Goal: Information Seeking & Learning: Learn about a topic

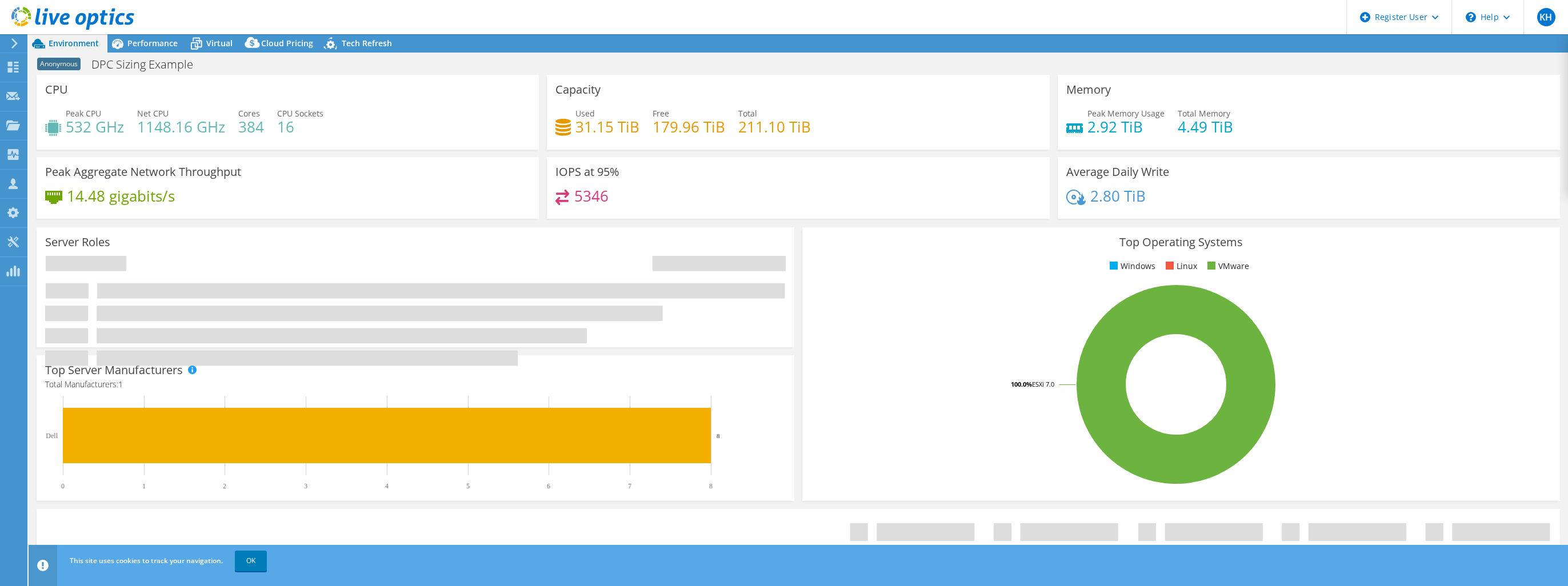
select select "USEast"
select select "USD"
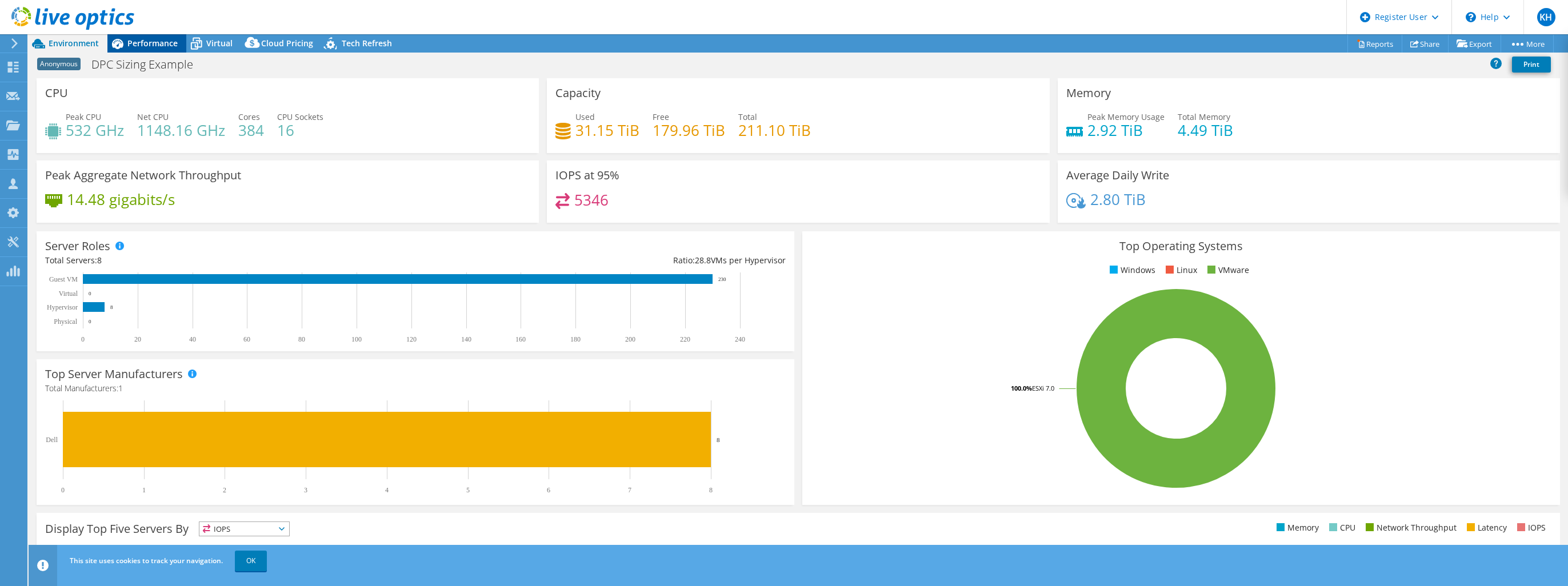
click at [160, 48] on span "Performance" at bounding box center [152, 43] width 51 height 11
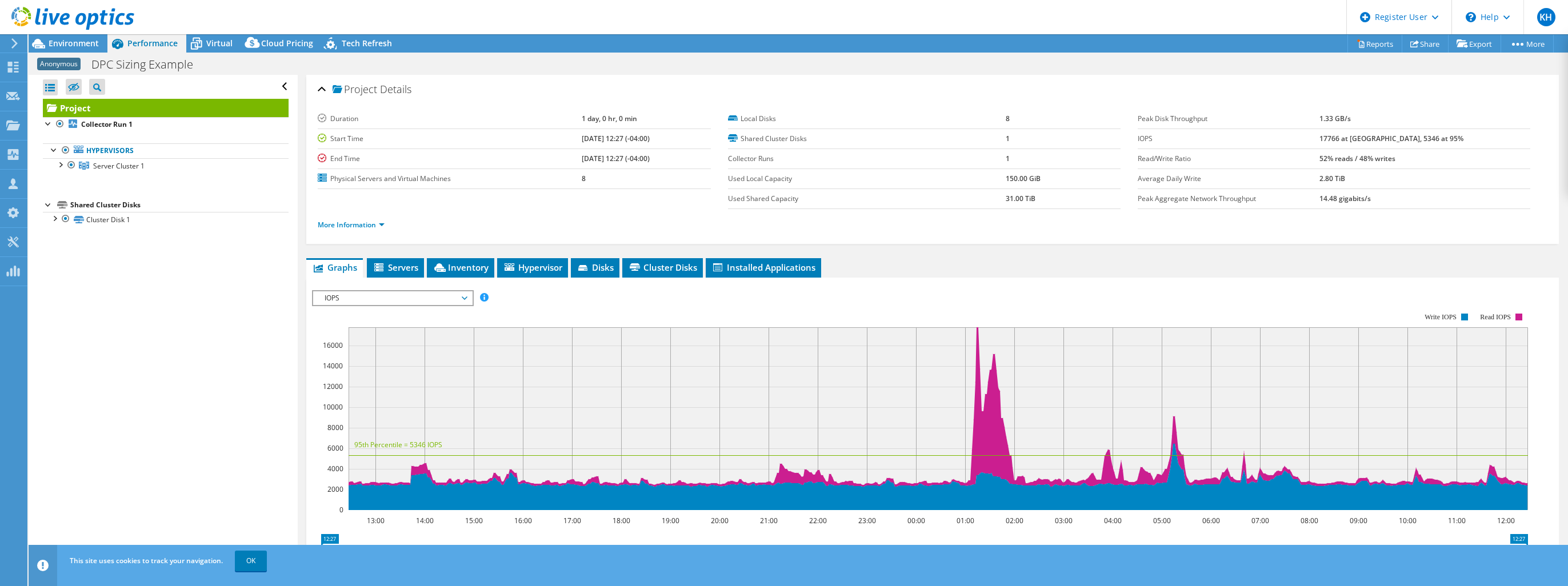
click at [467, 295] on span "IOPS" at bounding box center [392, 298] width 158 height 14
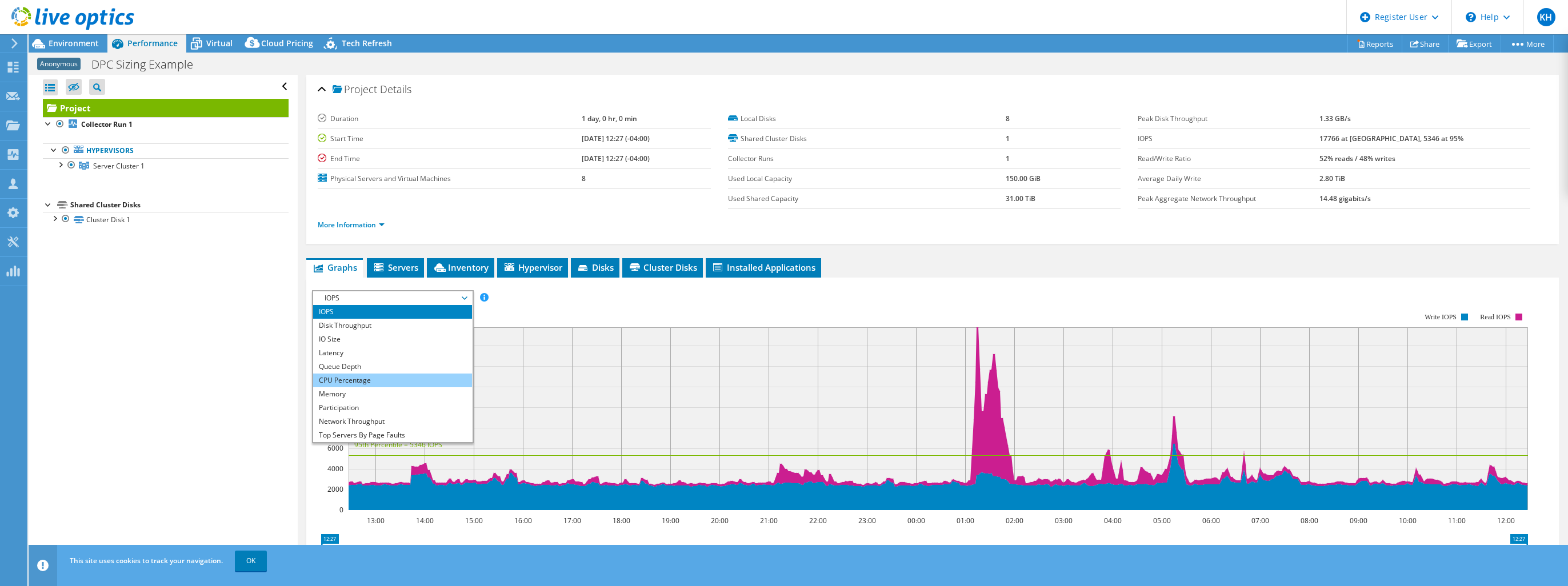
click at [411, 379] on li "CPU Percentage" at bounding box center [392, 380] width 158 height 14
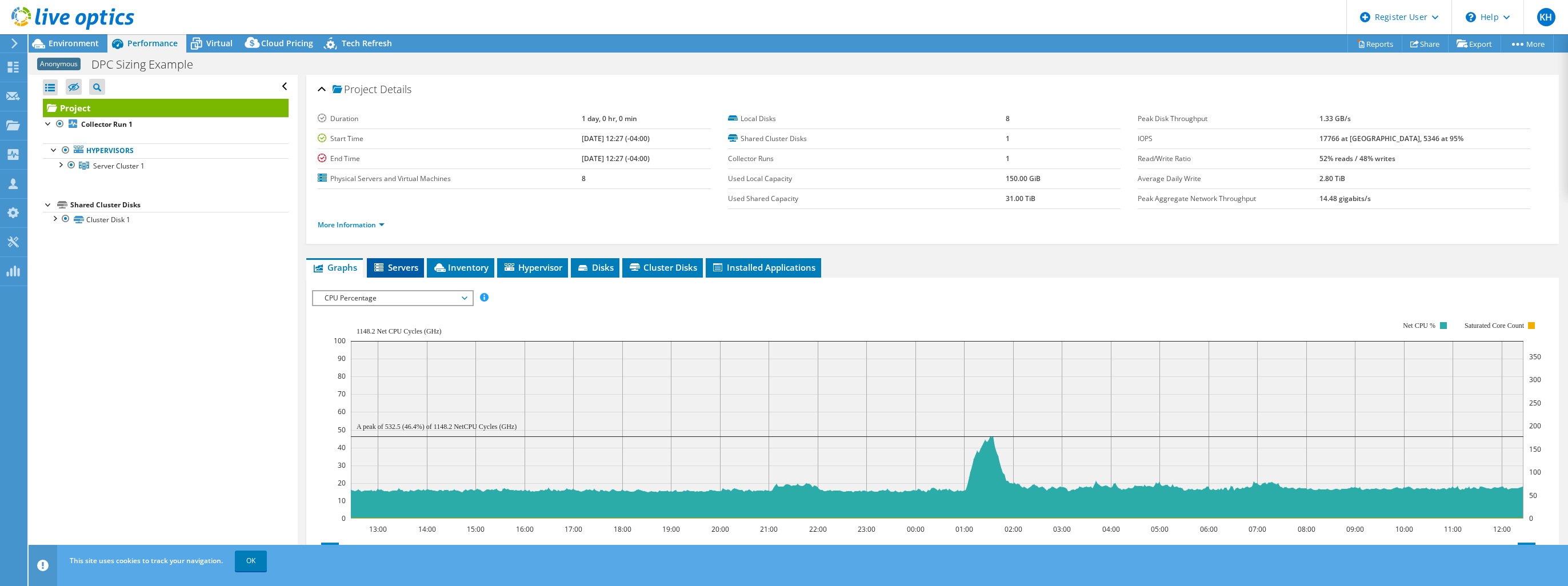
click at [397, 267] on span "Servers" at bounding box center [395, 267] width 46 height 12
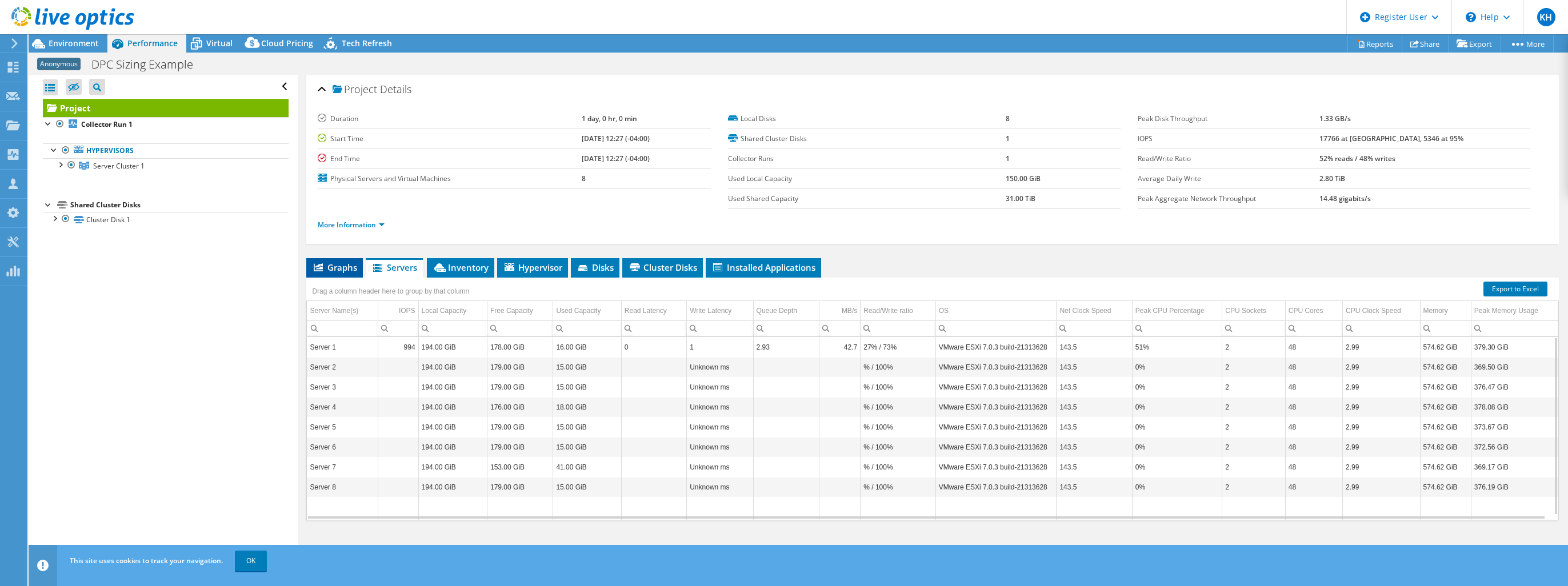
click at [346, 262] on span "Graphs" at bounding box center [335, 267] width 45 height 12
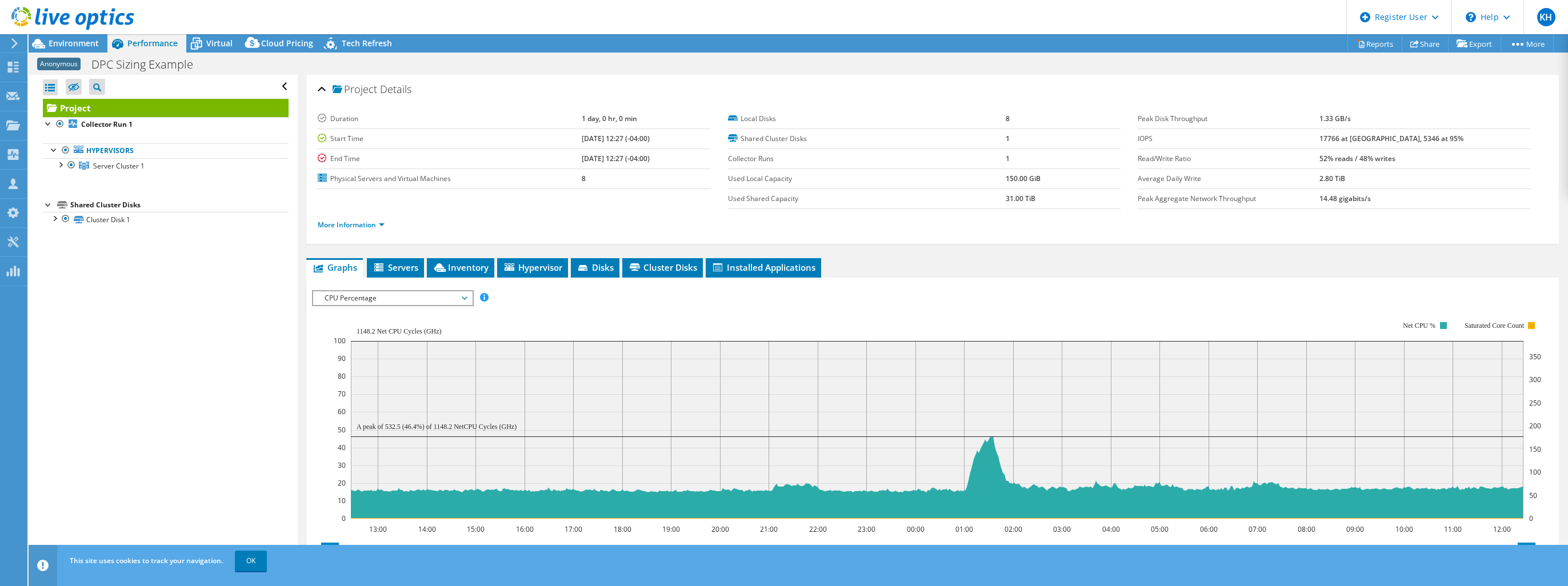
click at [416, 298] on span "CPU Percentage" at bounding box center [392, 298] width 147 height 14
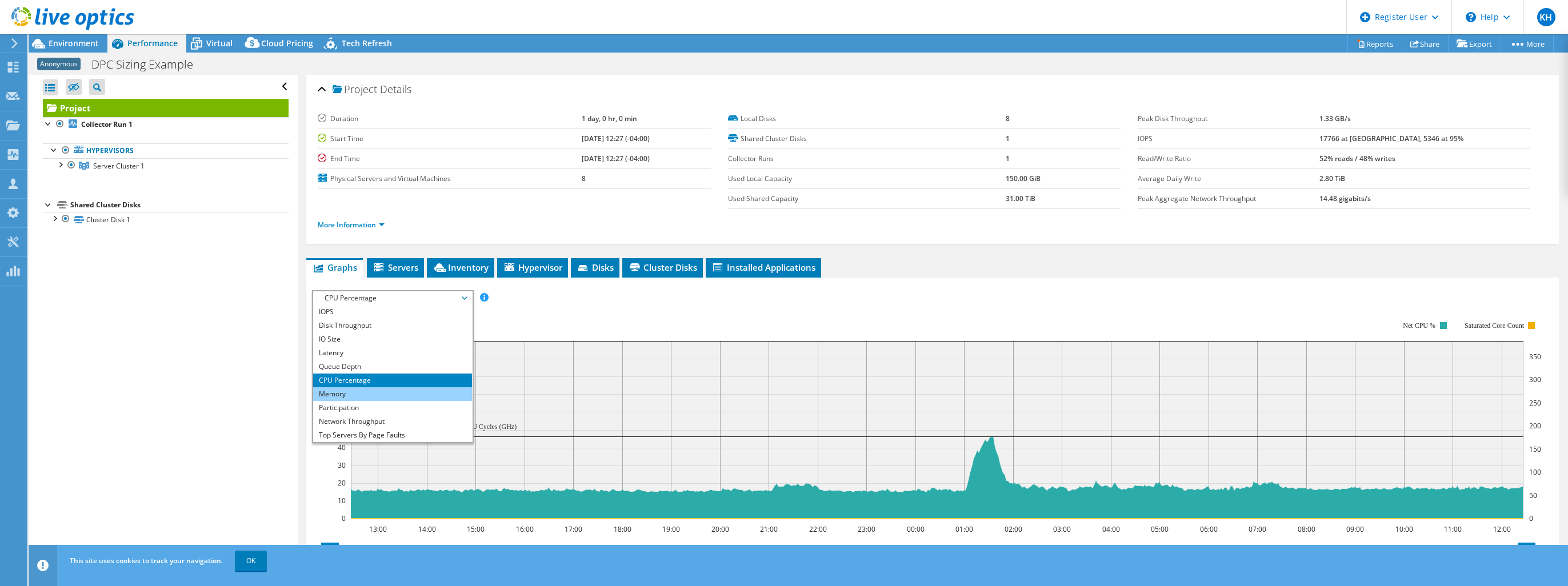
click at [391, 396] on li "Memory" at bounding box center [392, 394] width 158 height 14
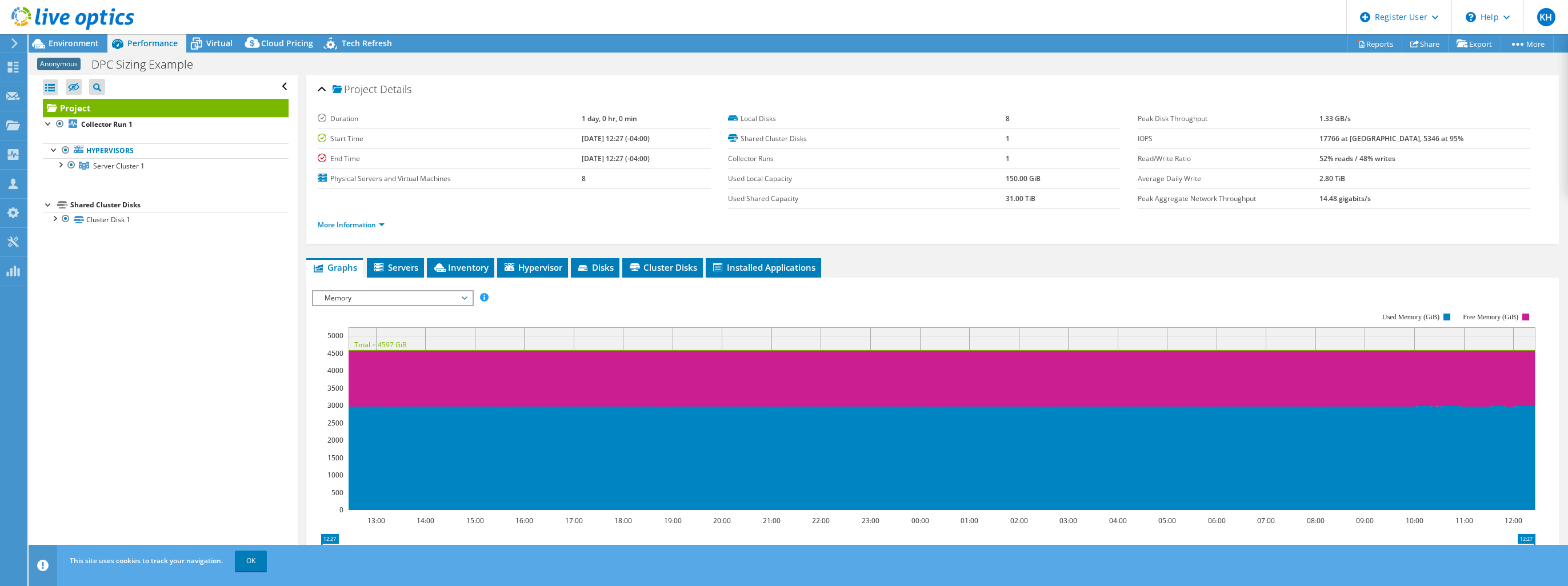
click at [83, 37] on div at bounding box center [67, 19] width 135 height 38
click at [86, 41] on span "Environment" at bounding box center [74, 43] width 51 height 11
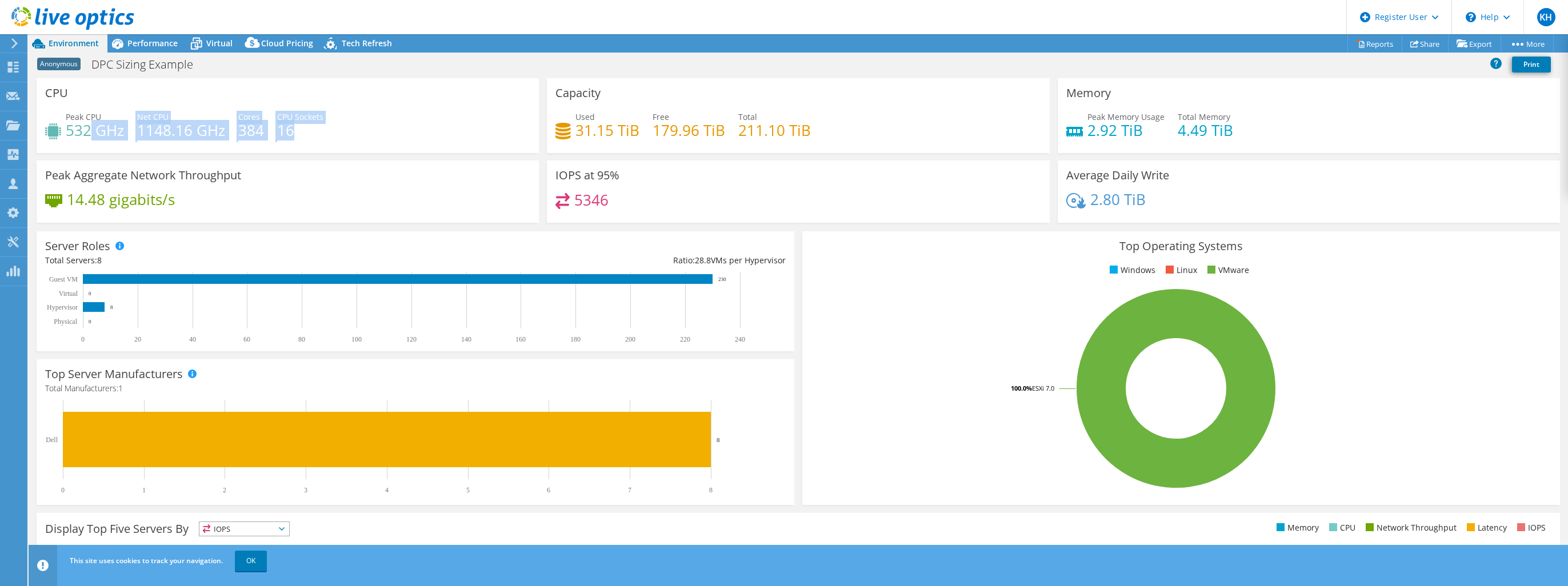
drag, startPoint x: 294, startPoint y: 131, endPoint x: 89, endPoint y: 130, distance: 205.0
click at [89, 130] on div "Peak CPU 532 GHz Net CPU 1148.16 GHz Cores 384 CPU Sockets 16" at bounding box center [287, 129] width 485 height 37
click at [315, 136] on div "Peak CPU 532 GHz Net CPU 1148.16 GHz Cores 384 CPU Sockets 16" at bounding box center [287, 129] width 485 height 37
click at [140, 42] on span "Performance" at bounding box center [152, 43] width 51 height 11
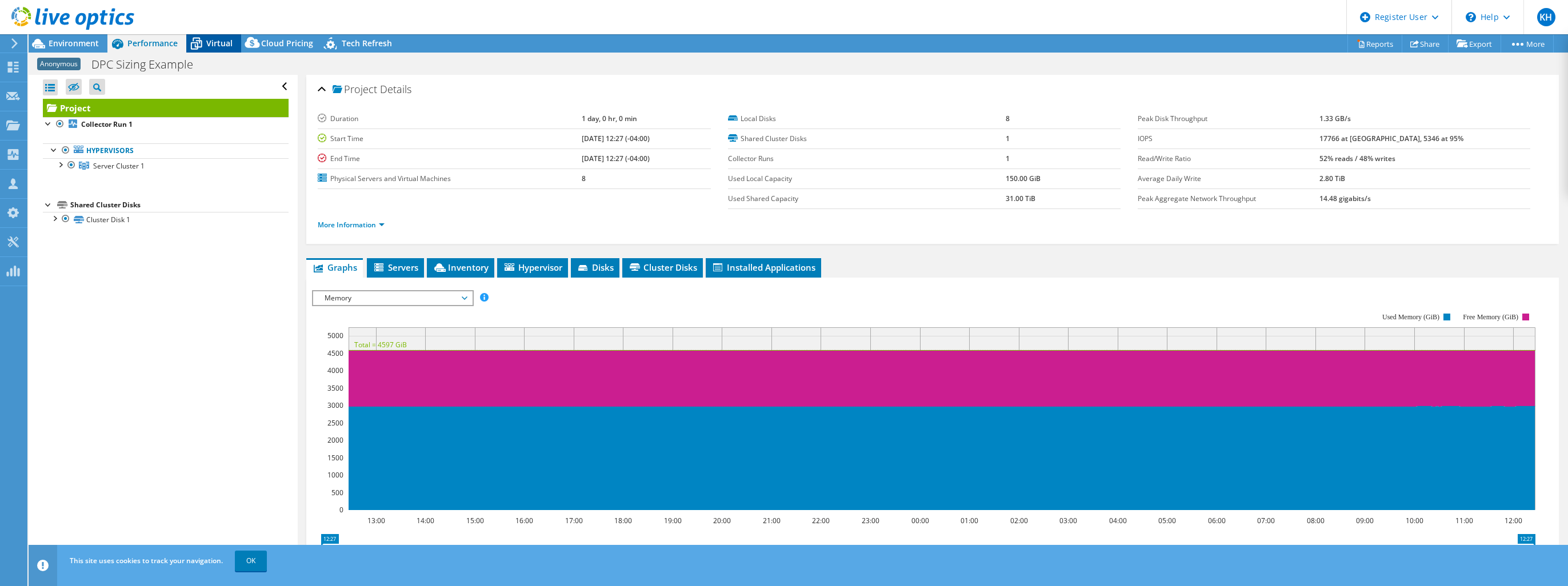
click at [237, 49] on div "Virtual" at bounding box center [214, 43] width 55 height 18
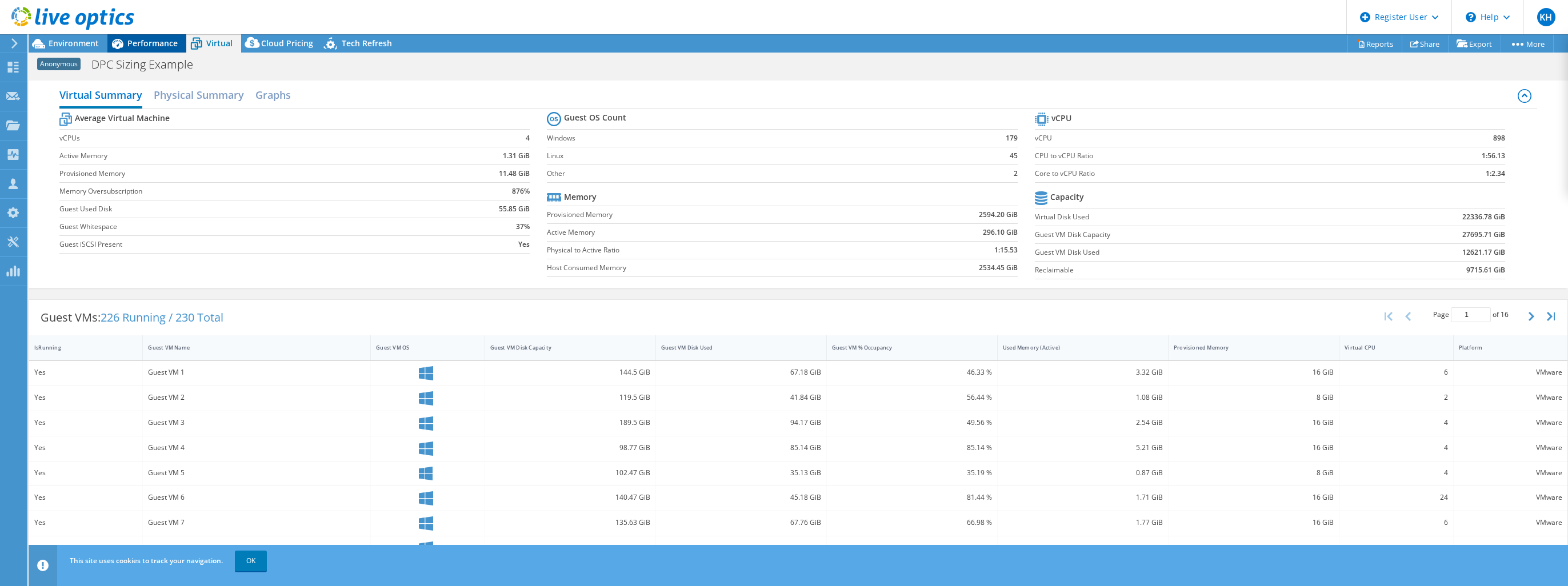
click at [153, 48] on span "Performance" at bounding box center [152, 43] width 51 height 11
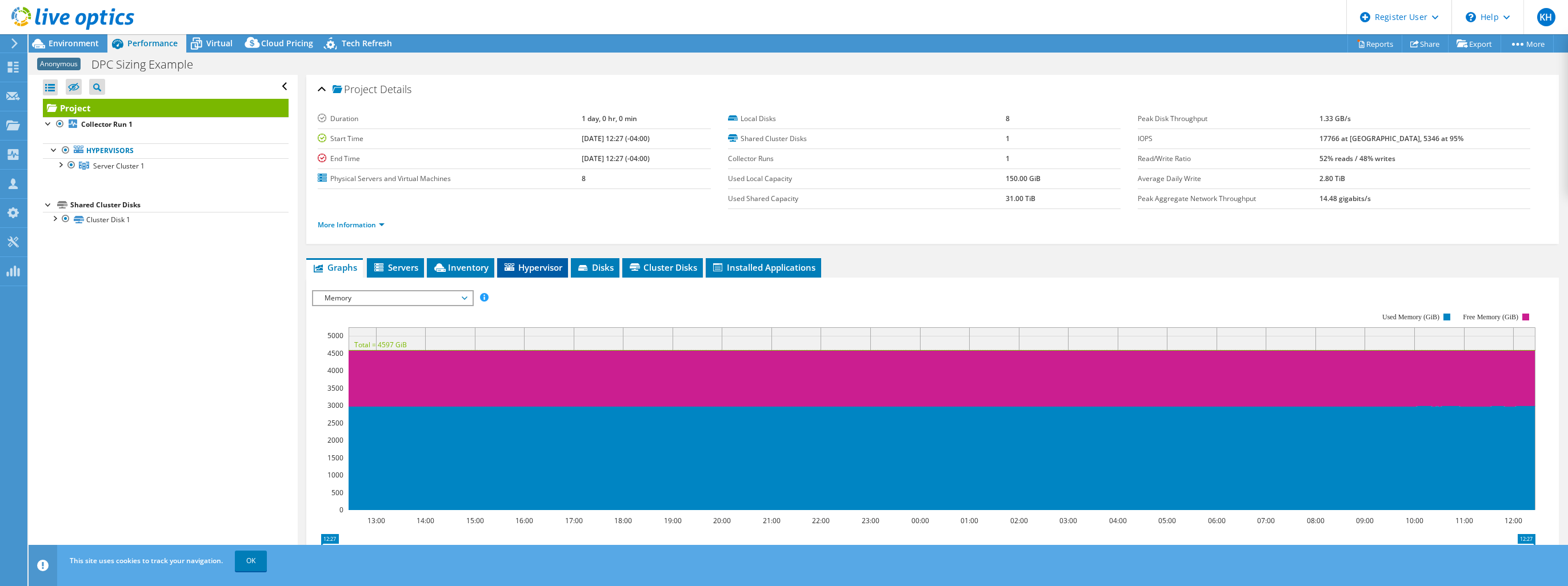
click at [536, 258] on li "Hypervisor" at bounding box center [533, 268] width 71 height 19
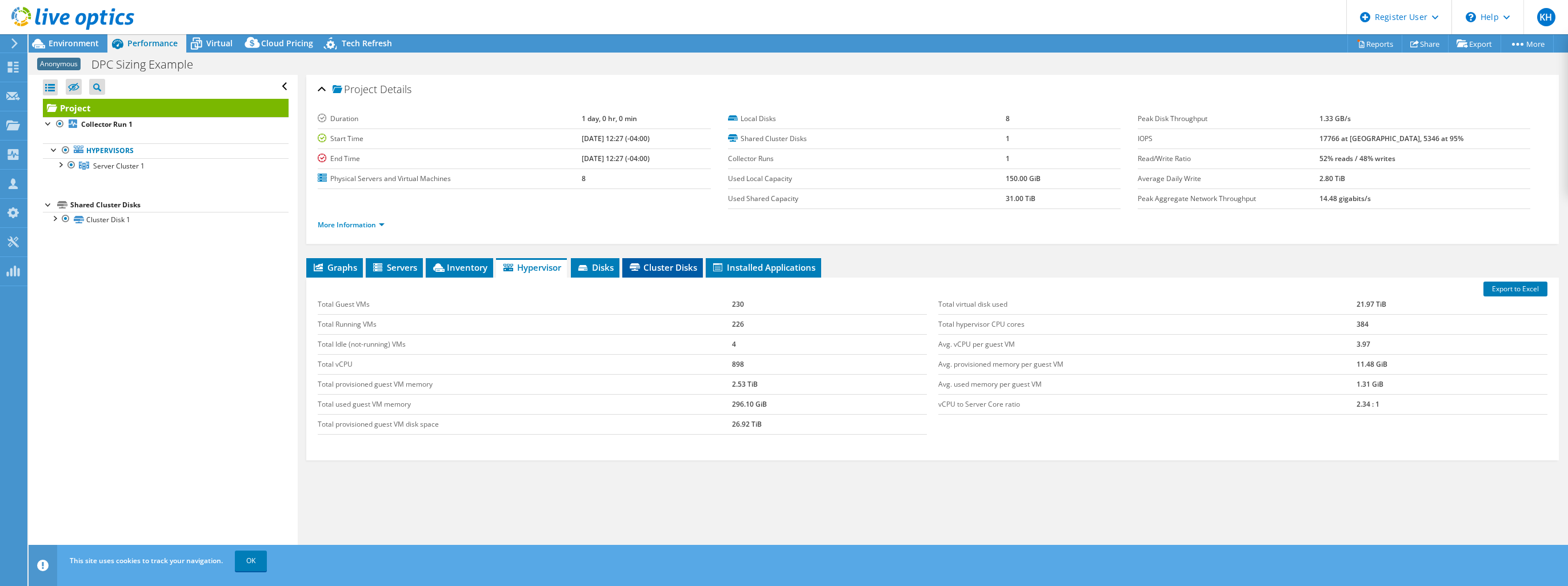
click at [626, 269] on li "Cluster Disks" at bounding box center [662, 268] width 80 height 19
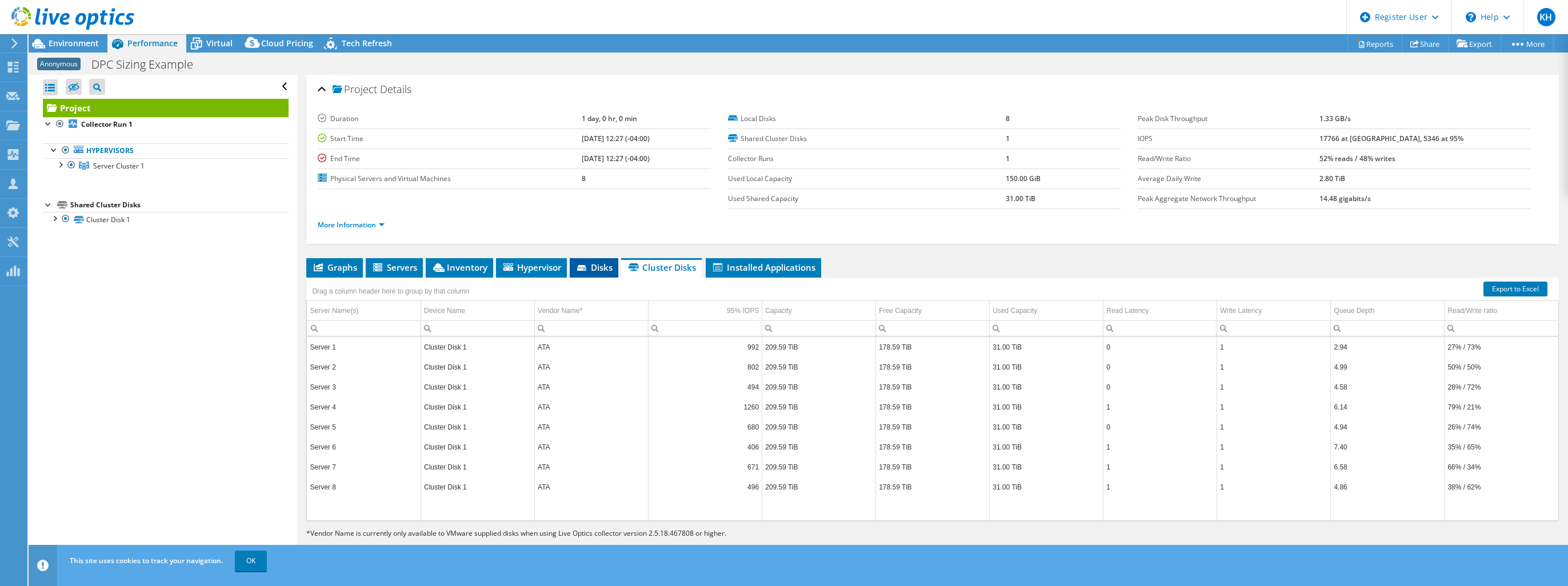
click at [603, 265] on span "Disks" at bounding box center [593, 267] width 37 height 12
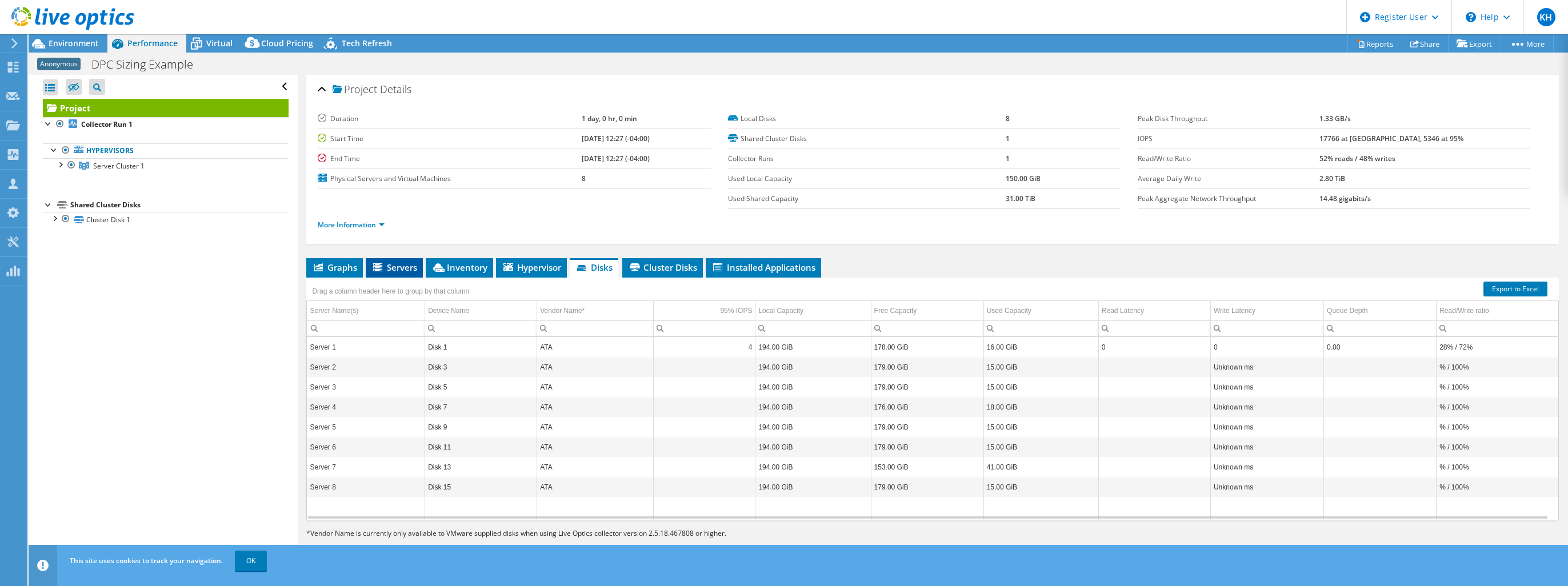
click at [400, 271] on li "Servers" at bounding box center [394, 268] width 57 height 19
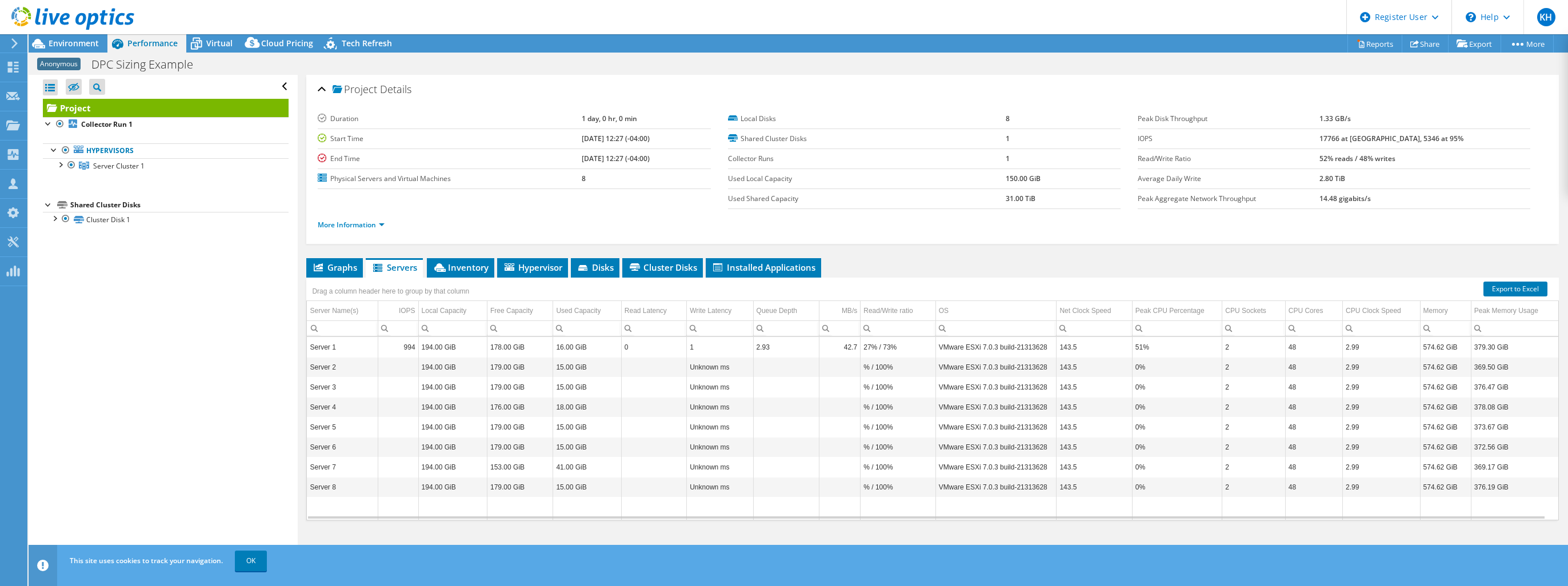
click at [500, 344] on td "178.00 GiB" at bounding box center [520, 347] width 66 height 20
drag, startPoint x: 500, startPoint y: 344, endPoint x: 546, endPoint y: 349, distance: 46.3
click at [546, 349] on td "178.00 GiB" at bounding box center [520, 347] width 66 height 20
drag, startPoint x: 546, startPoint y: 349, endPoint x: 565, endPoint y: 350, distance: 19.0
click at [565, 350] on td "16.00 GiB" at bounding box center [587, 347] width 68 height 20
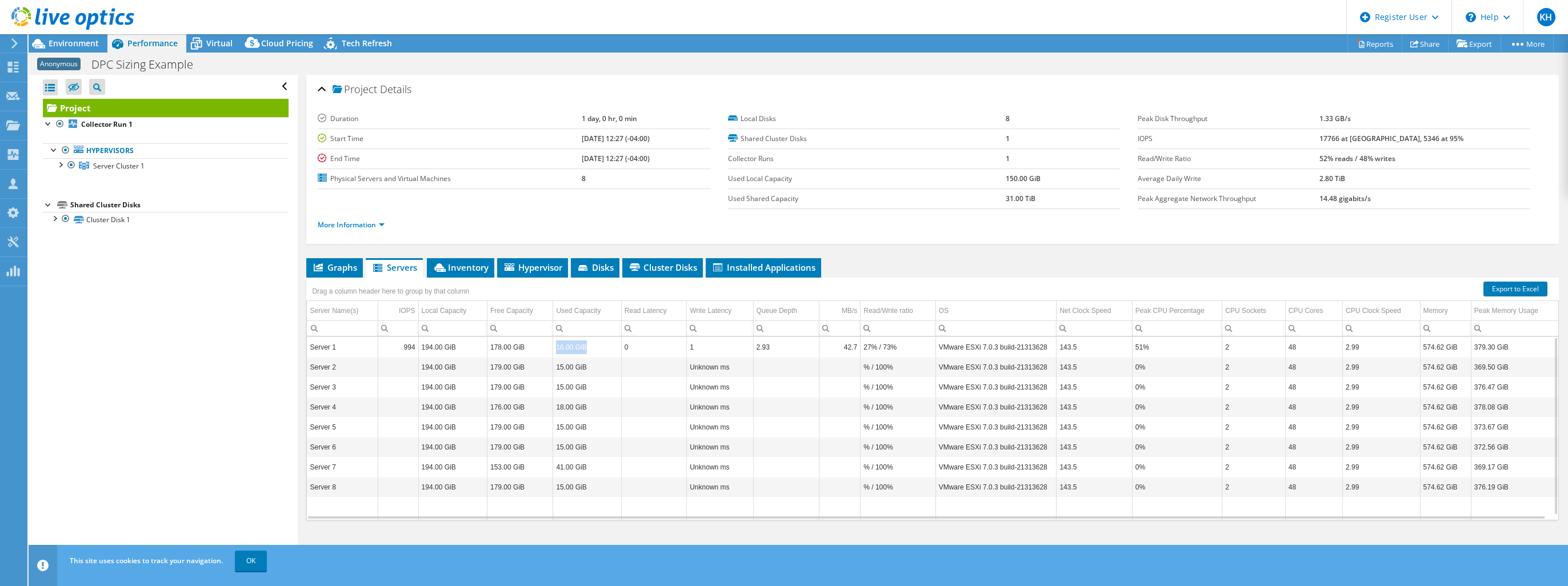
drag, startPoint x: 554, startPoint y: 346, endPoint x: 601, endPoint y: 346, distance: 47.0
click at [601, 346] on td "16.00 GiB" at bounding box center [587, 347] width 68 height 20
drag, startPoint x: 601, startPoint y: 346, endPoint x: 586, endPoint y: 387, distance: 43.7
click at [586, 387] on td "15.00 GiB" at bounding box center [587, 387] width 68 height 20
click at [429, 353] on td "194.00 GiB" at bounding box center [452, 347] width 69 height 20
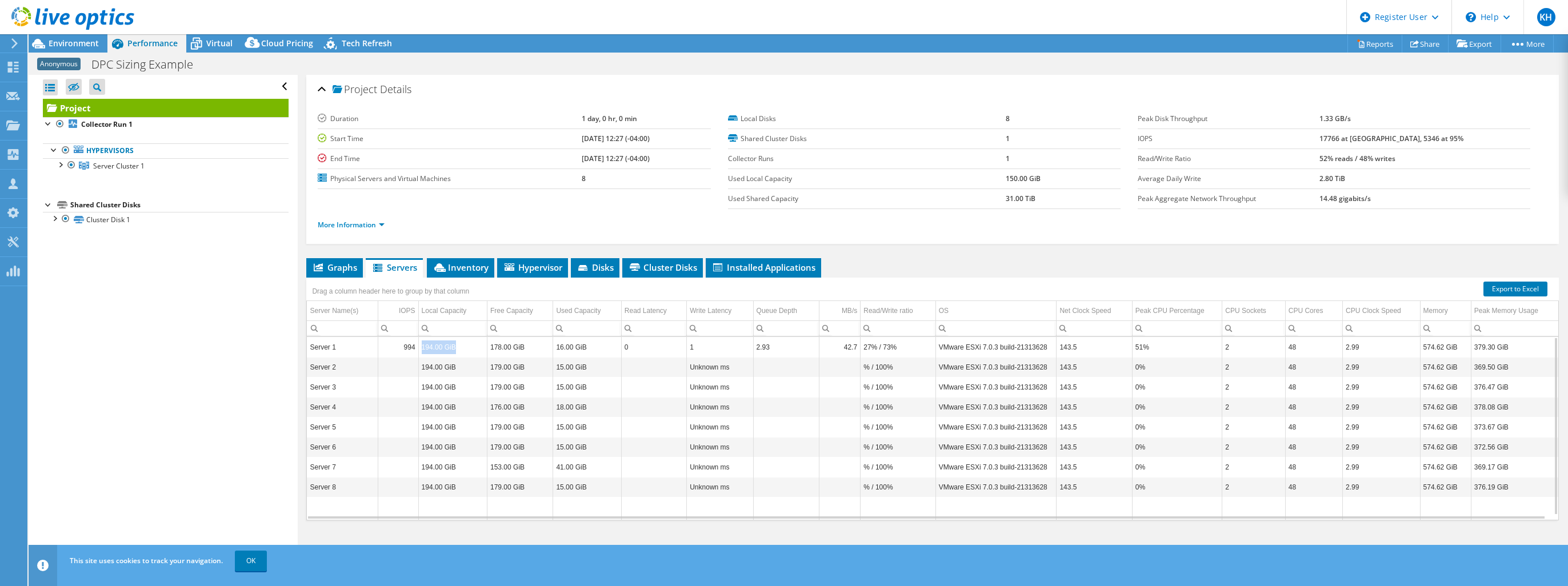
drag, startPoint x: 414, startPoint y: 348, endPoint x: 473, endPoint y: 349, distance: 59.0
click at [473, 349] on tr "Server 1 994 194.00 GiB 178.00 GiB 16.00 GiB 0 1 2.93 42.7 27% / 73% VMware ESX…" at bounding box center [933, 347] width 1251 height 20
click at [765, 359] on td "Column Queue Depth, Value" at bounding box center [786, 367] width 66 height 20
drag, startPoint x: 929, startPoint y: 344, endPoint x: 1045, endPoint y: 345, distance: 116.0
click at [1045, 345] on tr "Server 1 994 194.00 GiB 178.00 GiB 16.00 GiB 0 1 2.93 42.7 27% / 73% VMware ESX…" at bounding box center [933, 347] width 1251 height 20
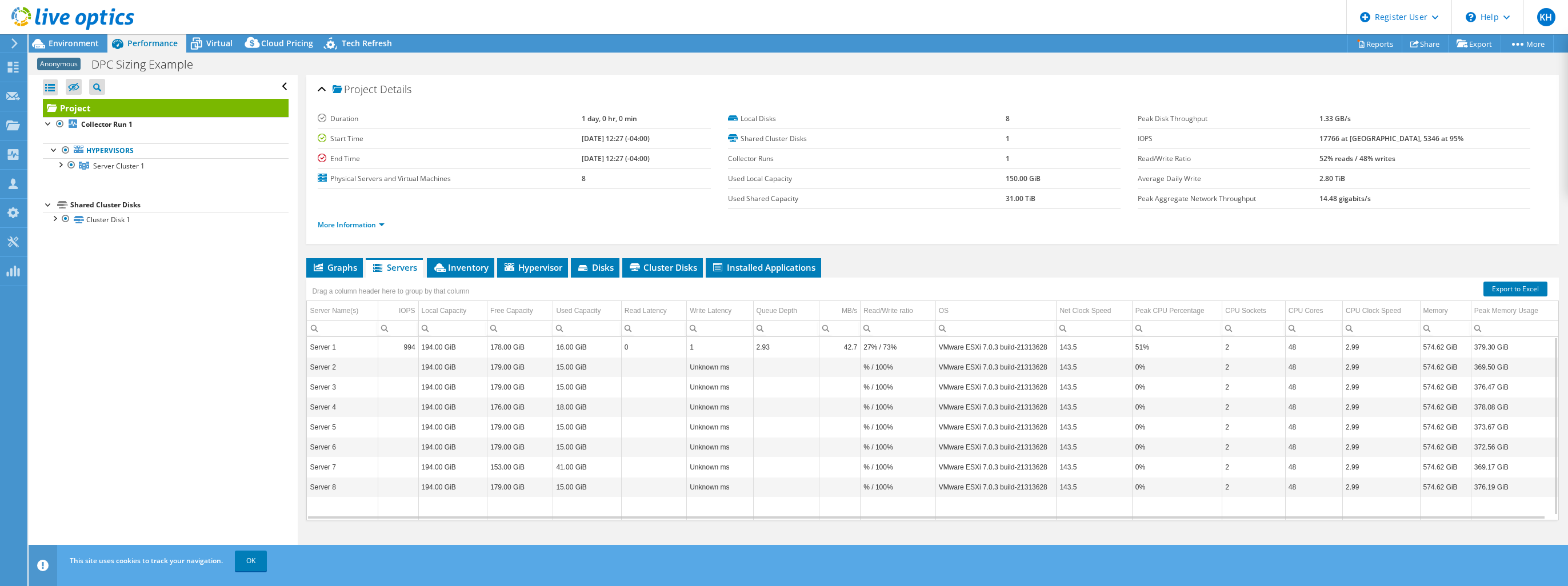
drag, startPoint x: 1045, startPoint y: 345, endPoint x: 1105, endPoint y: 346, distance: 60.0
click at [1105, 346] on td "143.5" at bounding box center [1094, 347] width 75 height 20
click at [1444, 374] on td "574.62 GiB" at bounding box center [1446, 367] width 51 height 20
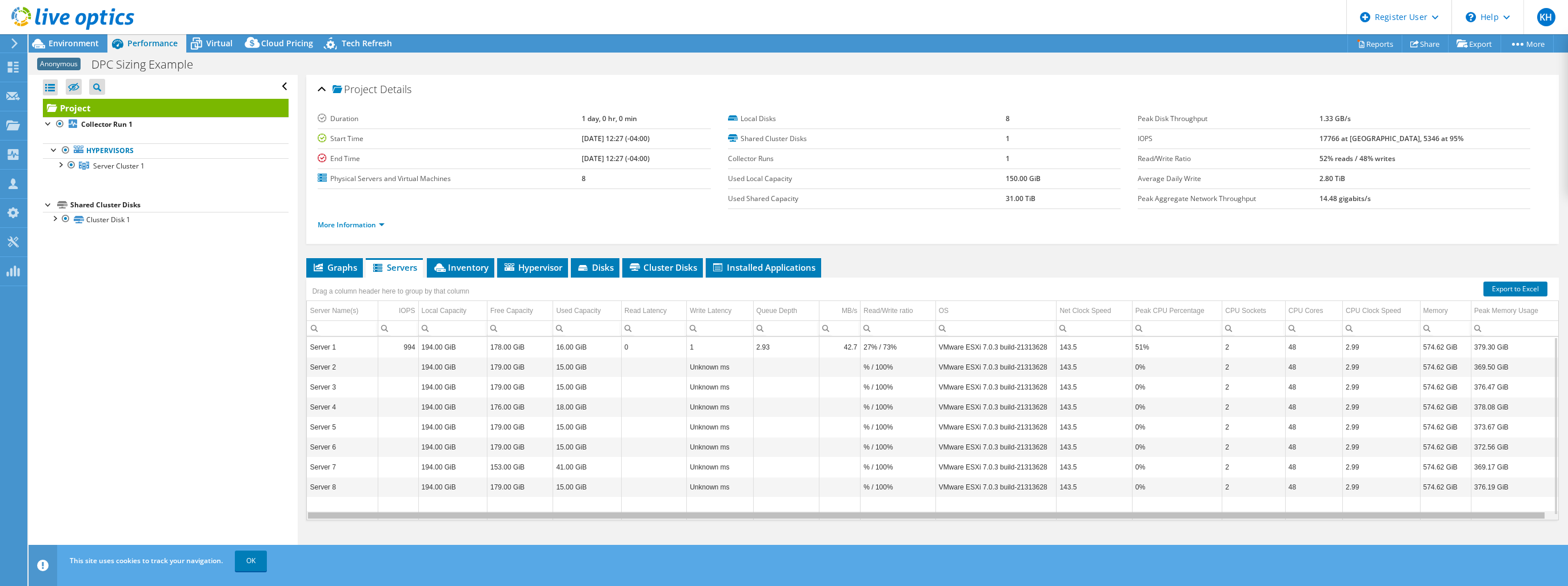
scroll to position [0, 4]
drag, startPoint x: 892, startPoint y: 515, endPoint x: 1249, endPoint y: 515, distance: 357.0
click at [1249, 515] on body "KH Dell User [PERSON_NAME] [PERSON_NAME][EMAIL_ADDRESS][PERSON_NAME][DOMAIN_NAM…" at bounding box center [784, 293] width 1568 height 586
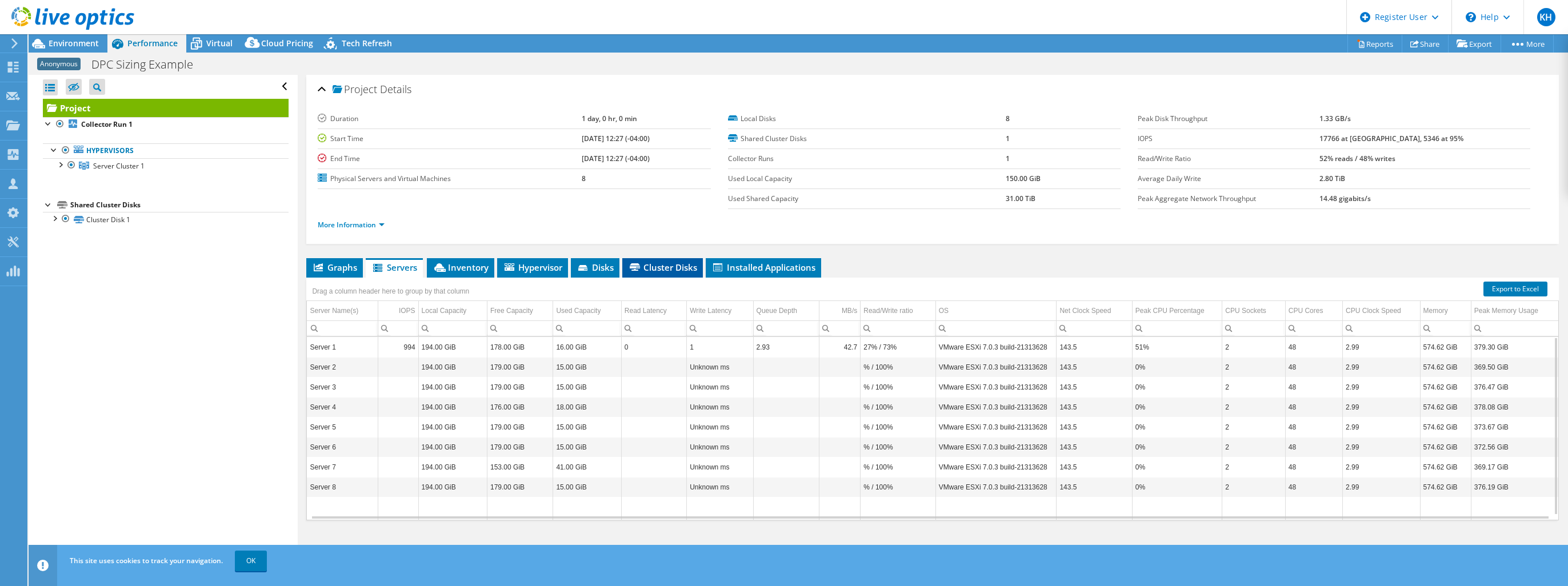
click at [656, 266] on span "Cluster Disks" at bounding box center [663, 267] width 69 height 12
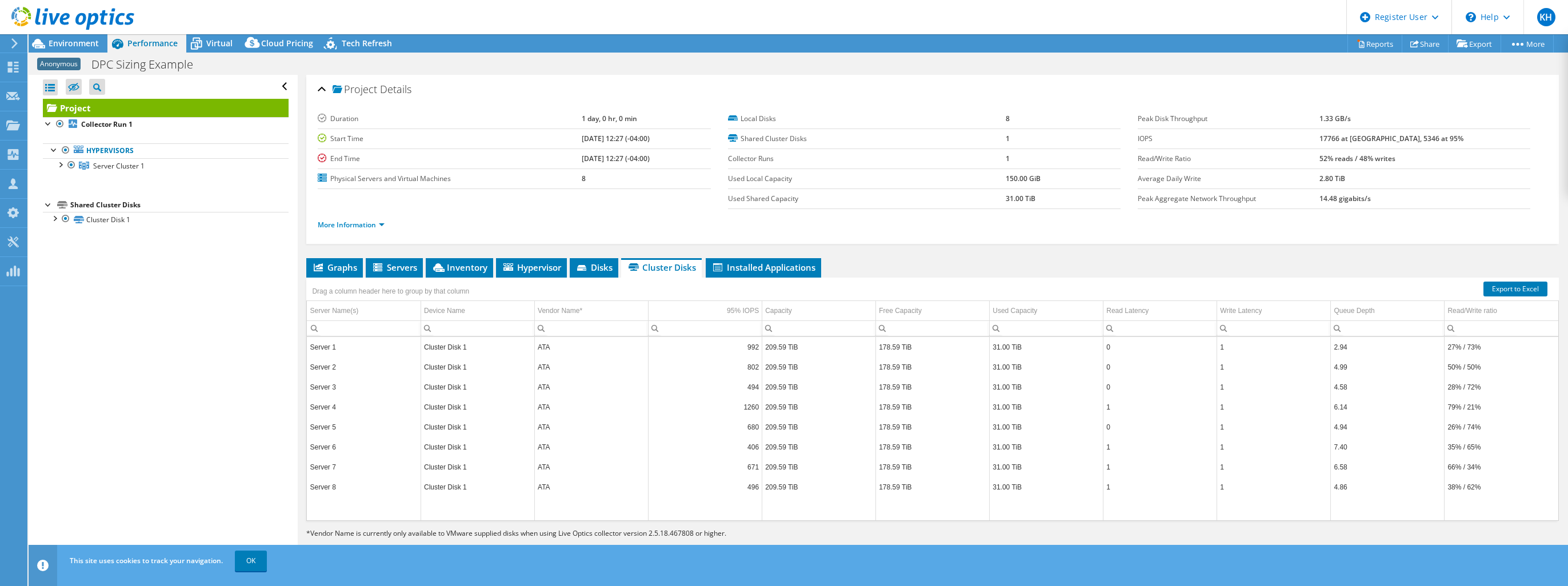
click at [606, 277] on div "Drag a column header here to group by that column" at bounding box center [933, 285] width 1253 height 15
click at [604, 271] on span "Disks" at bounding box center [593, 267] width 37 height 12
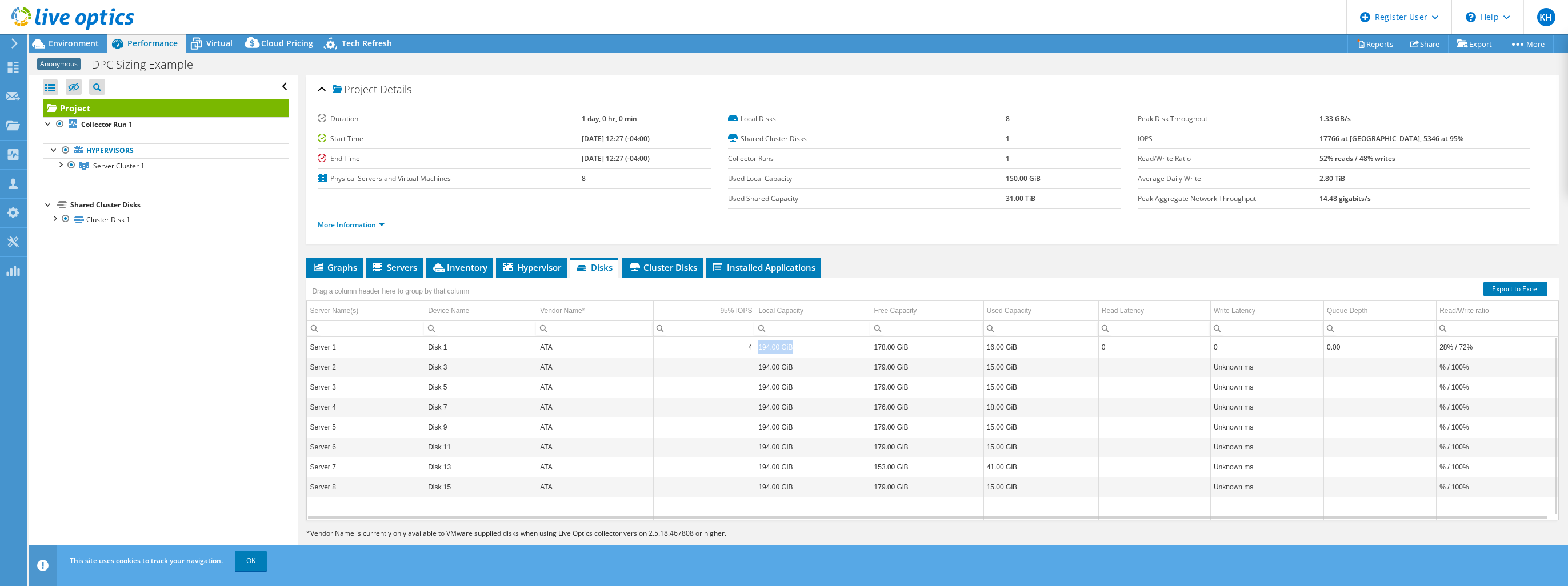
drag, startPoint x: 752, startPoint y: 341, endPoint x: 820, endPoint y: 346, distance: 68.2
click at [820, 346] on td "194.00 GiB" at bounding box center [813, 347] width 116 height 20
drag, startPoint x: 816, startPoint y: 346, endPoint x: 744, endPoint y: 341, distance: 72.2
click at [744, 341] on td "4" at bounding box center [704, 347] width 102 height 20
drag, startPoint x: 863, startPoint y: 341, endPoint x: 923, endPoint y: 346, distance: 60.2
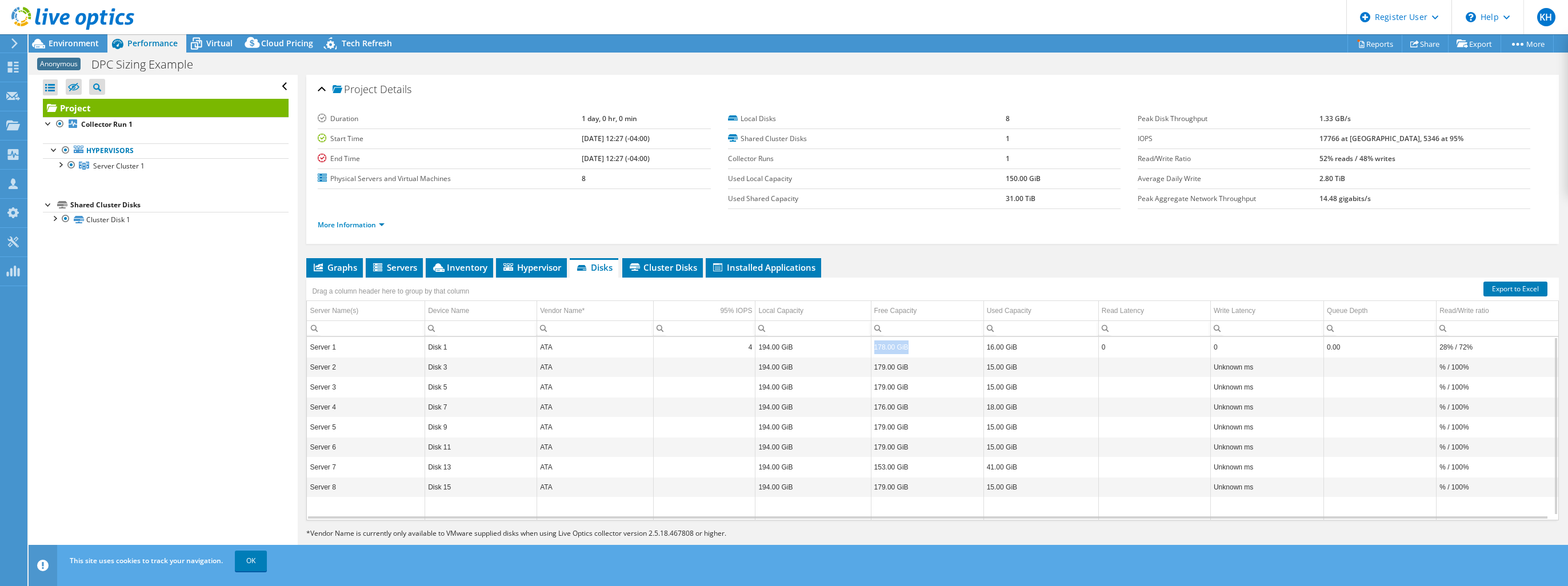
click at [923, 346] on tr "Server 1 Disk 1 ATA 4 194.00 GiB 178.00 GiB 16.00 GiB 0 0 0.00 28% / 72%" at bounding box center [933, 347] width 1251 height 20
drag, startPoint x: 923, startPoint y: 346, endPoint x: 999, endPoint y: 346, distance: 76.0
click at [999, 346] on td "16.00 GiB" at bounding box center [1041, 347] width 115 height 20
drag, startPoint x: 978, startPoint y: 344, endPoint x: 1103, endPoint y: 344, distance: 125.0
click at [1103, 344] on tr "Server 1 Disk 1 ATA 4 194.00 GiB 178.00 GiB 16.00 GiB 0 0 0.00 28% / 72%" at bounding box center [933, 347] width 1251 height 20
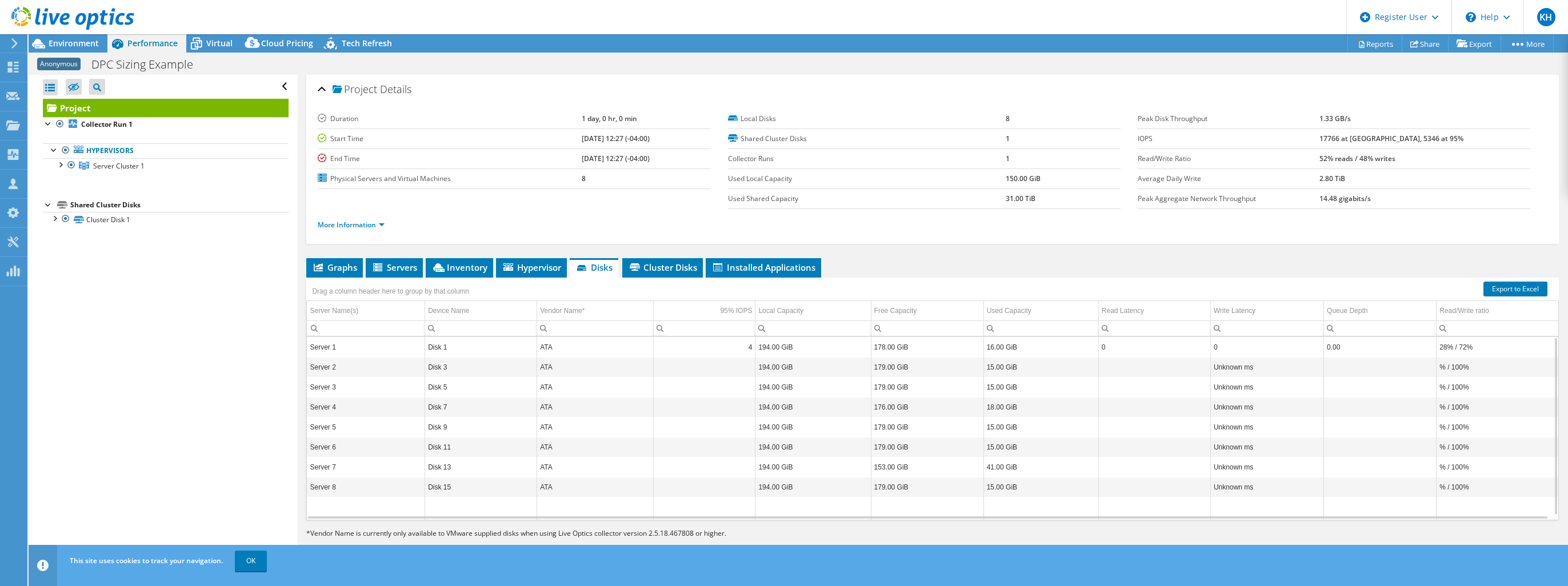
drag, startPoint x: 1104, startPoint y: 344, endPoint x: 1269, endPoint y: 343, distance: 165.0
click at [1241, 343] on td "0" at bounding box center [1267, 347] width 113 height 20
click at [518, 265] on span "Hypervisor" at bounding box center [531, 267] width 60 height 12
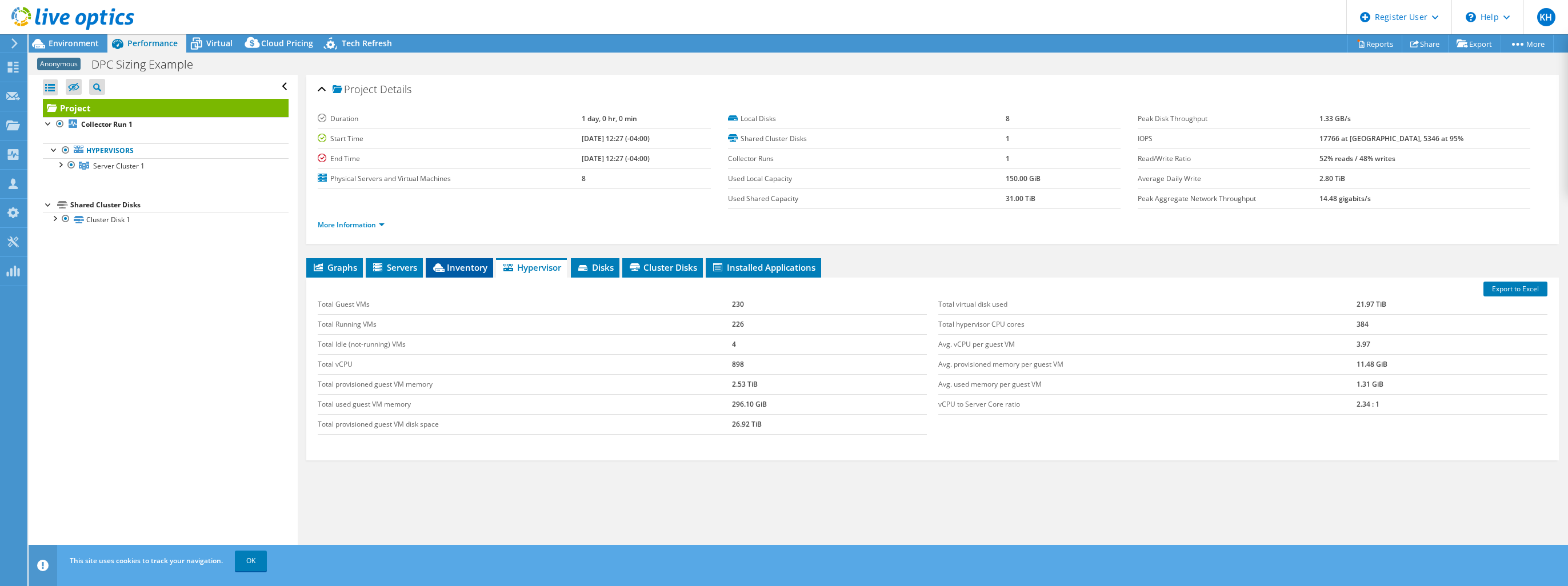
click at [473, 265] on span "Inventory" at bounding box center [460, 267] width 56 height 12
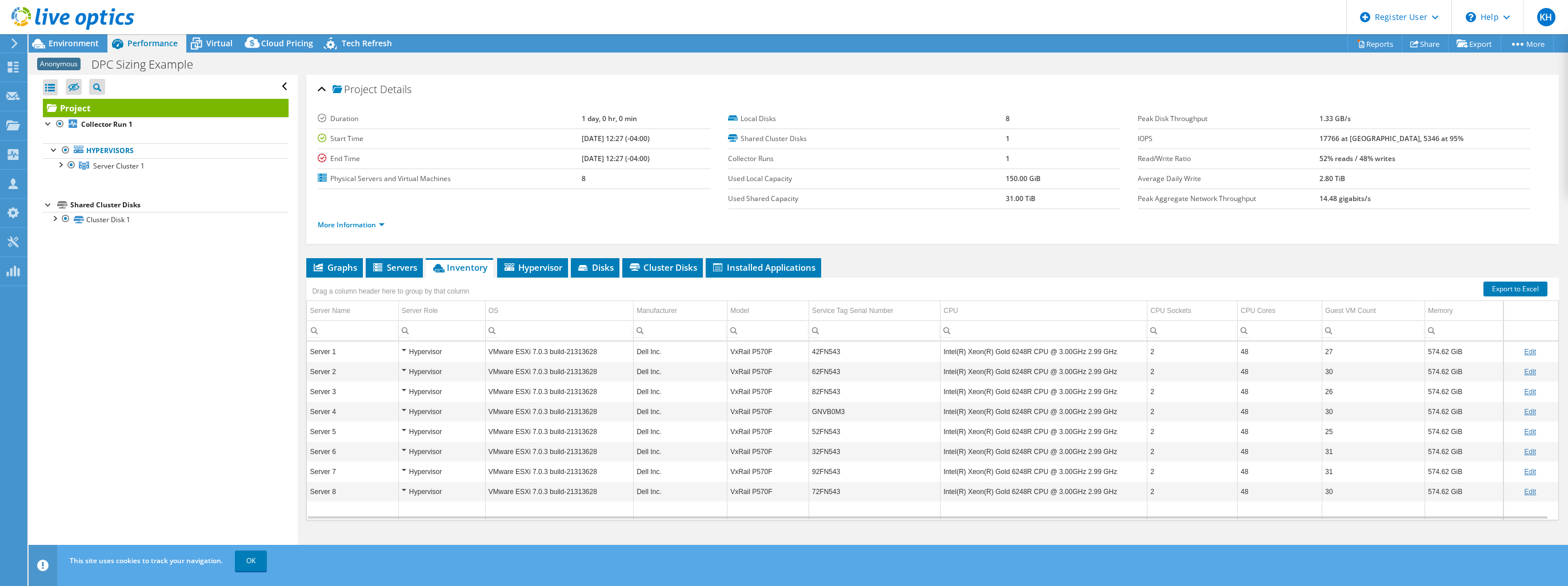
click at [400, 349] on td "Hypervisor" at bounding box center [441, 351] width 87 height 20
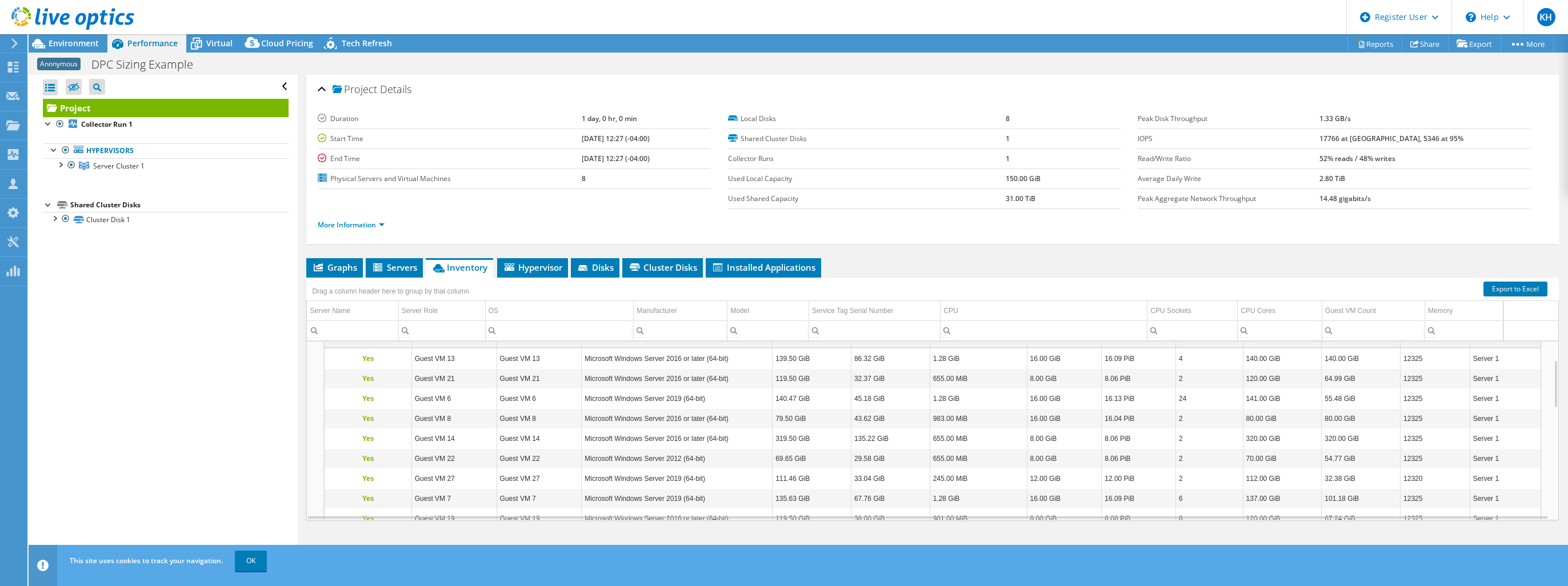
scroll to position [0, 0]
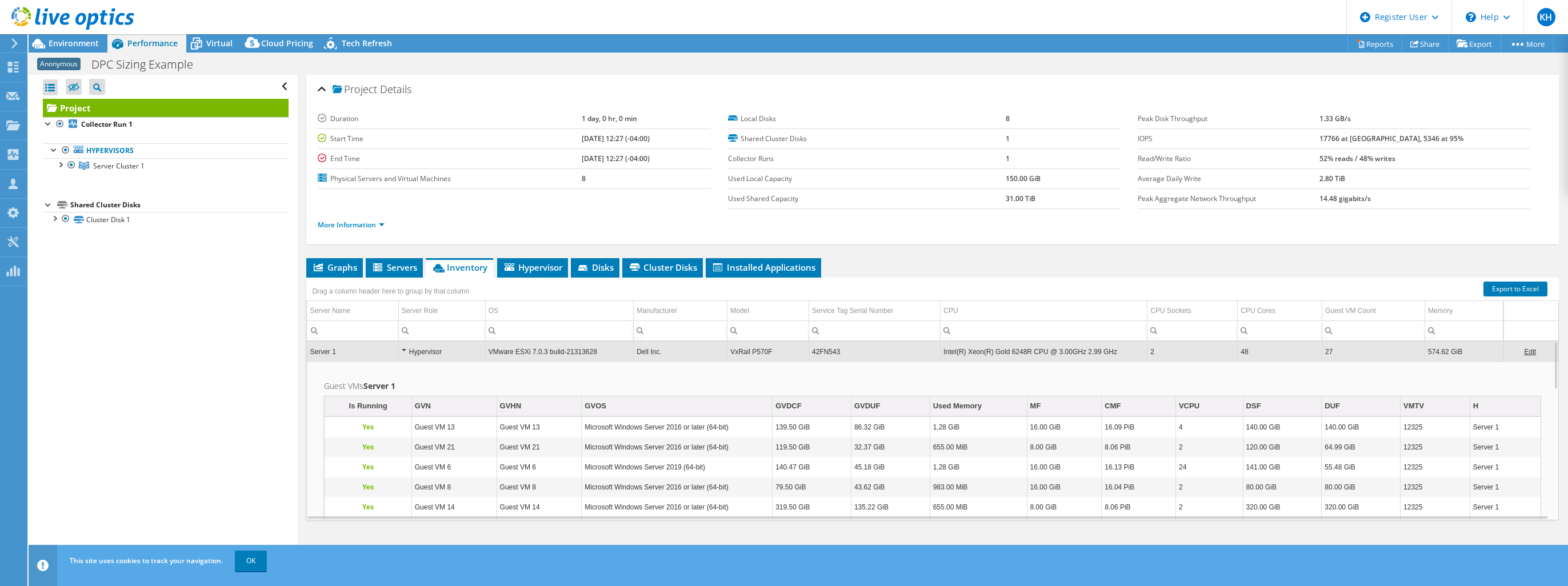
click at [409, 349] on div "Hypervisor" at bounding box center [442, 352] width 80 height 14
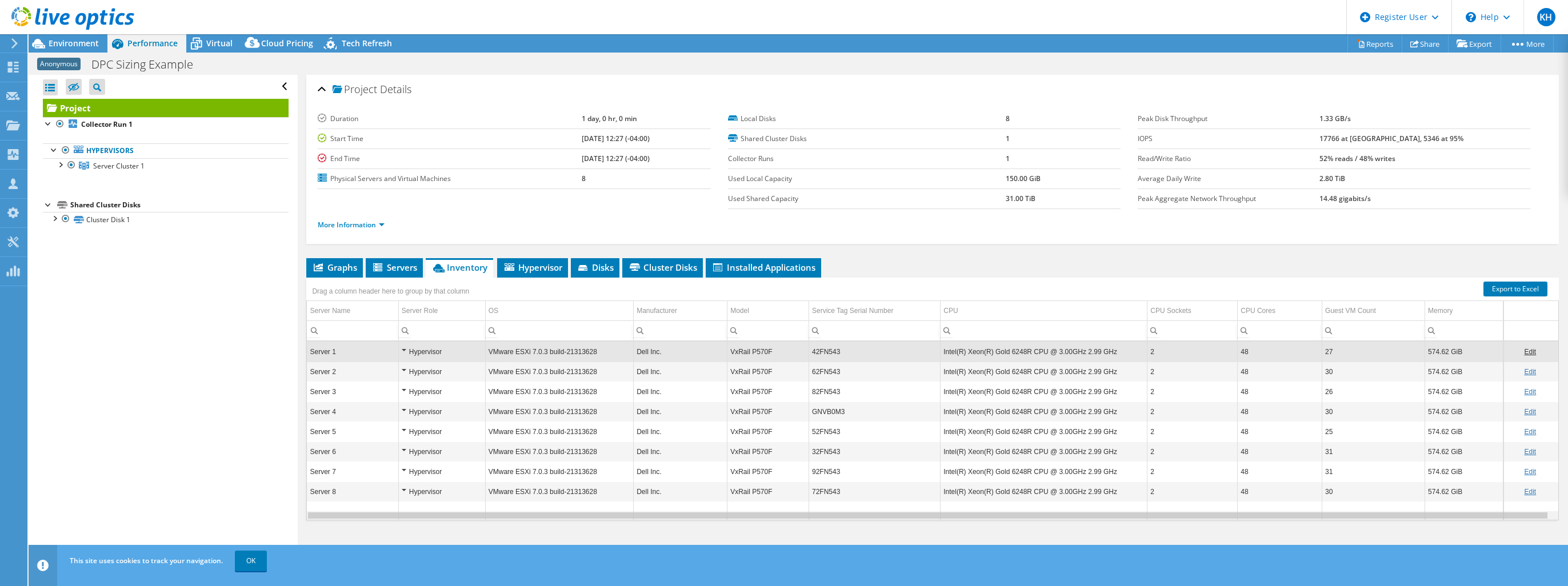
scroll to position [0, 1]
drag, startPoint x: 981, startPoint y: 515, endPoint x: 1342, endPoint y: 461, distance: 365.0
click at [1256, 518] on body "KH Dell User [PERSON_NAME] [PERSON_NAME][EMAIL_ADDRESS][PERSON_NAME][DOMAIN_NAM…" at bounding box center [784, 293] width 1568 height 586
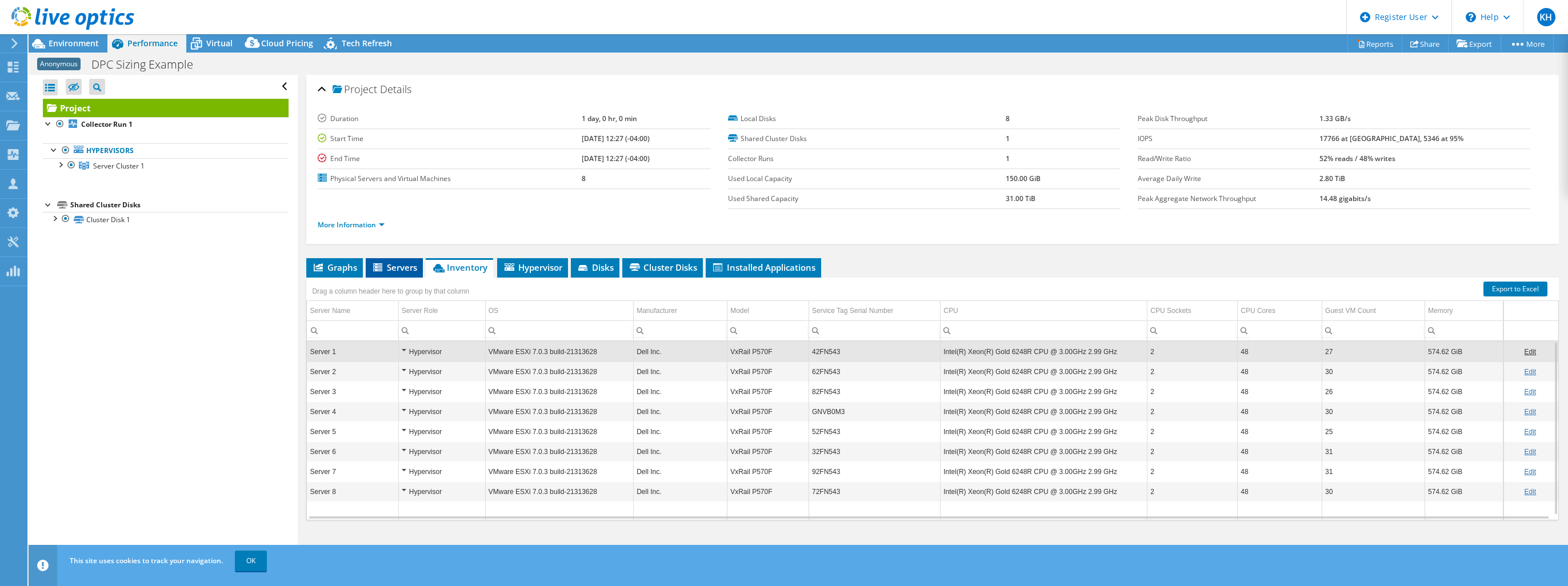
click at [410, 270] on span "Servers" at bounding box center [394, 267] width 46 height 12
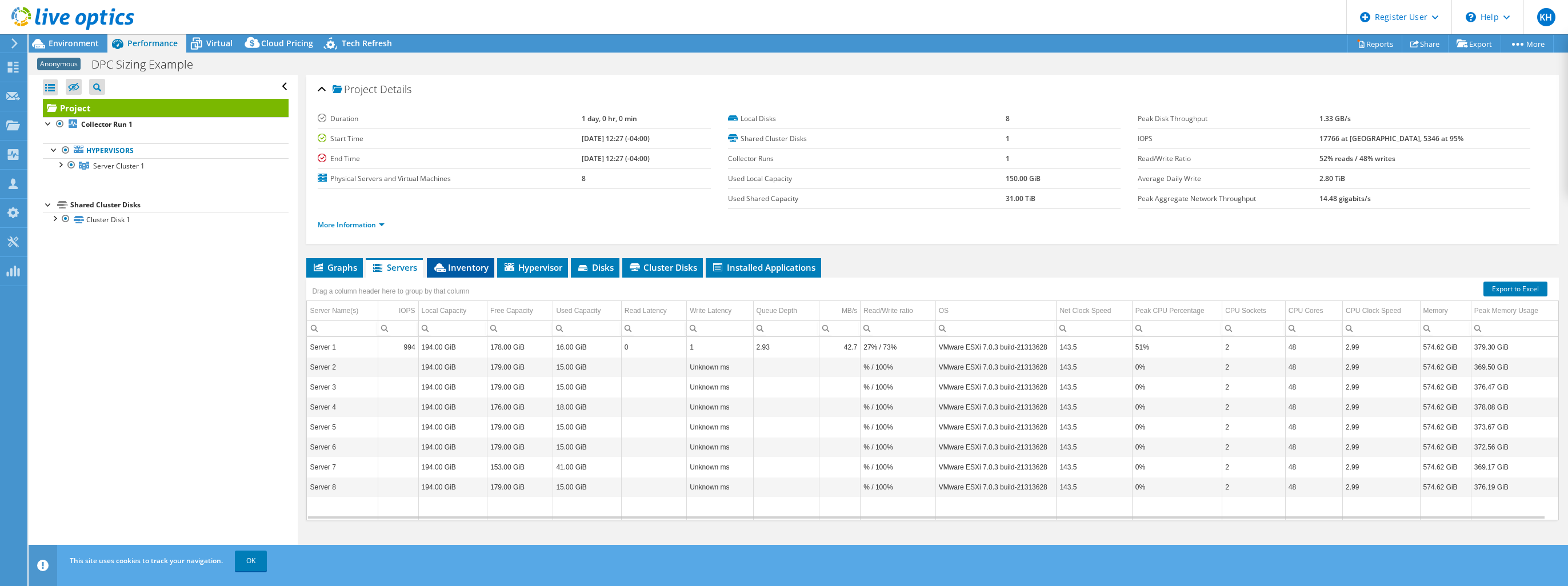
click at [446, 265] on icon at bounding box center [439, 268] width 12 height 9
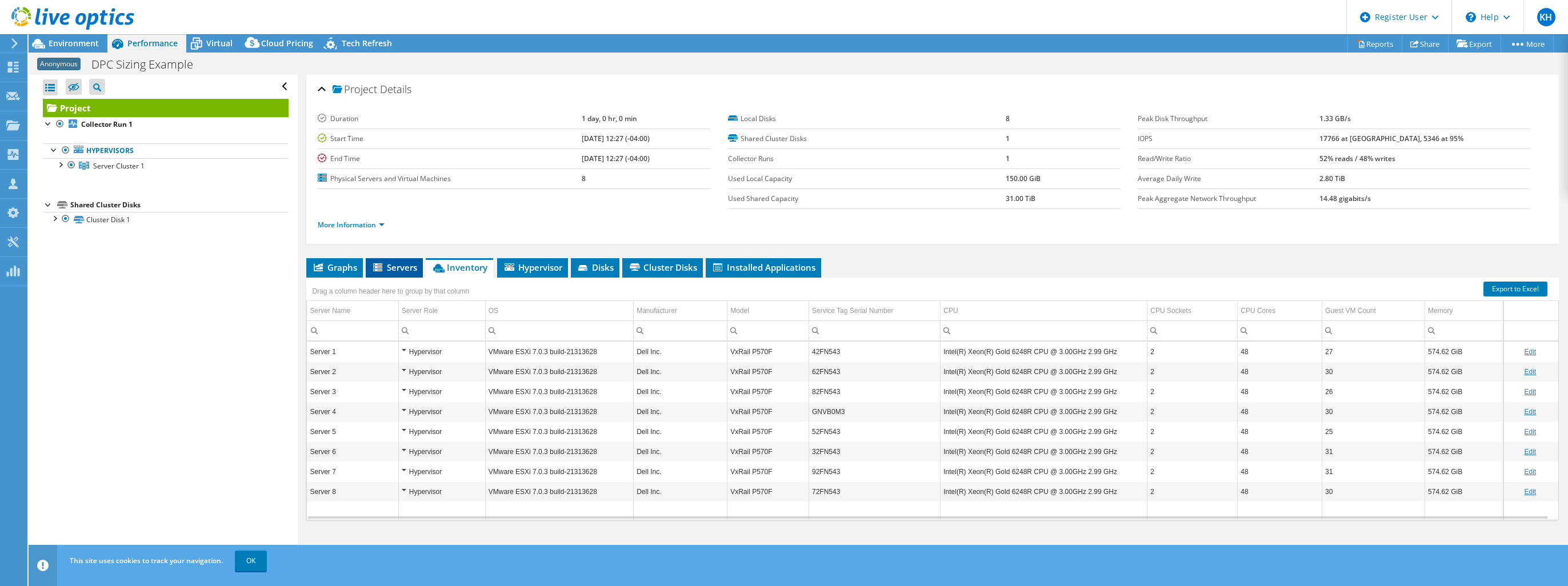
click at [398, 266] on span "Servers" at bounding box center [394, 267] width 46 height 12
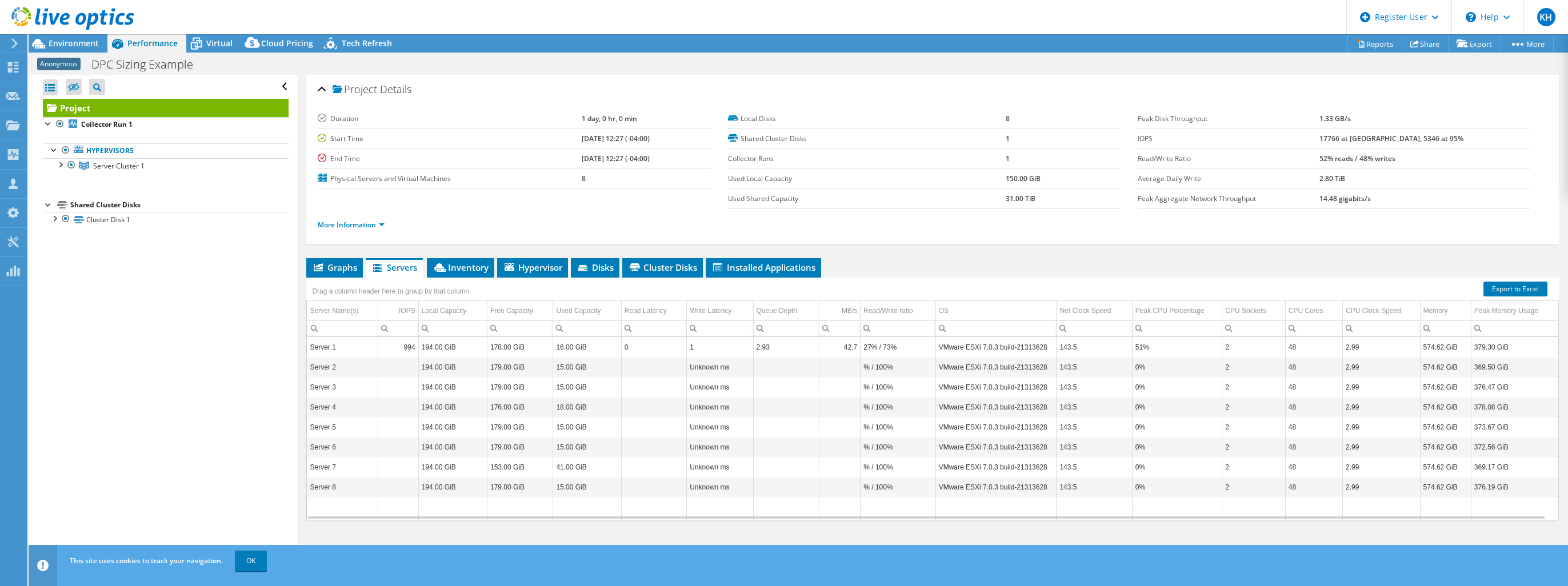
click at [363, 261] on ul "Graphs Servers Inventory Hypervisor Disks Cluster Disks Installed Applications" at bounding box center [933, 268] width 1253 height 19
click at [343, 262] on span "Graphs" at bounding box center [335, 267] width 45 height 12
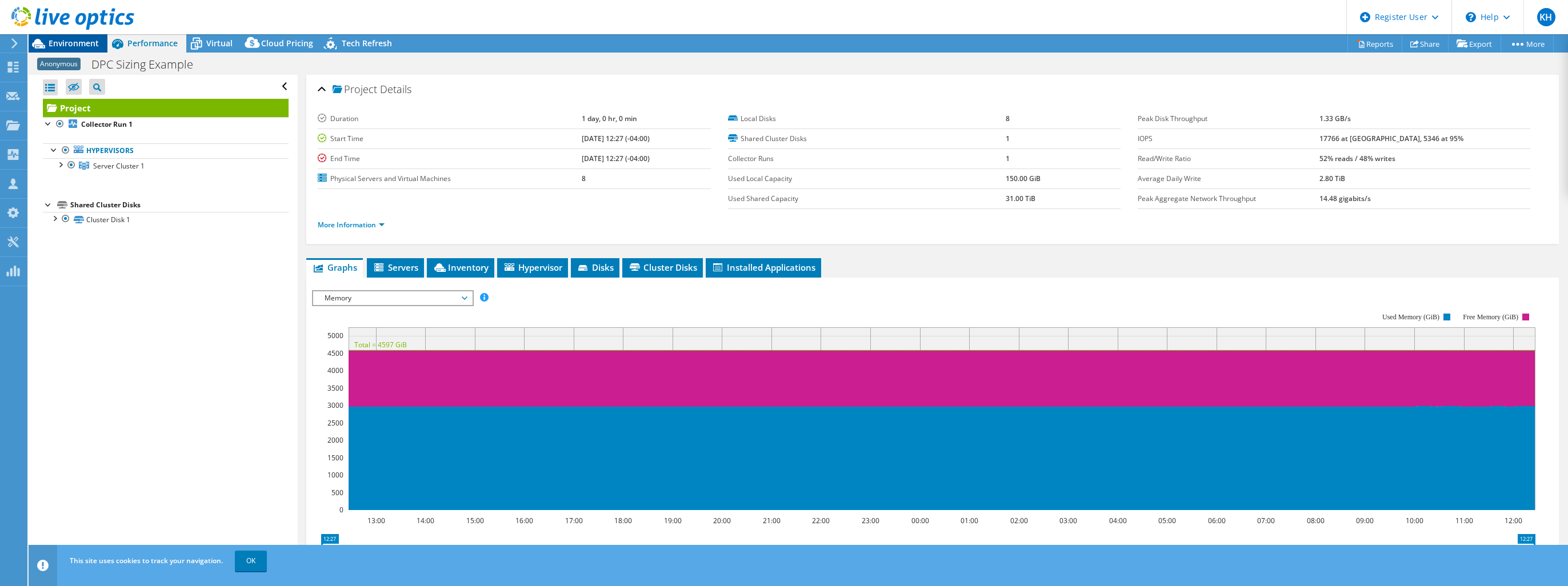
click at [74, 52] on div "Environment" at bounding box center [68, 43] width 79 height 18
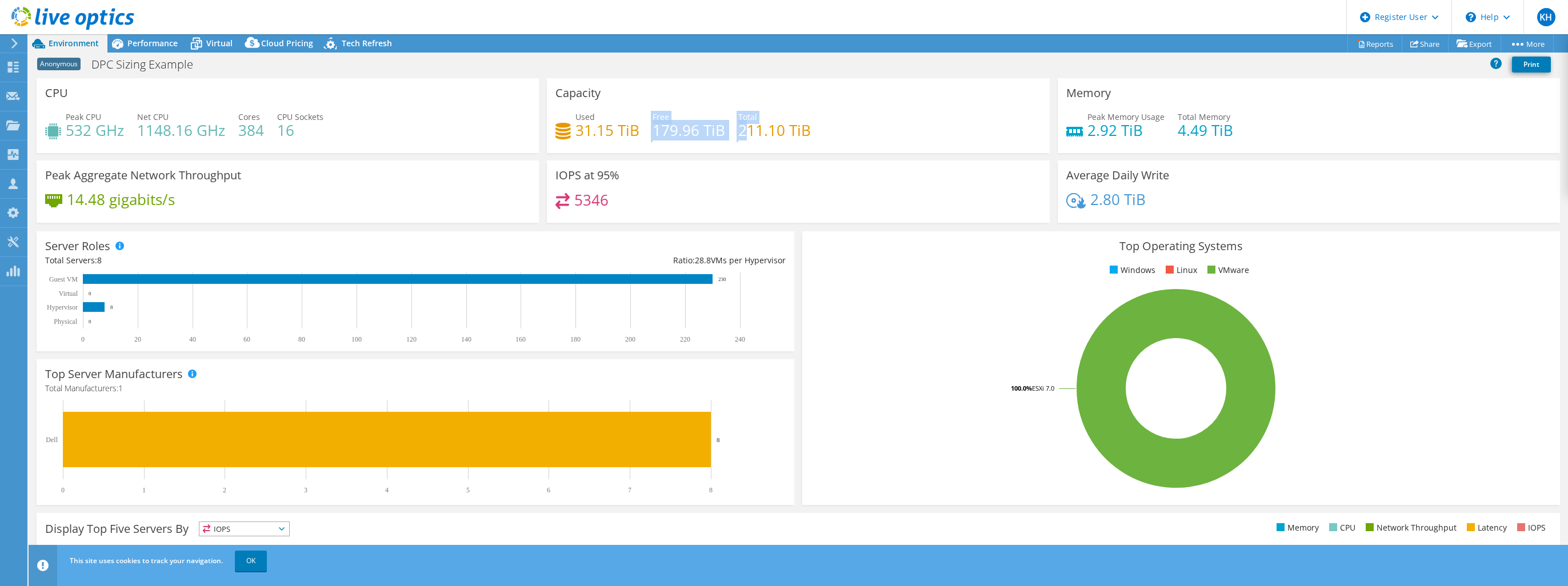
drag, startPoint x: 645, startPoint y: 134, endPoint x: 738, endPoint y: 135, distance: 93.0
click at [738, 135] on div "Used 31.15 TiB Free 179.96 TiB Total 211.10 TiB" at bounding box center [797, 129] width 485 height 37
drag, startPoint x: 738, startPoint y: 135, endPoint x: 572, endPoint y: 136, distance: 166.0
click at [572, 136] on div "Used 31.15 TiB Free 179.96 TiB Total 211.10 TiB" at bounding box center [797, 129] width 485 height 37
drag, startPoint x: 572, startPoint y: 136, endPoint x: 632, endPoint y: 138, distance: 60.0
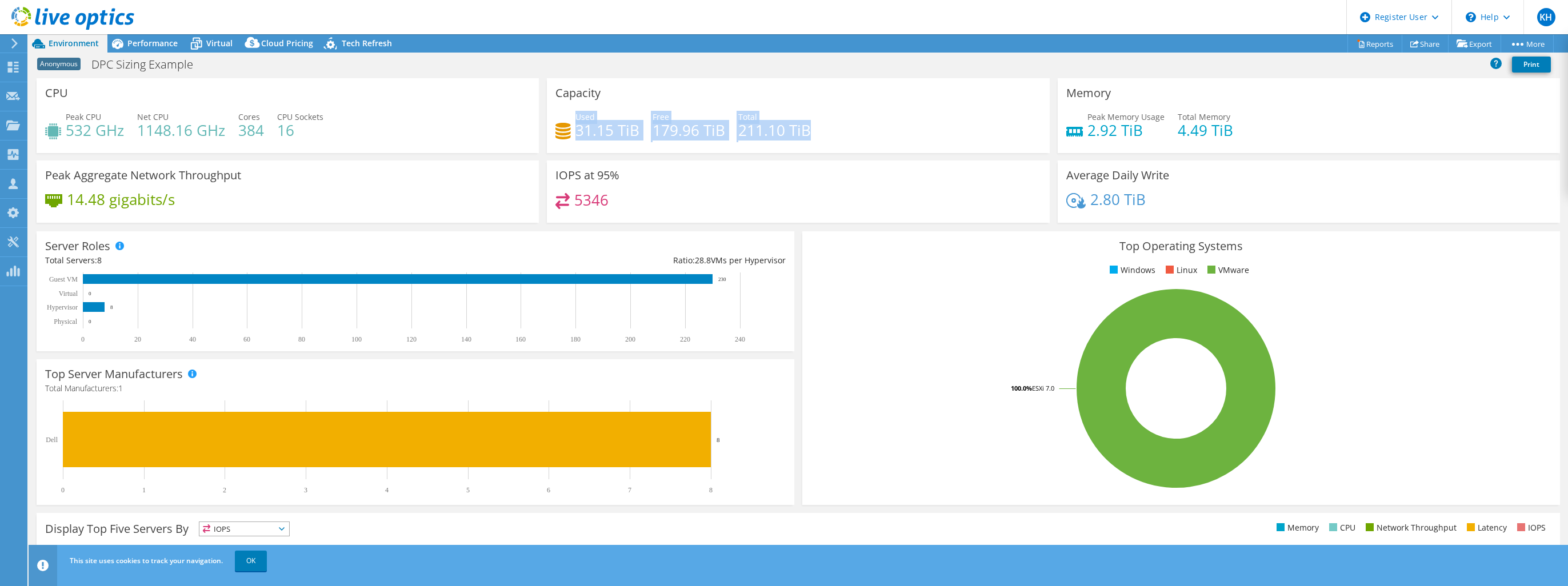
click at [632, 136] on h4 "31.15 TiB" at bounding box center [607, 130] width 64 height 13
click at [640, 136] on div "Used 31.15 TiB Free 179.96 TiB Total 211.10 TiB" at bounding box center [797, 129] width 485 height 37
drag, startPoint x: 635, startPoint y: 131, endPoint x: 574, endPoint y: 132, distance: 61.0
click at [575, 132] on h4 "31.15 TiB" at bounding box center [607, 130] width 64 height 13
click at [795, 133] on h4 "211.10 TiB" at bounding box center [774, 130] width 72 height 13
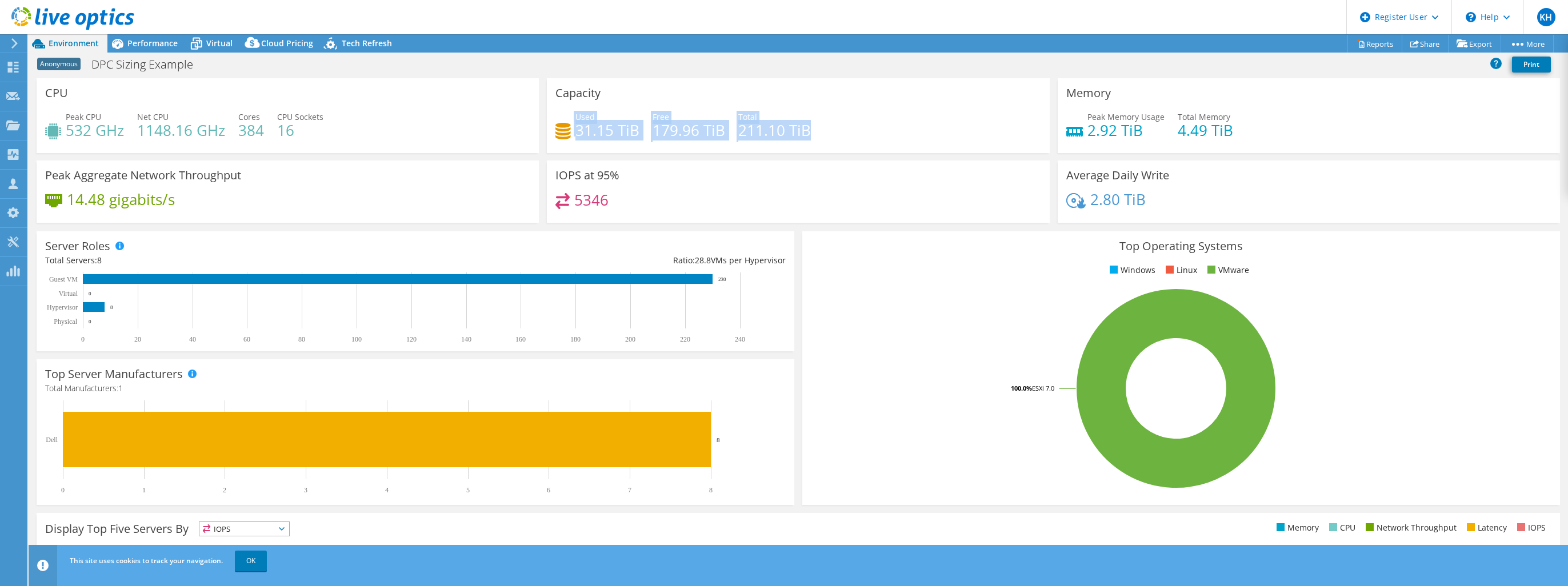
drag, startPoint x: 809, startPoint y: 131, endPoint x: 570, endPoint y: 131, distance: 239.0
click at [570, 131] on div "Used 31.15 TiB Free 179.96 TiB Total 211.10 TiB" at bounding box center [797, 129] width 485 height 37
click at [796, 135] on h4 "211.10 TiB" at bounding box center [774, 130] width 72 height 13
drag, startPoint x: 813, startPoint y: 132, endPoint x: 575, endPoint y: 118, distance: 238.4
click at [575, 118] on div "Used 31.15 TiB Free 179.96 TiB Total 211.10 TiB" at bounding box center [797, 129] width 485 height 37
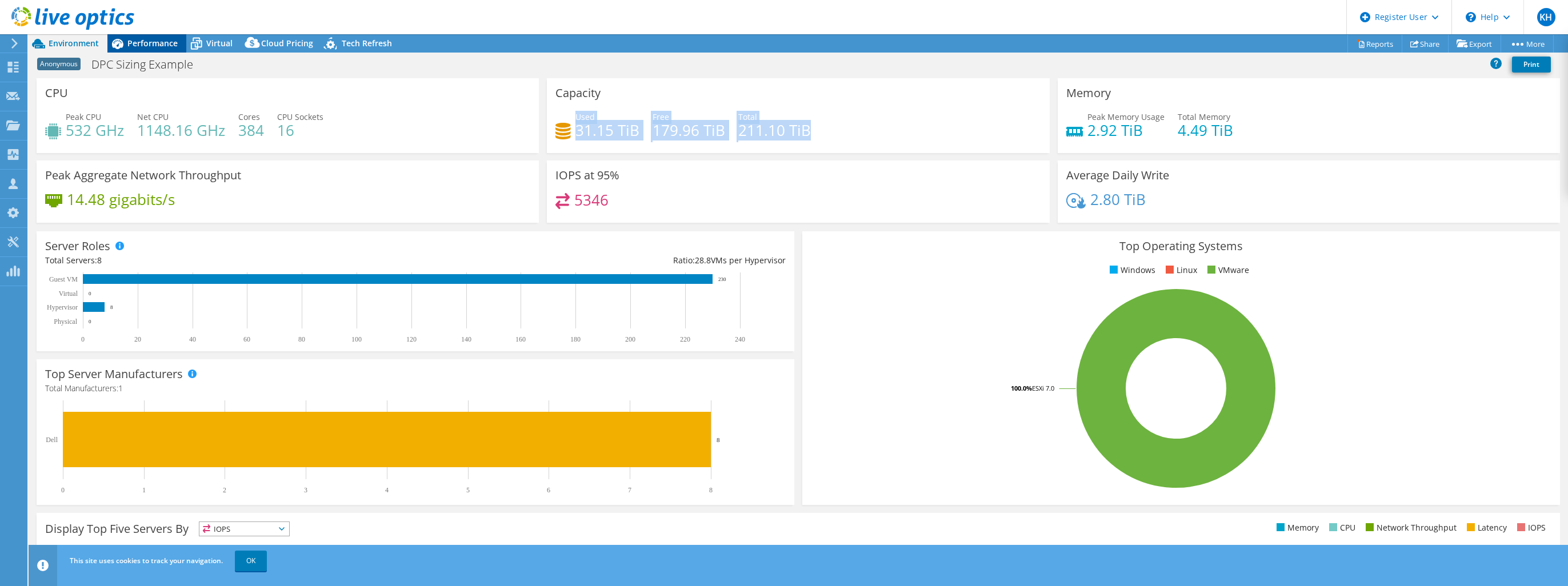
click at [154, 44] on span "Performance" at bounding box center [152, 43] width 51 height 11
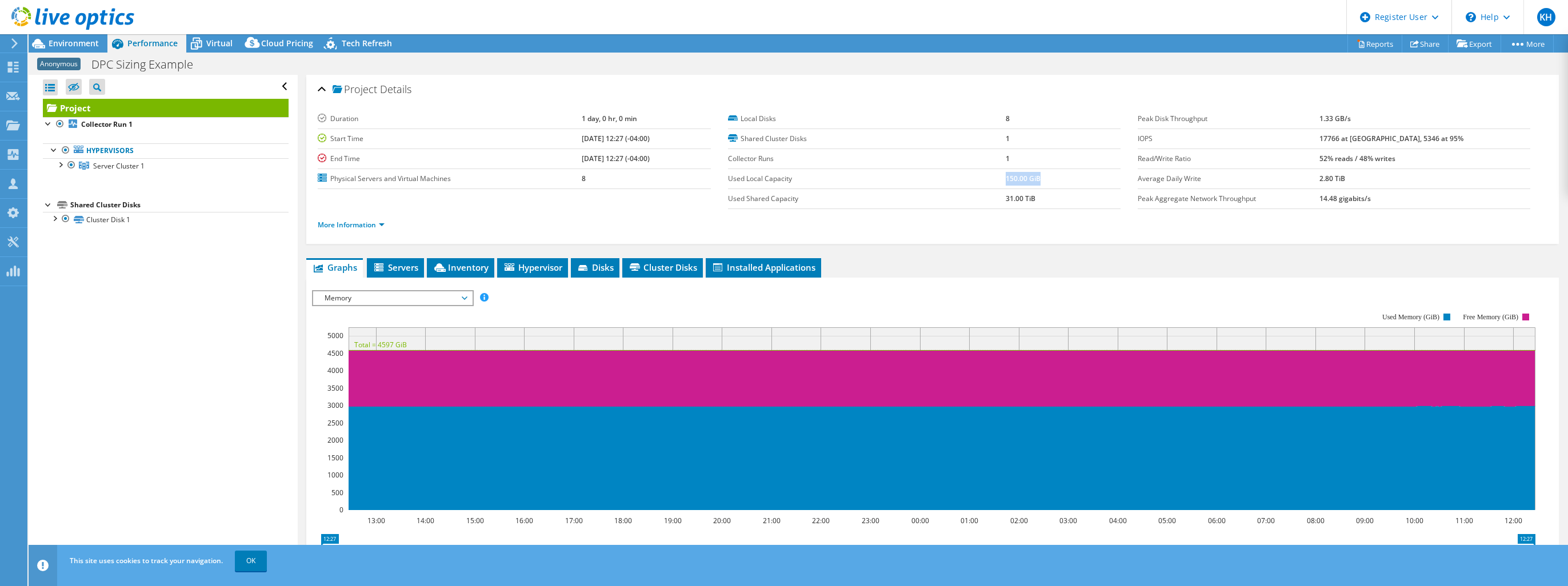
drag, startPoint x: 1001, startPoint y: 178, endPoint x: 1045, endPoint y: 181, distance: 44.1
click at [1045, 181] on td "150.00 GiB" at bounding box center [1063, 178] width 115 height 20
drag, startPoint x: 1045, startPoint y: 181, endPoint x: 1036, endPoint y: 200, distance: 21.0
click at [1036, 200] on tr "Used Shared Capacity 31.00 TiB" at bounding box center [924, 198] width 393 height 20
drag, startPoint x: 1386, startPoint y: 119, endPoint x: 1346, endPoint y: 117, distance: 40.0
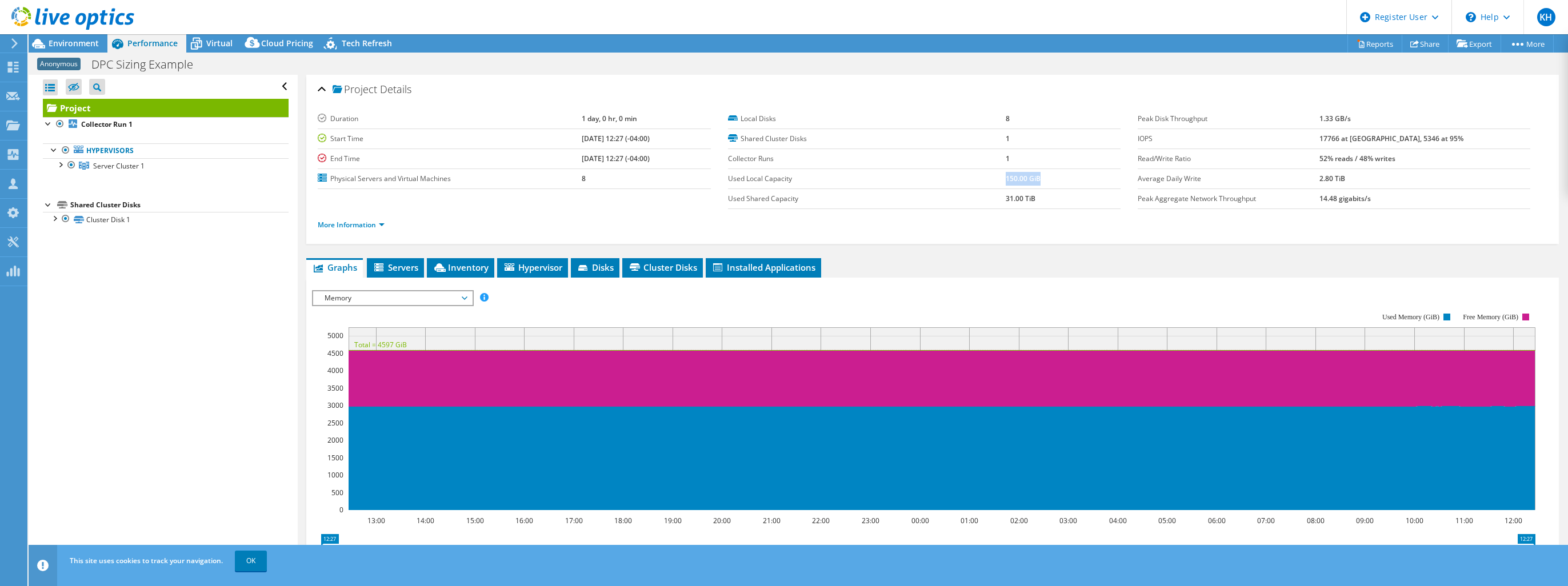
click at [1346, 117] on tr "Peak Disk Throughput 1.33 GB/s" at bounding box center [1334, 119] width 393 height 20
drag, startPoint x: 1346, startPoint y: 117, endPoint x: 1390, endPoint y: 153, distance: 56.9
click at [1384, 145] on td "17766 at [GEOGRAPHIC_DATA], 5346 at 95%" at bounding box center [1425, 138] width 211 height 20
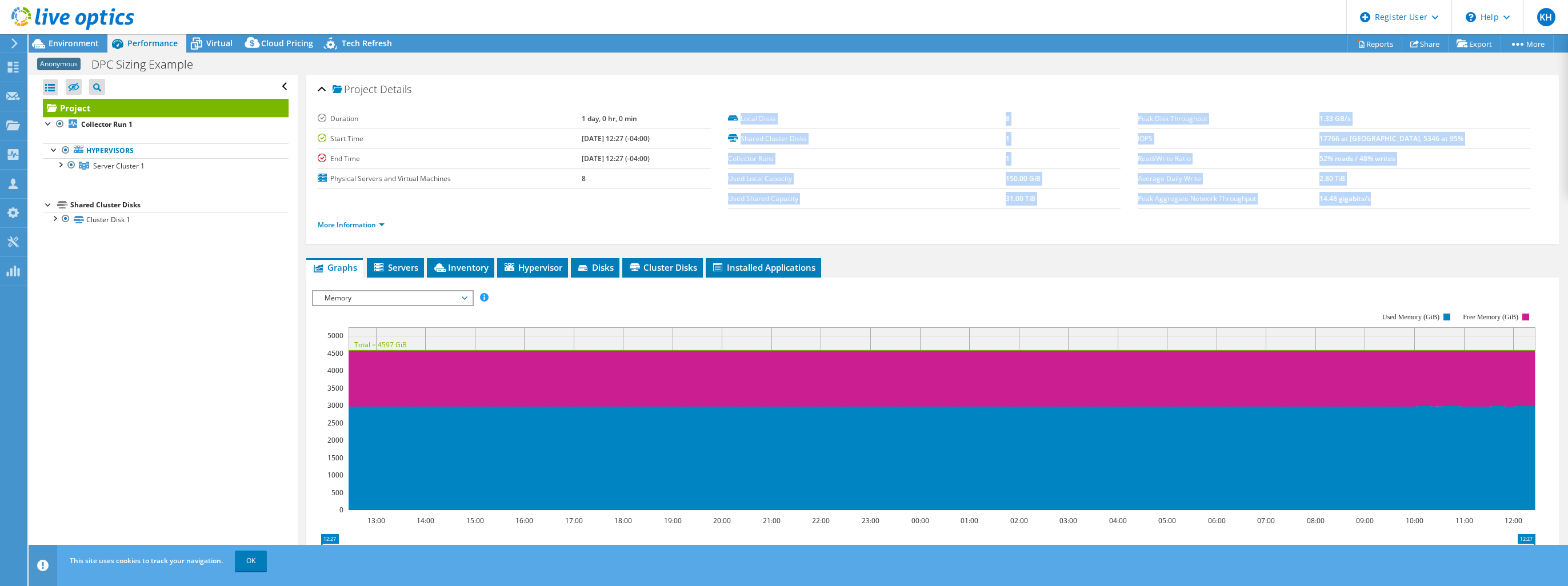
drag, startPoint x: 1415, startPoint y: 194, endPoint x: 1118, endPoint y: 119, distance: 306.3
click at [1118, 119] on section "Duration 1 day, 0 hr, 0 min Start Time [DATE] 12:27 (-04:00) End Time [DATE] 12…" at bounding box center [933, 175] width 1230 height 132
drag, startPoint x: 1118, startPoint y: 120, endPoint x: 1223, endPoint y: 172, distance: 117.2
click at [1237, 173] on label "Average Daily Write" at bounding box center [1228, 178] width 182 height 12
click at [1198, 176] on label "Average Daily Write" at bounding box center [1228, 178] width 182 height 12
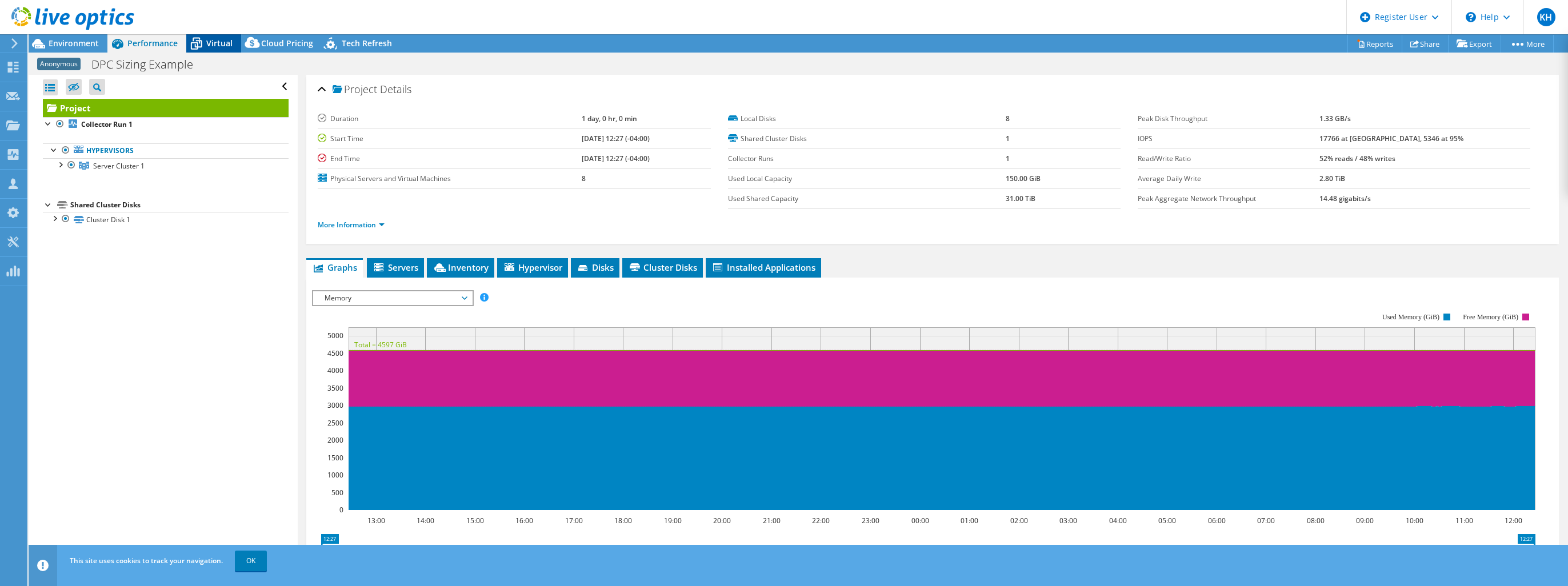
click at [223, 49] on div "Virtual" at bounding box center [214, 43] width 55 height 18
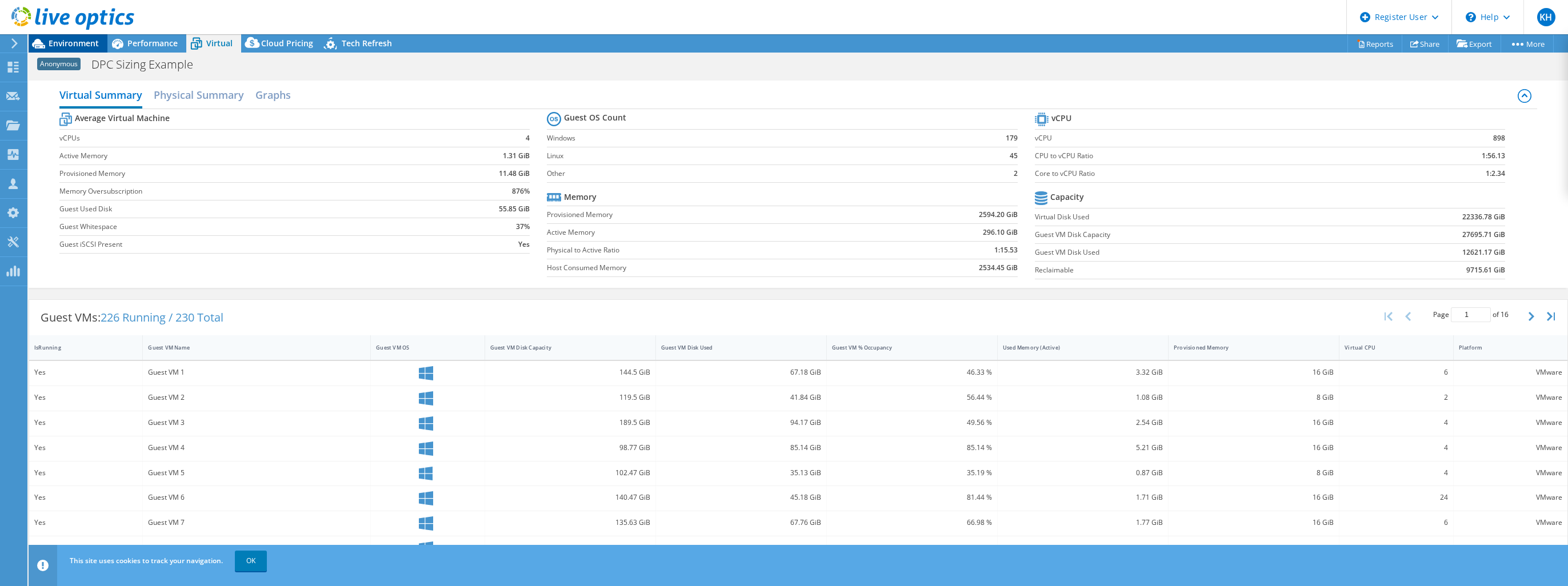
click at [83, 40] on span "Environment" at bounding box center [74, 43] width 51 height 11
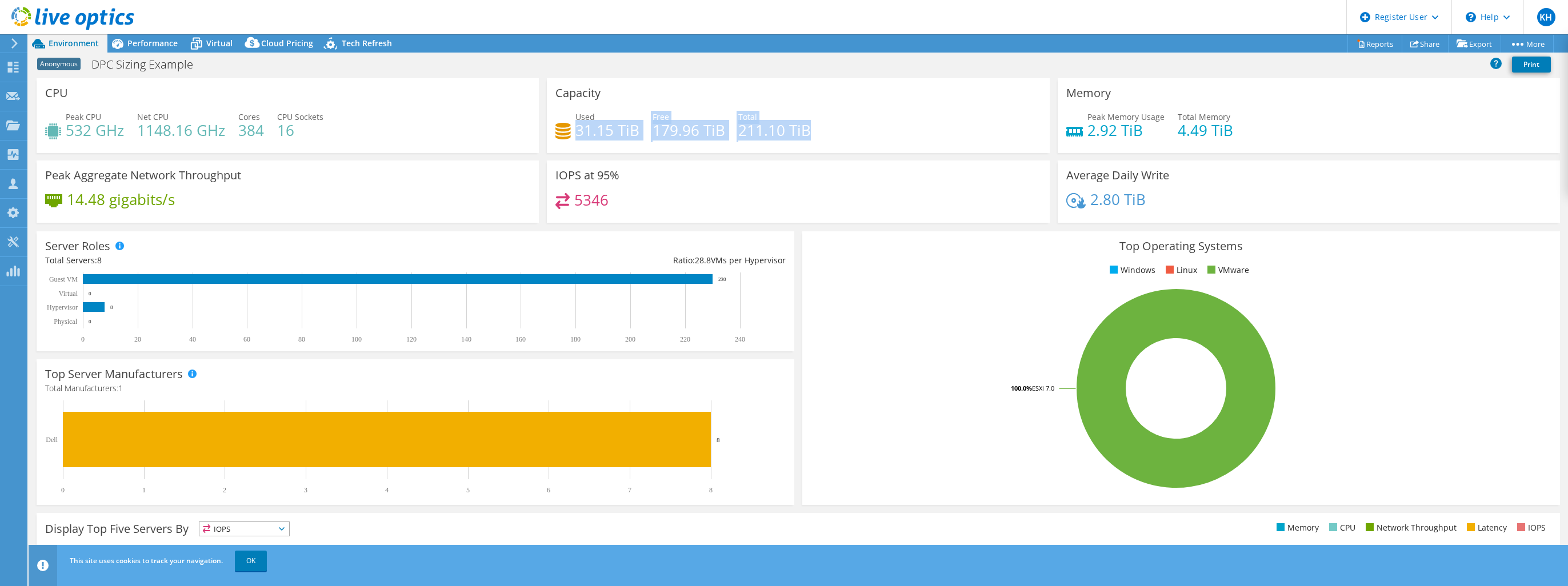
drag, startPoint x: 576, startPoint y: 131, endPoint x: 817, endPoint y: 130, distance: 241.0
click at [817, 130] on div "Used 31.15 TiB Free 179.96 TiB Total 211.10 TiB" at bounding box center [797, 129] width 485 height 37
click at [145, 47] on span "Performance" at bounding box center [152, 43] width 51 height 11
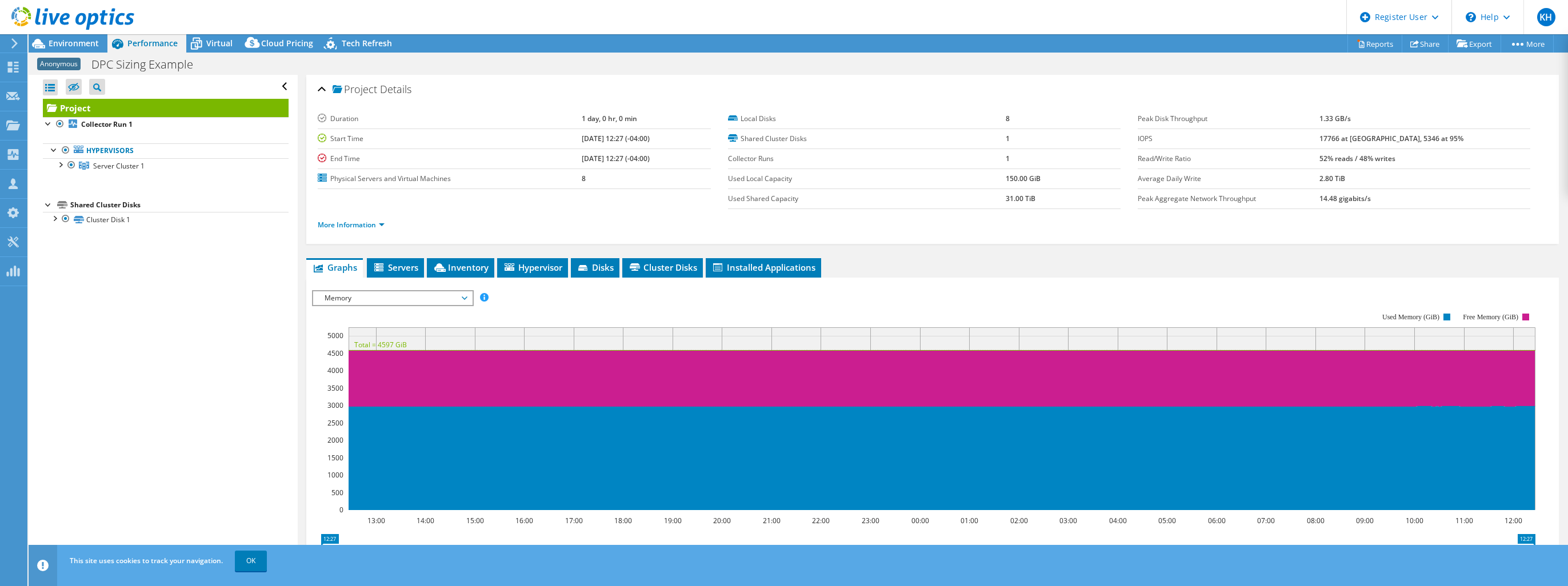
drag, startPoint x: 1358, startPoint y: 154, endPoint x: 1430, endPoint y: 189, distance: 80.1
click at [1430, 189] on tbody "Peak Disk Throughput 1.33 GB/s IOPS 17766 at [GEOGRAPHIC_DATA], 5346 at 95% Rea…" at bounding box center [1334, 159] width 393 height 100
click at [1155, 135] on label "IOPS" at bounding box center [1228, 139] width 182 height 12
drag, startPoint x: 738, startPoint y: 117, endPoint x: 969, endPoint y: 131, distance: 231.4
click at [969, 131] on tbody "Local Disks 8 Shared Cluster Disks 1 Collector Runs 1 Used Local Capacity 150.0…" at bounding box center [924, 159] width 393 height 100
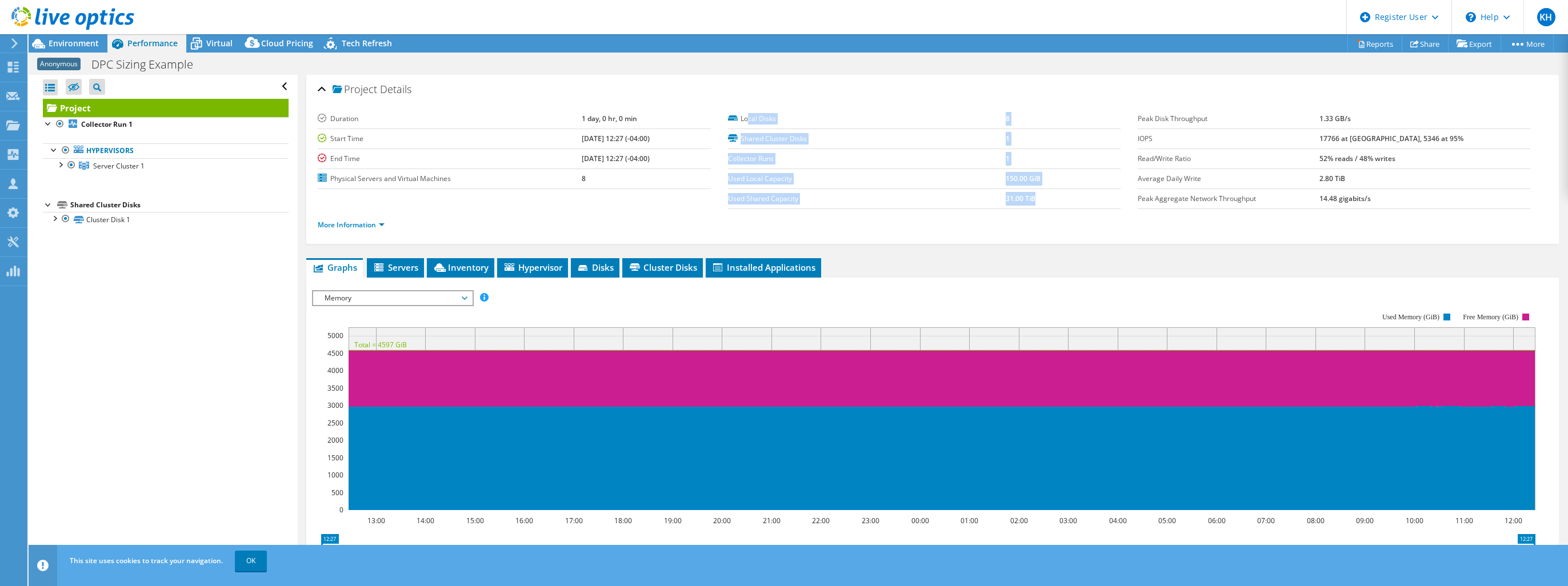
drag, startPoint x: 969, startPoint y: 131, endPoint x: 743, endPoint y: 109, distance: 227.1
click at [743, 109] on tbody "Local Disks 8 Shared Cluster Disks 1 Collector Runs 1 Used Local Capacity 150.0…" at bounding box center [924, 159] width 393 height 100
drag, startPoint x: 49, startPoint y: 44, endPoint x: 63, endPoint y: 44, distance: 14.0
click at [49, 44] on span "Environment" at bounding box center [74, 43] width 51 height 11
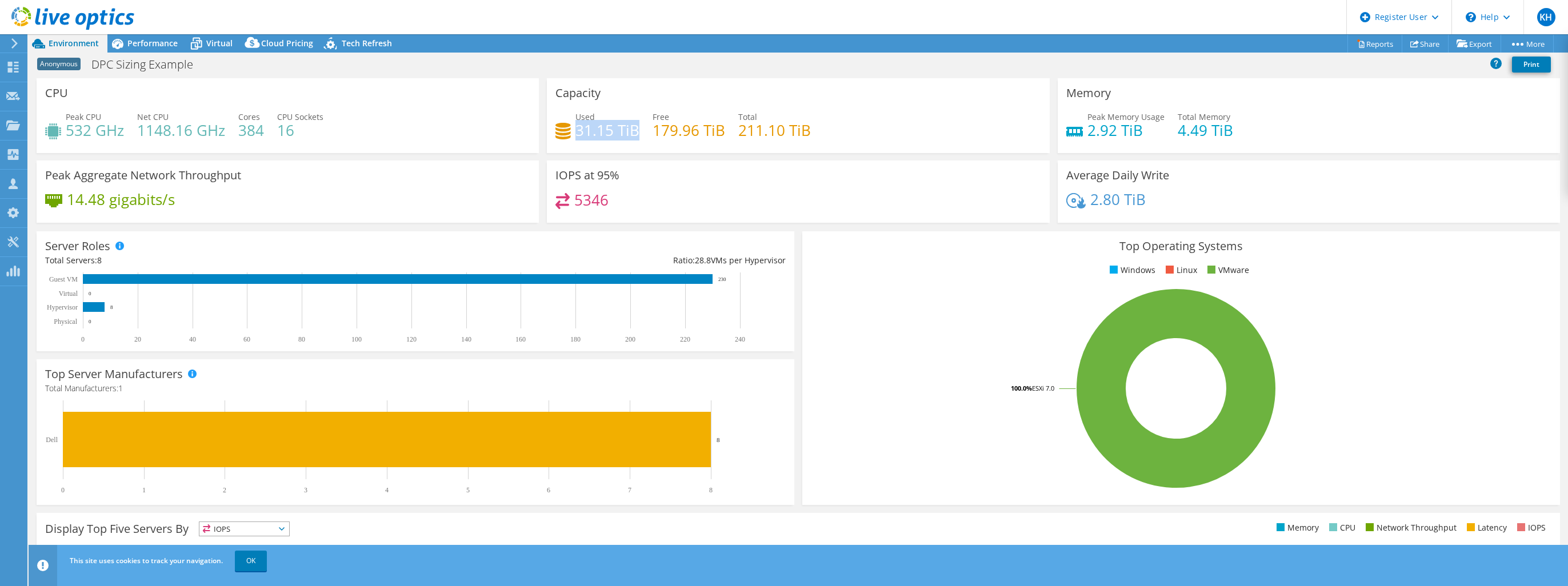
drag, startPoint x: 575, startPoint y: 132, endPoint x: 632, endPoint y: 131, distance: 57.0
click at [632, 131] on h4 "31.15 TiB" at bounding box center [607, 130] width 64 height 13
drag, startPoint x: 632, startPoint y: 131, endPoint x: 718, endPoint y: 135, distance: 86.1
click at [718, 135] on h4 "179.96 TiB" at bounding box center [688, 130] width 72 height 13
drag, startPoint x: 718, startPoint y: 135, endPoint x: 655, endPoint y: 133, distance: 63.0
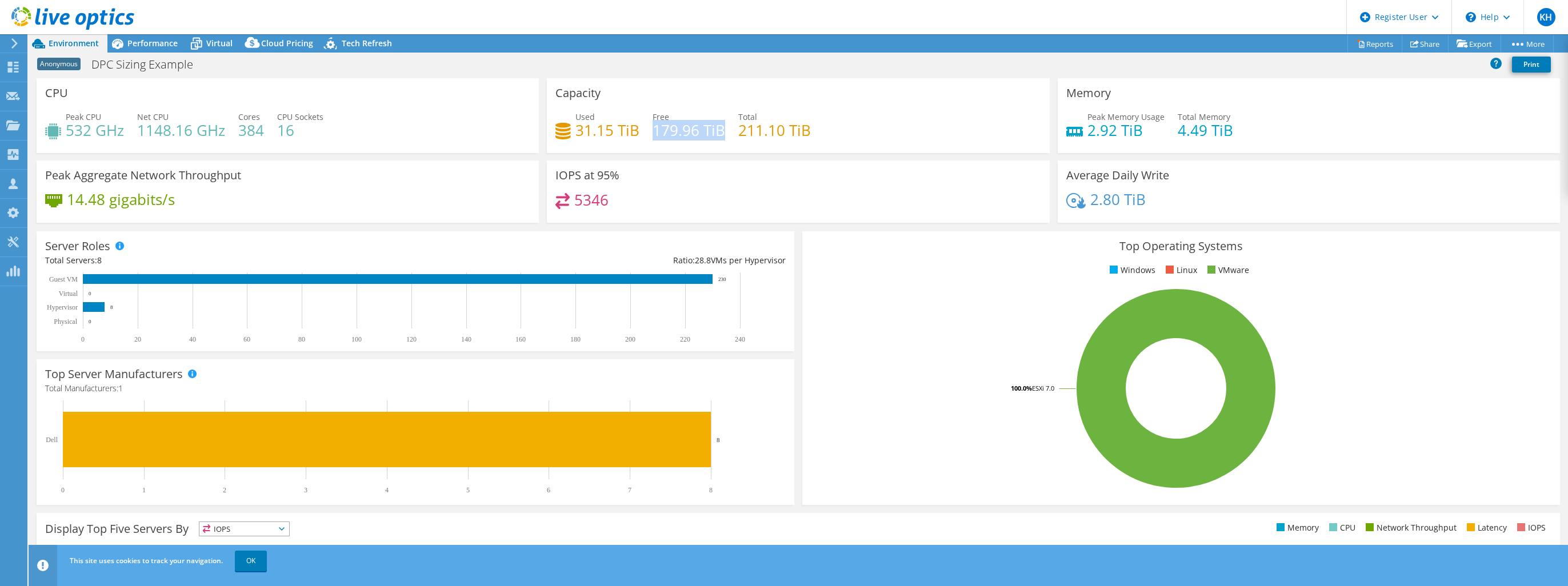
click at [658, 133] on h4 "179.96 TiB" at bounding box center [688, 130] width 72 height 13
click at [653, 132] on h4 "179.96 TiB" at bounding box center [688, 130] width 72 height 13
click at [654, 131] on h4 "179.96 TiB" at bounding box center [688, 130] width 72 height 13
drag, startPoint x: 651, startPoint y: 131, endPoint x: 718, endPoint y: 134, distance: 67.1
click at [718, 134] on h4 "179.96 TiB" at bounding box center [688, 130] width 72 height 13
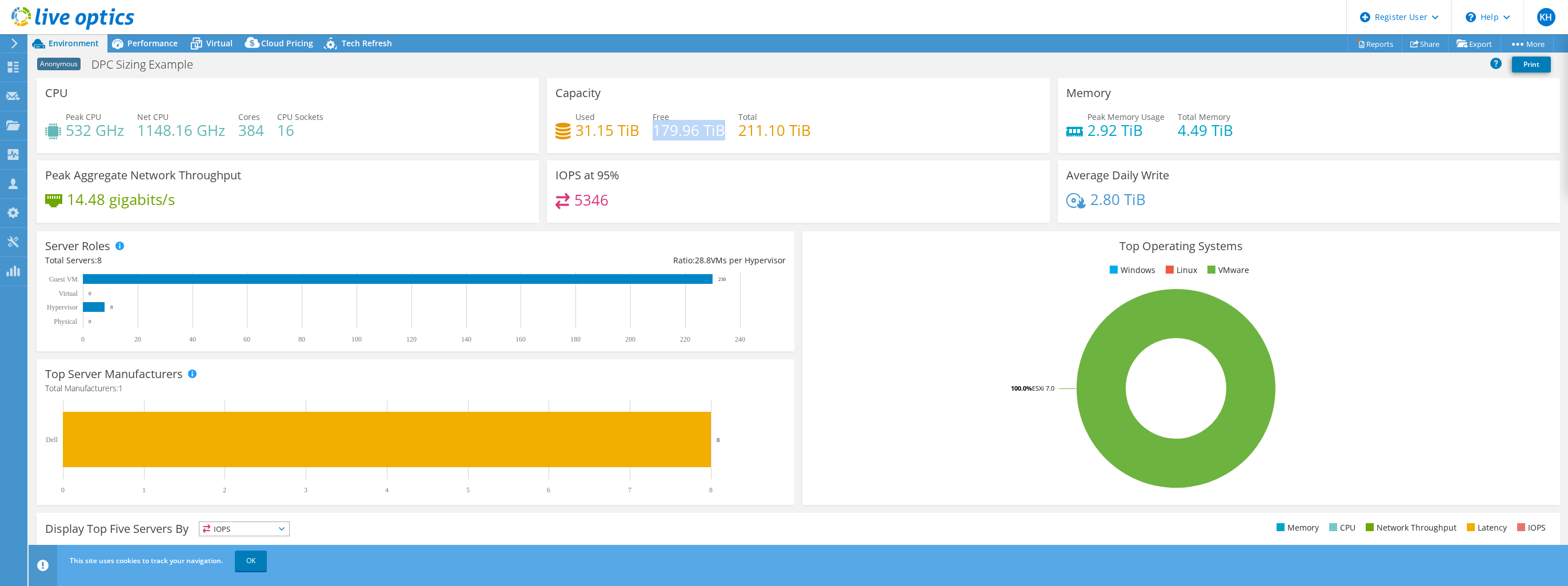
drag, startPoint x: 718, startPoint y: 134, endPoint x: 679, endPoint y: 135, distance: 39.0
click at [679, 135] on h4 "179.96 TiB" at bounding box center [688, 130] width 72 height 13
click at [653, 135] on h4 "179.96 TiB" at bounding box center [688, 130] width 72 height 13
drag, startPoint x: 653, startPoint y: 133, endPoint x: 733, endPoint y: 133, distance: 80.0
click at [733, 133] on div "Used 31.15 TiB Free 179.96 TiB Total 211.10 TiB" at bounding box center [797, 129] width 485 height 37
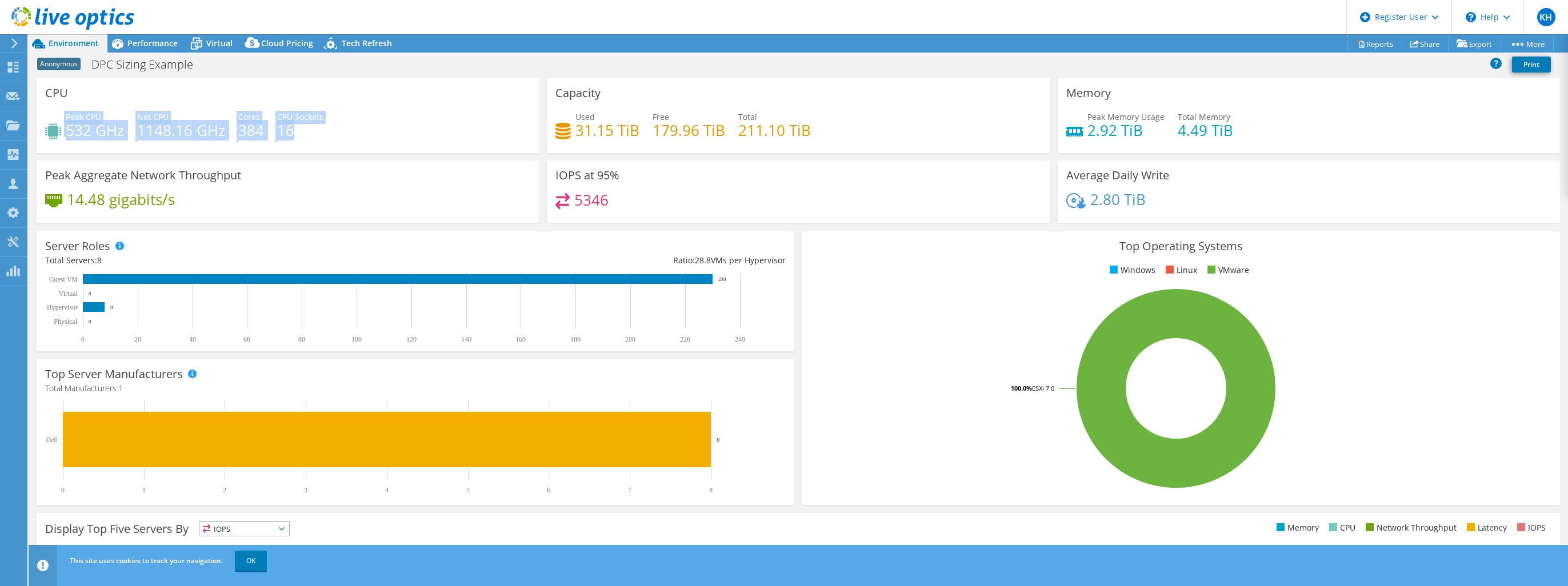
drag, startPoint x: 307, startPoint y: 131, endPoint x: 60, endPoint y: 114, distance: 247.6
click at [60, 114] on div "Peak CPU 532 GHz Net CPU 1148.16 GHz Cores 384 CPU Sockets 16" at bounding box center [287, 129] width 485 height 37
click at [303, 127] on h4 "16" at bounding box center [300, 130] width 46 height 13
drag, startPoint x: 306, startPoint y: 132, endPoint x: 66, endPoint y: 113, distance: 240.8
click at [66, 113] on div "Peak CPU 532 GHz Net CPU 1148.16 GHz Cores 384 CPU Sockets 16" at bounding box center [287, 129] width 485 height 37
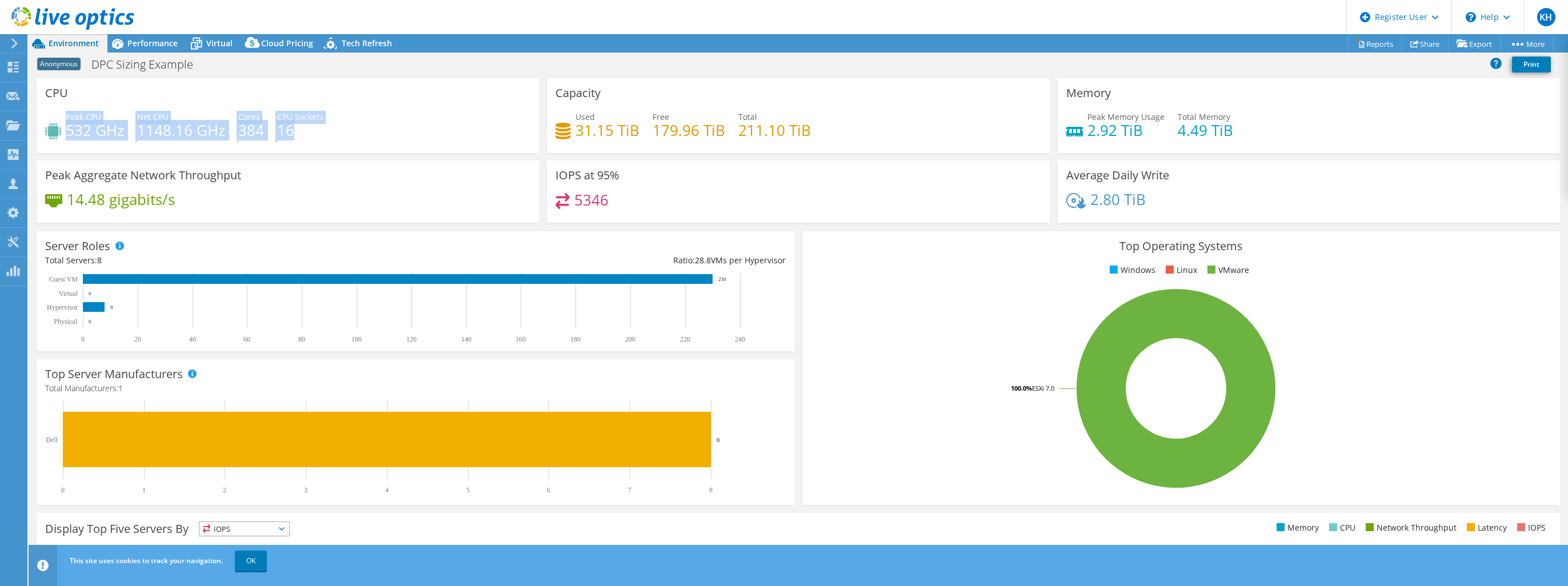
click at [288, 124] on h4 "16" at bounding box center [300, 130] width 46 height 13
click at [133, 47] on span "Performance" at bounding box center [152, 43] width 51 height 11
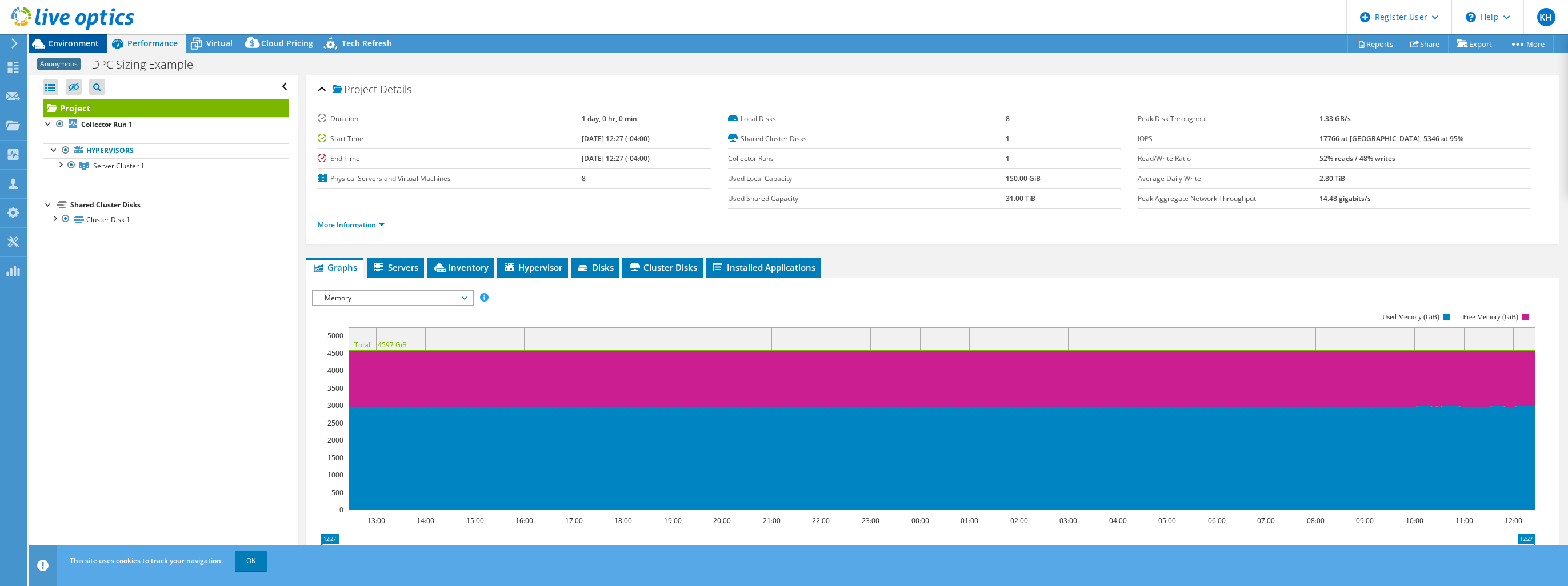
click at [70, 41] on span "Environment" at bounding box center [74, 43] width 51 height 11
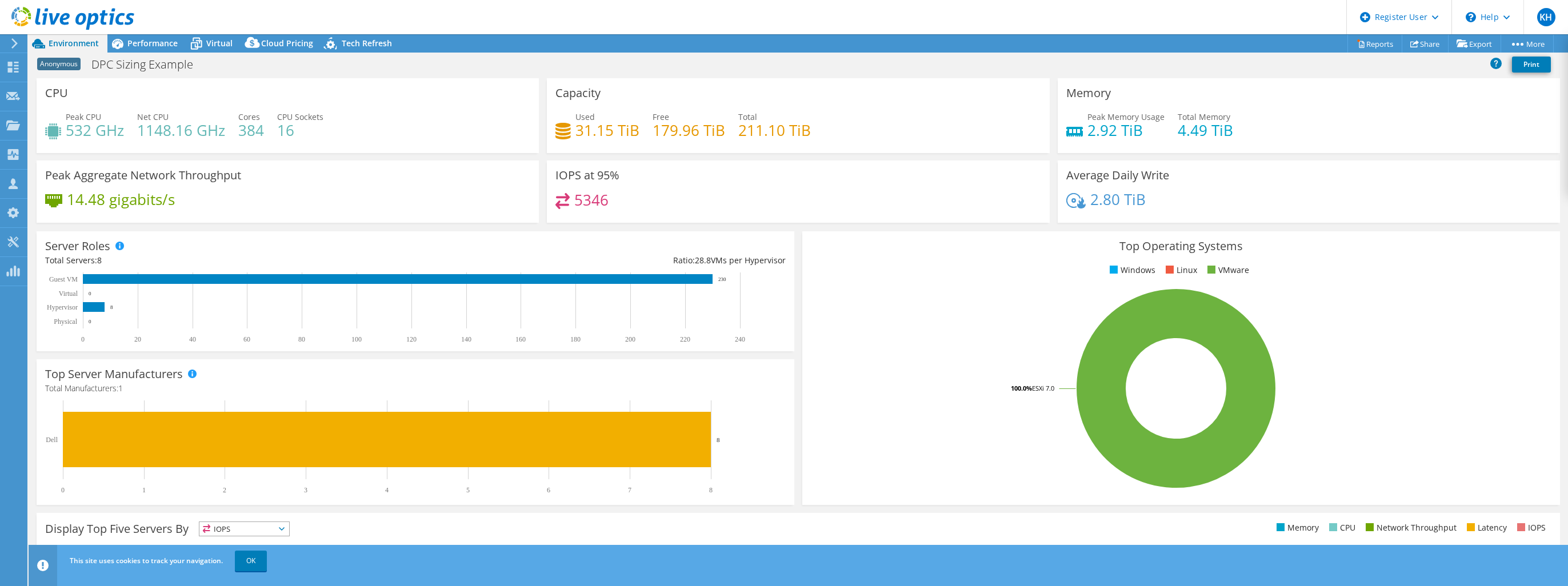
click at [537, 153] on div "CPU Peak CPU 532 GHz Net CPU 1148.16 GHz Cores 384 CPU Sockets 16" at bounding box center [288, 116] width 510 height 75
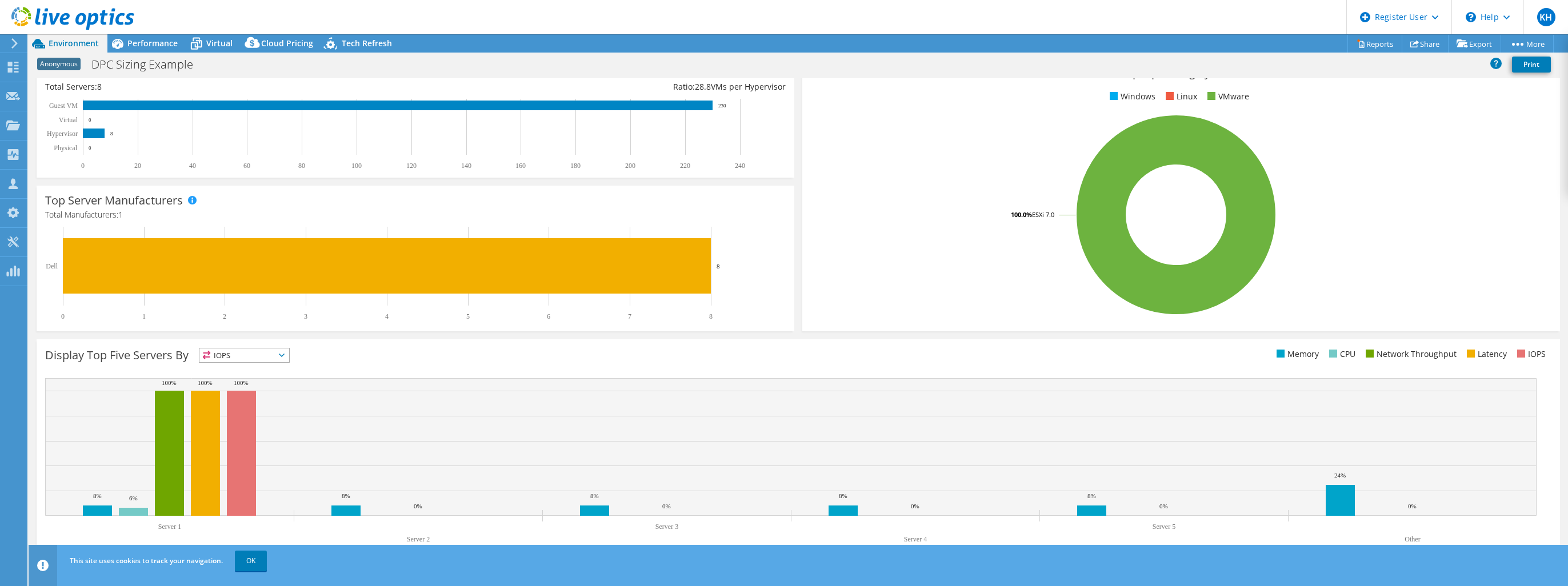
scroll to position [176, 0]
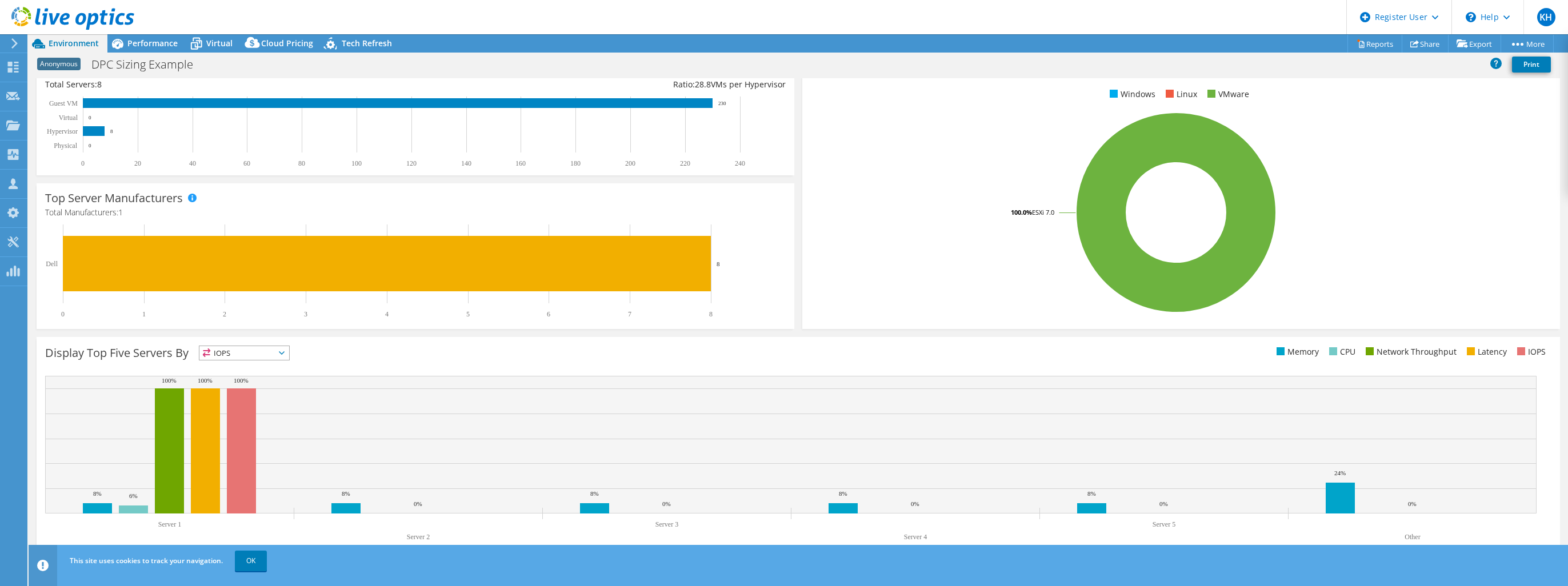
click at [254, 360] on div "Display Top Five Servers By IOPS IOPS" at bounding box center [421, 355] width 753 height 19
click at [254, 357] on span "IOPS" at bounding box center [244, 353] width 89 height 14
click at [248, 385] on li "Memory" at bounding box center [244, 384] width 89 height 16
click at [275, 354] on span "Memory" at bounding box center [237, 353] width 75 height 14
click at [242, 399] on li "CPU" at bounding box center [244, 400] width 89 height 16
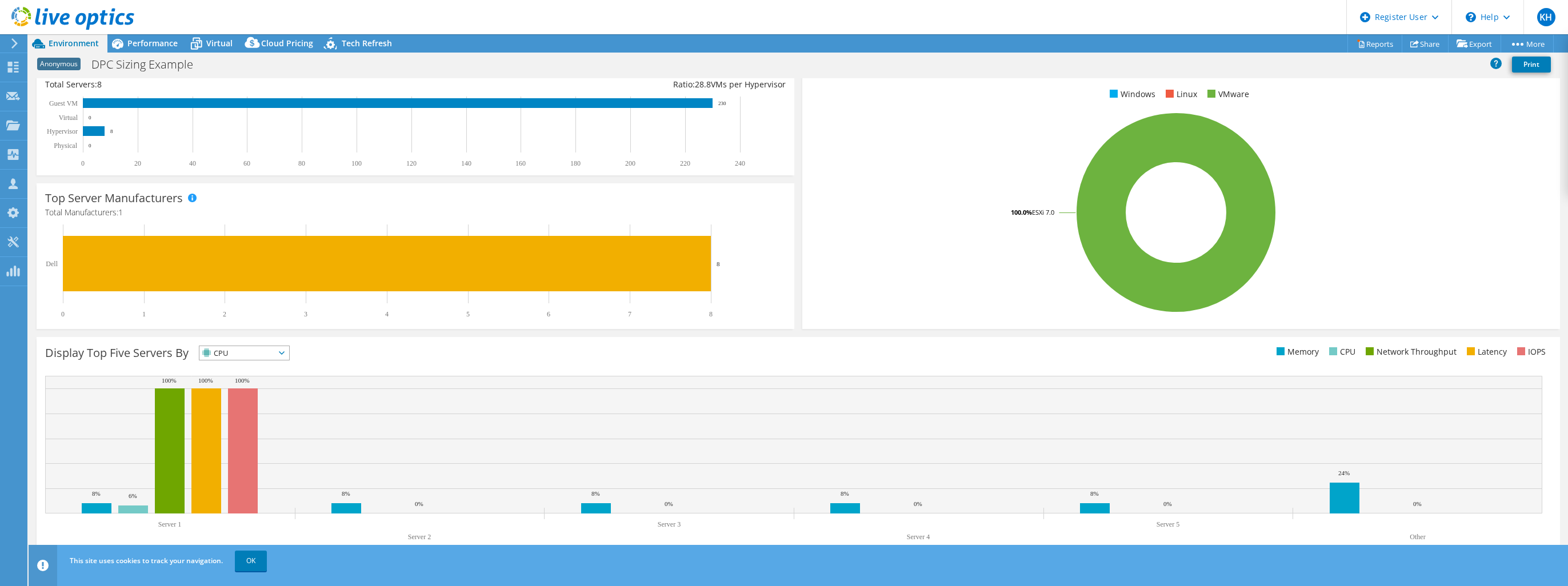
click at [272, 559] on span "OK" at bounding box center [252, 560] width 41 height 10
click at [254, 563] on link "OK" at bounding box center [251, 561] width 32 height 21
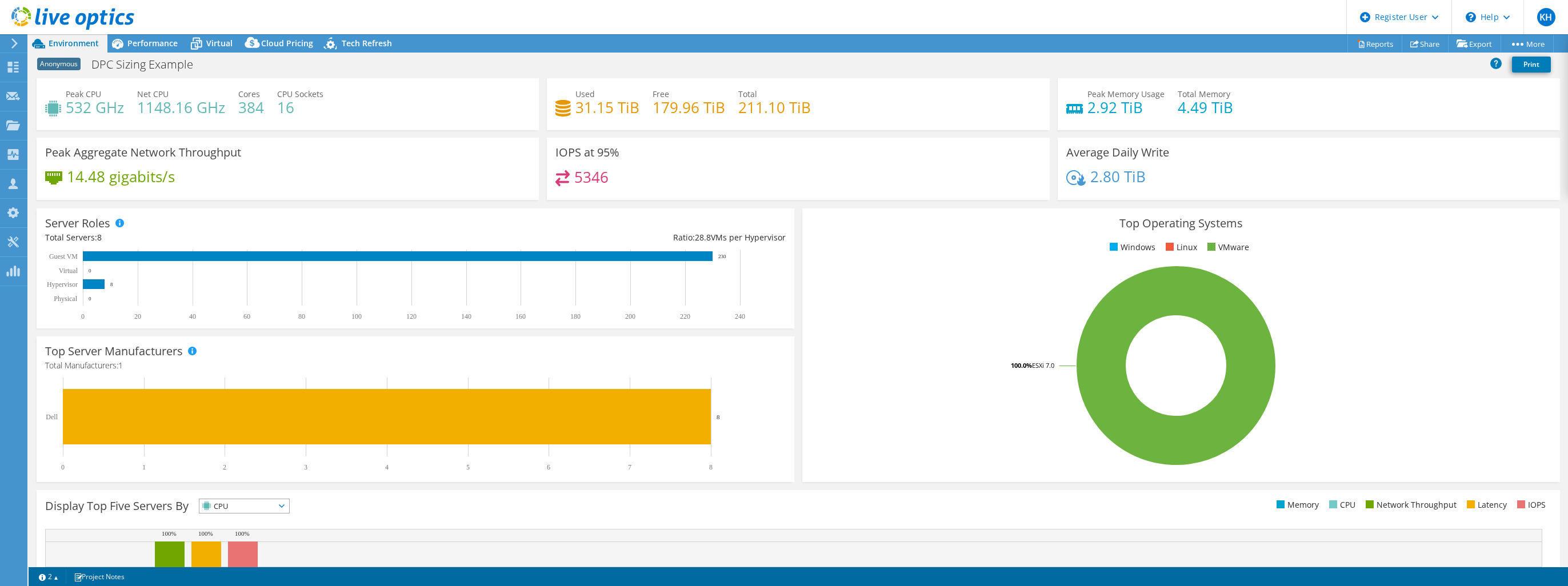
scroll to position [0, 0]
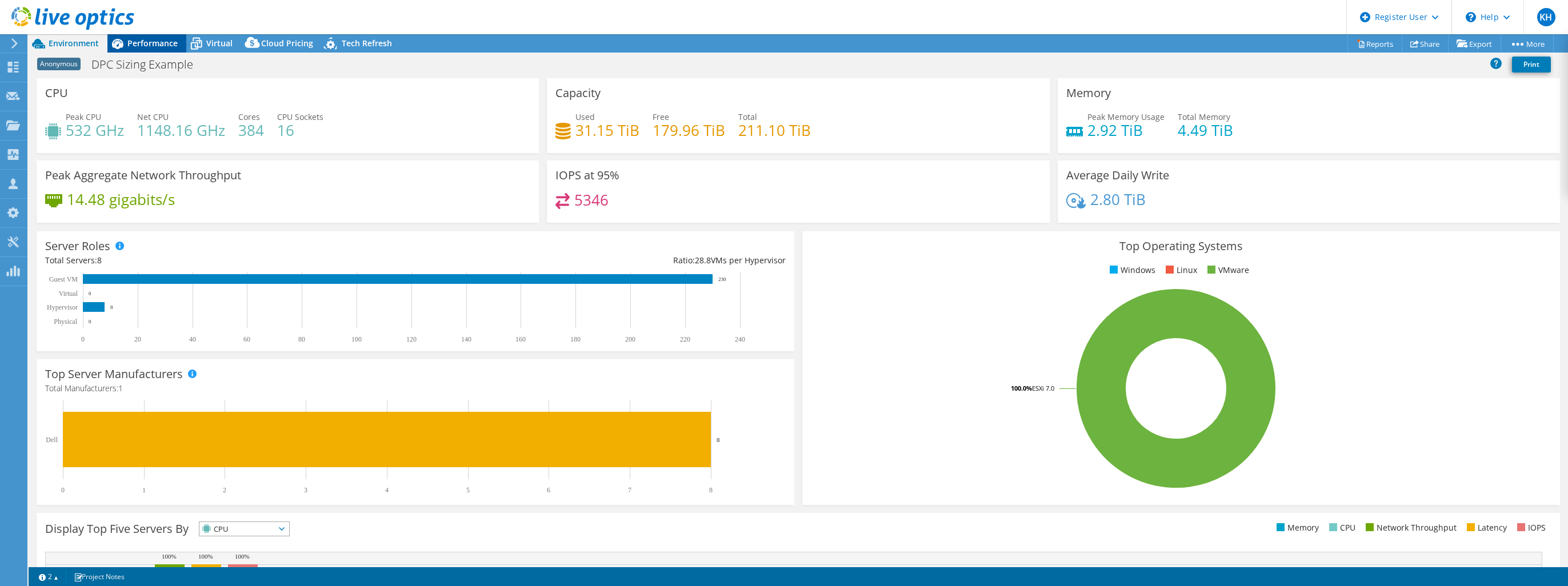
click at [160, 49] on div "Performance" at bounding box center [147, 43] width 79 height 18
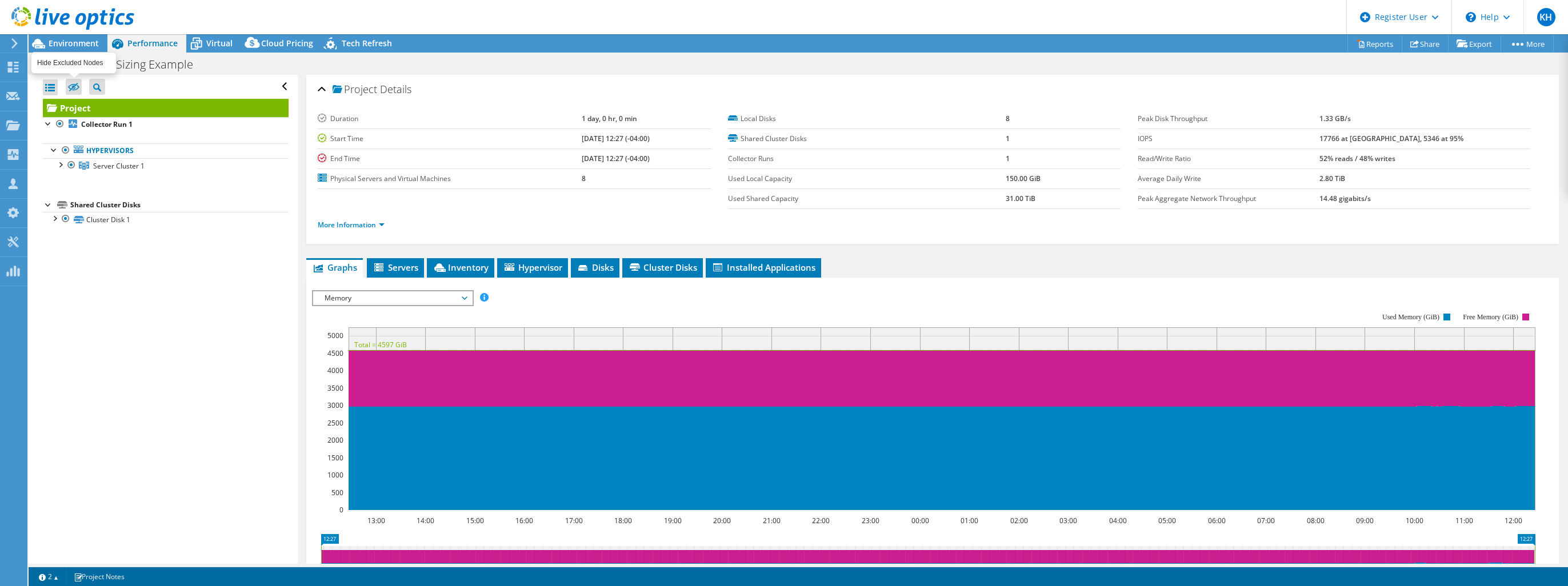
click at [69, 83] on icon at bounding box center [74, 87] width 12 height 9
click at [0, 0] on input "checkbox" at bounding box center [0, 0] width 0 height 0
click at [72, 89] on icon at bounding box center [74, 88] width 12 height 9
click at [0, 0] on input "checkbox" at bounding box center [0, 0] width 0 height 0
click at [390, 277] on div "IOPS Disk Throughput IO Size Latency Queue Depth CPU Percentage Memory Page Fau…" at bounding box center [933, 479] width 1241 height 403
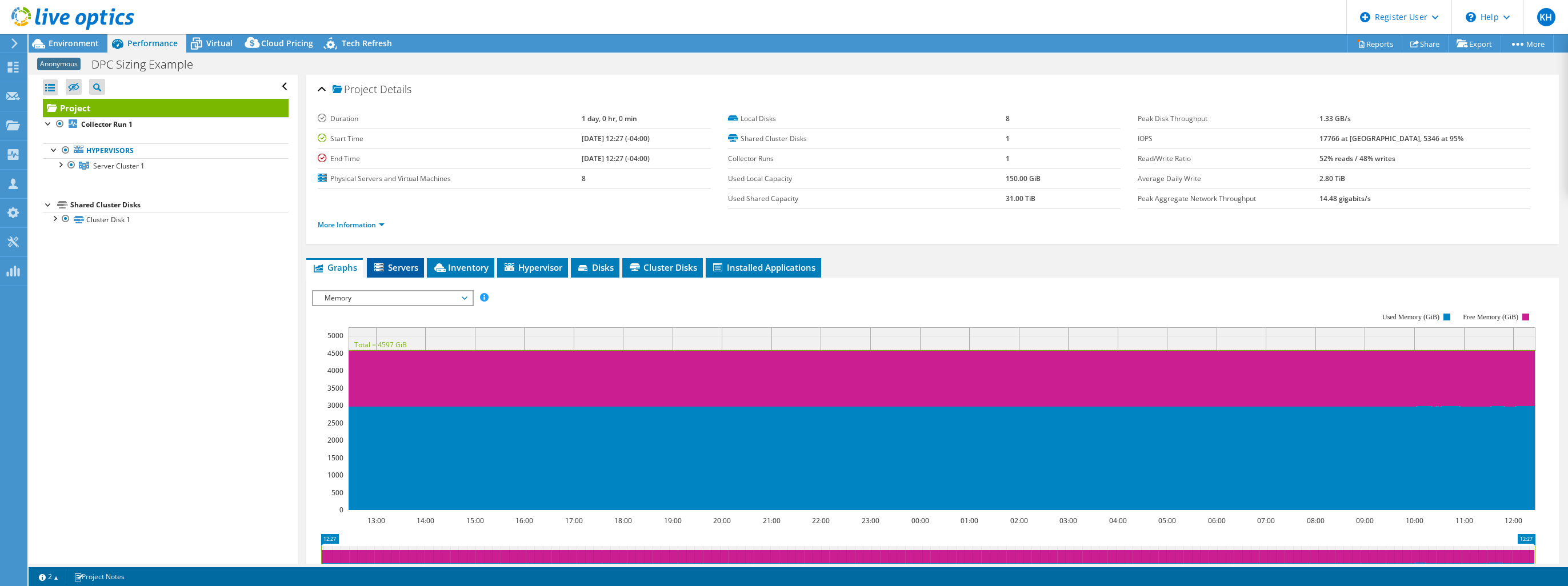
click at [391, 273] on li "Servers" at bounding box center [396, 268] width 57 height 19
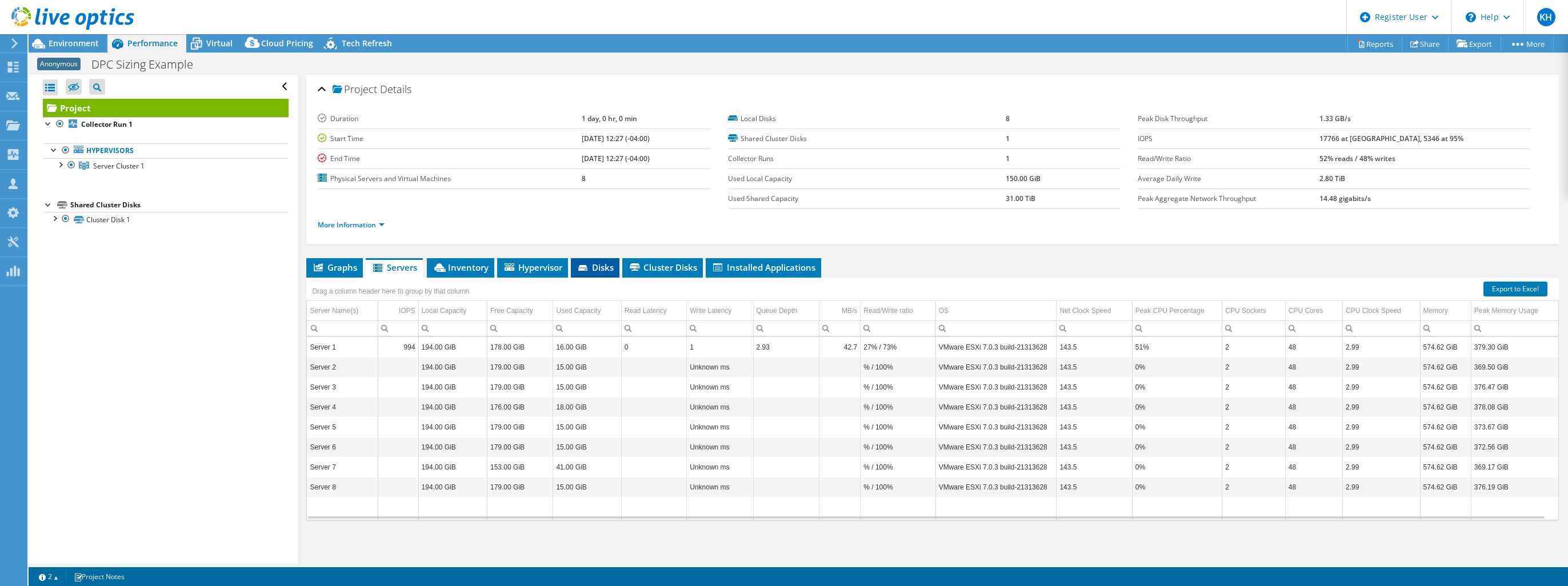
click at [592, 268] on span "Disks" at bounding box center [595, 267] width 37 height 12
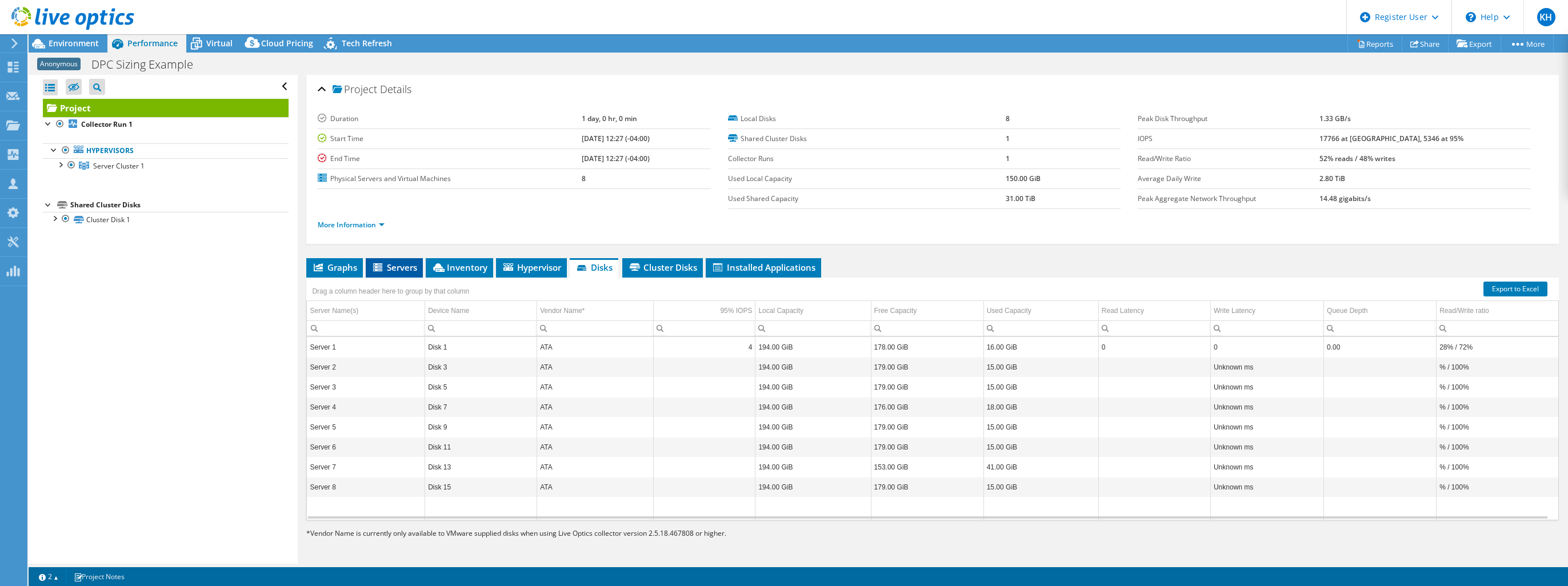
click at [405, 271] on span "Servers" at bounding box center [394, 267] width 46 height 12
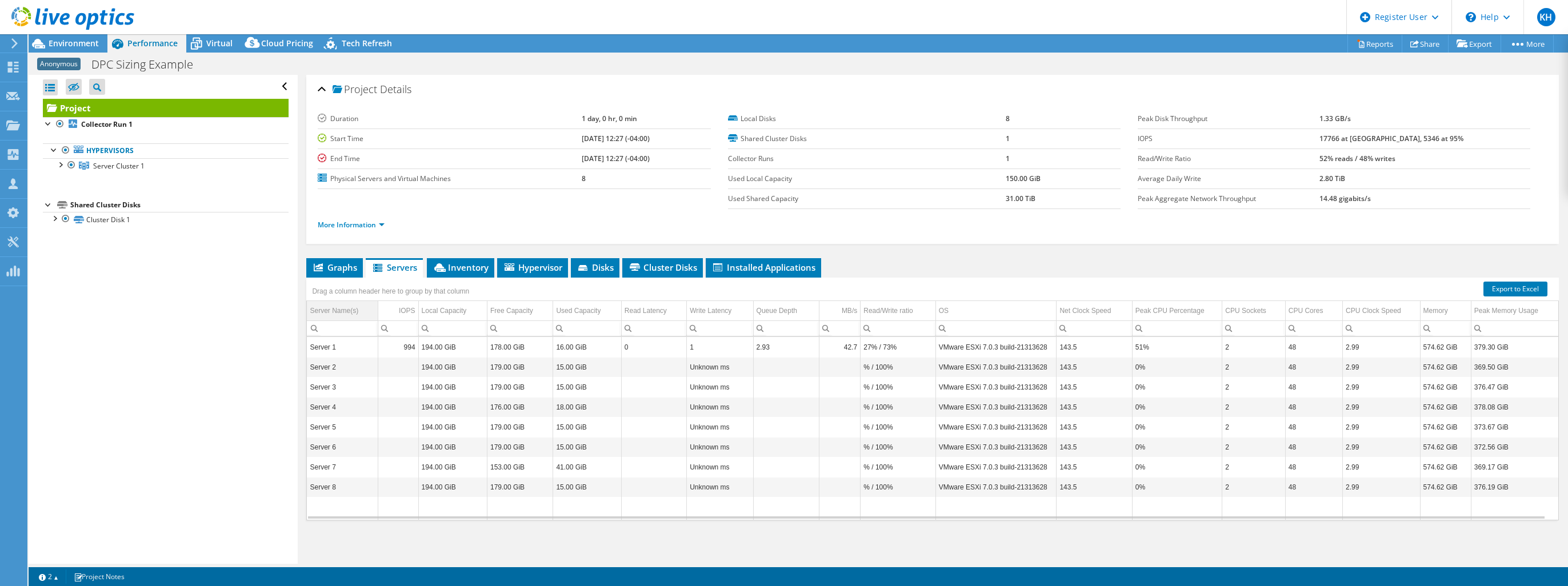
click at [356, 310] on td "Server Name(s)" at bounding box center [342, 311] width 71 height 20
click at [359, 304] on td "Server Name(s)" at bounding box center [342, 311] width 71 height 20
click at [343, 262] on span "Graphs" at bounding box center [335, 267] width 45 height 12
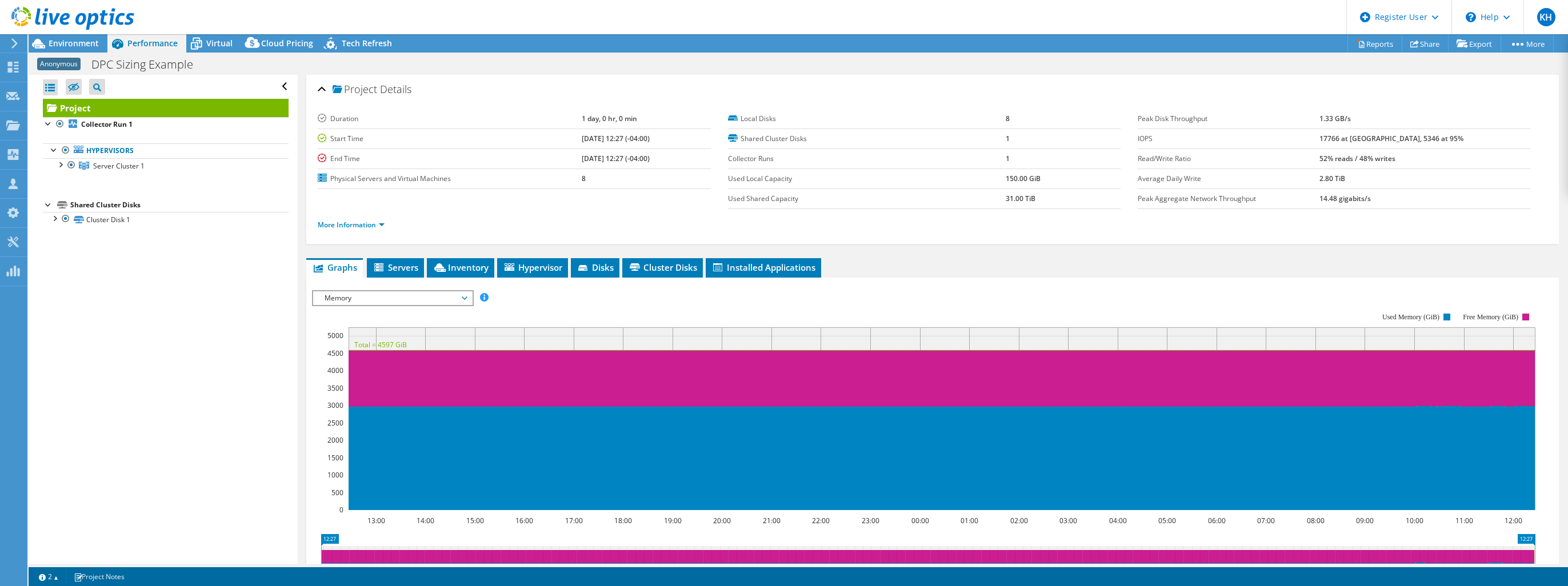
click at [370, 309] on rect at bounding box center [924, 411] width 1223 height 229
click at [371, 298] on span "Memory" at bounding box center [392, 298] width 147 height 14
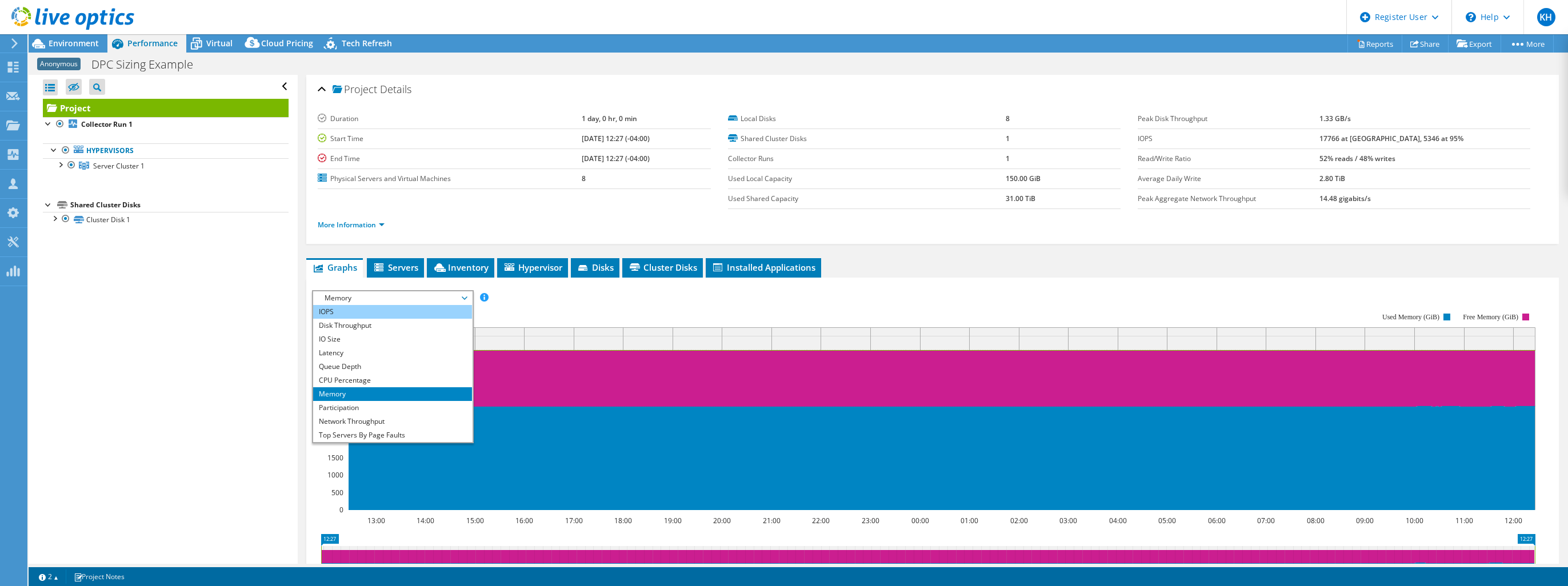
click at [368, 307] on li "IOPS" at bounding box center [392, 312] width 158 height 14
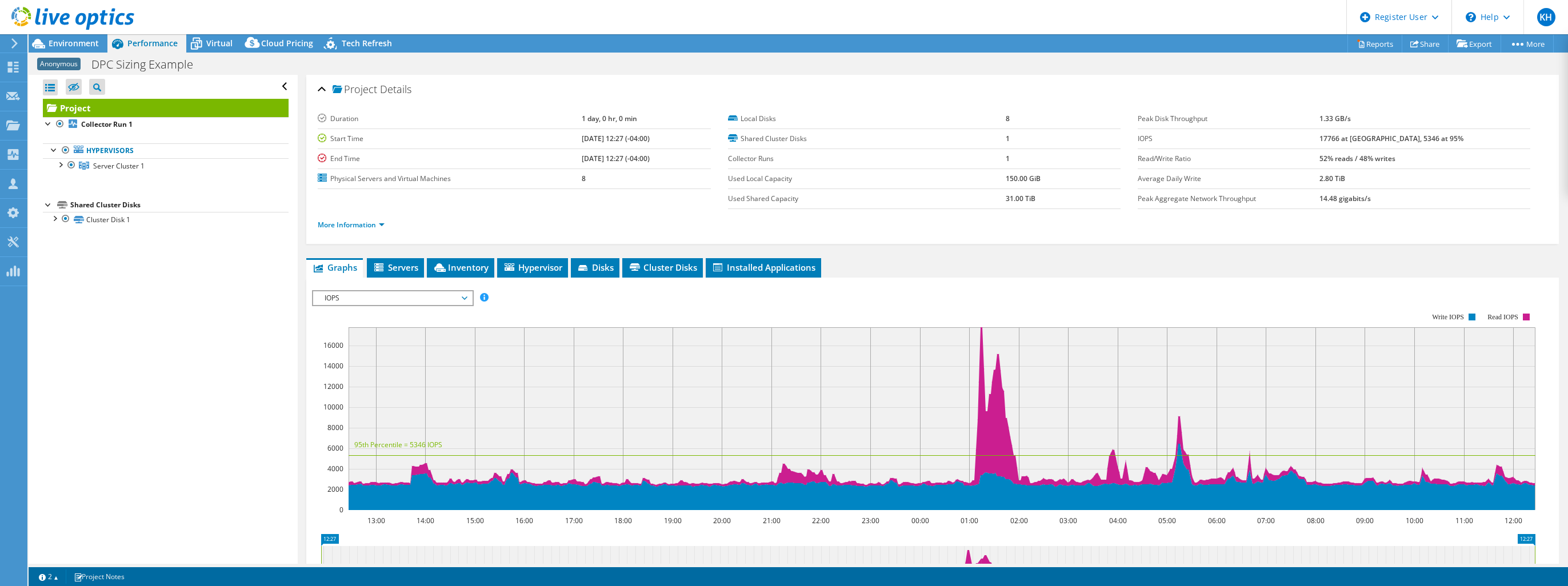
click at [387, 277] on div "IOPS Disk Throughput IO Size Latency Queue Depth CPU Percentage Memory Page Fau…" at bounding box center [933, 479] width 1241 height 403
click at [388, 270] on span "Servers" at bounding box center [395, 267] width 46 height 12
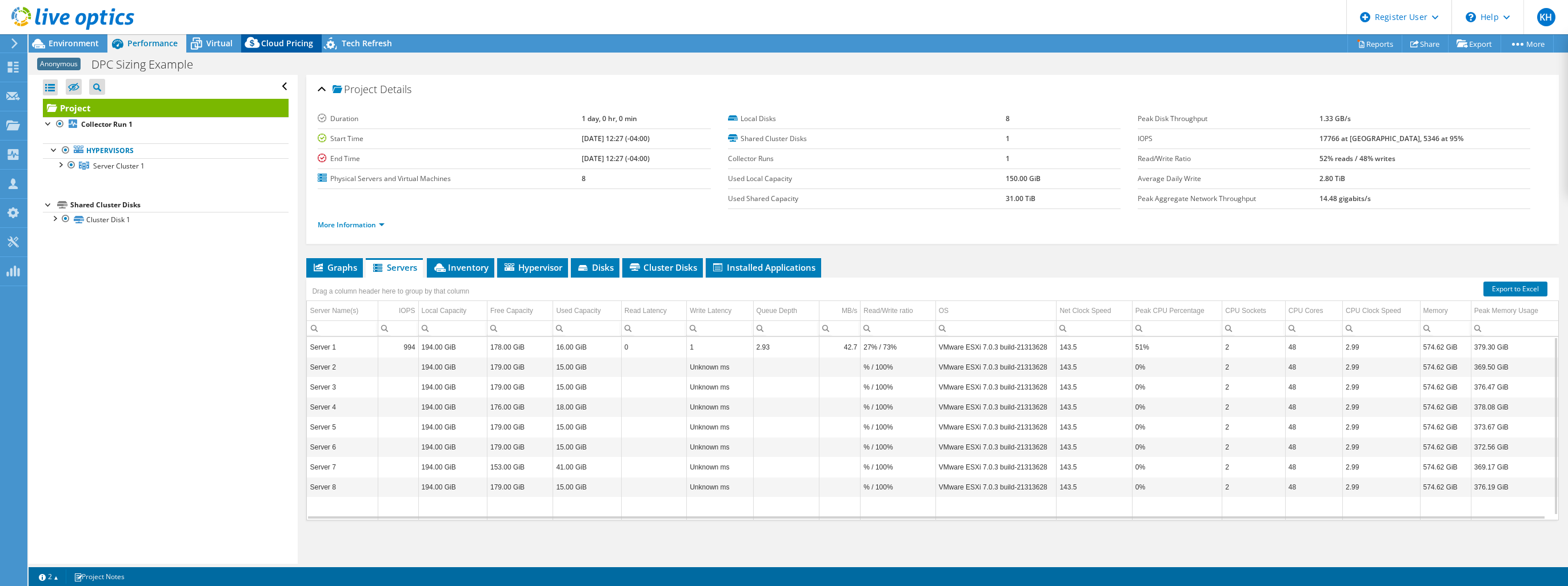
click at [241, 49] on icon at bounding box center [253, 45] width 23 height 23
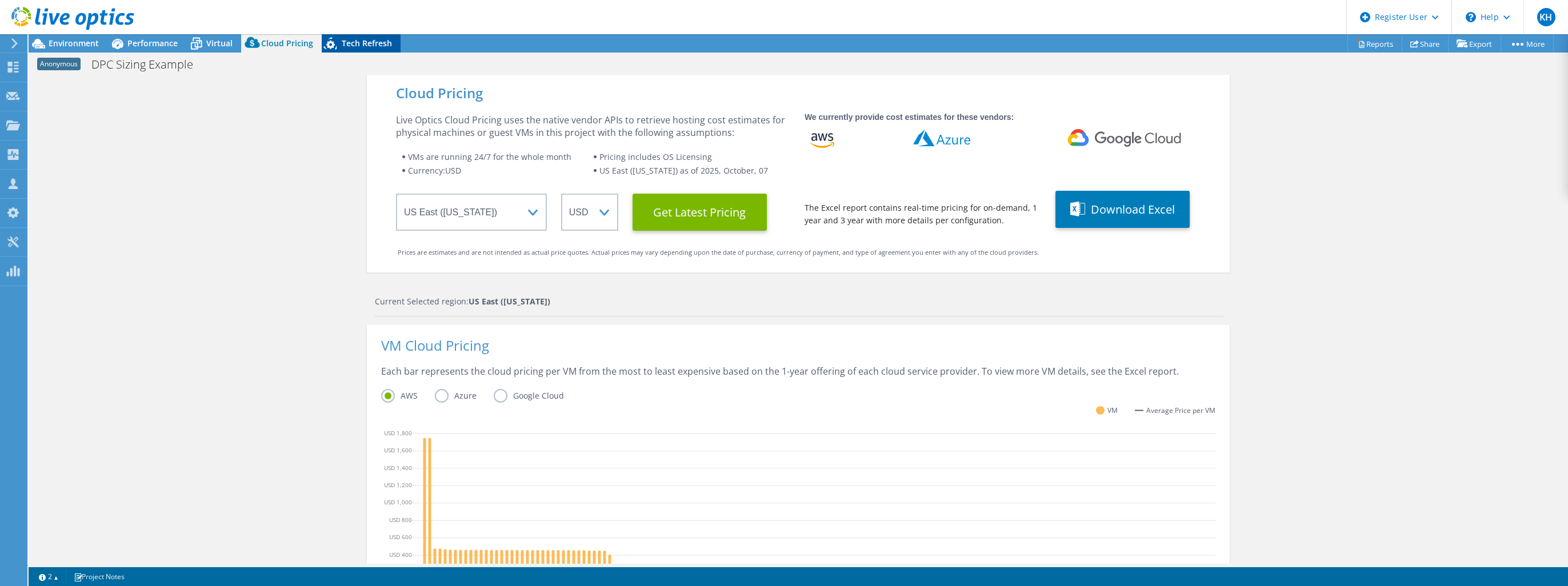
click at [348, 47] on span "Tech Refresh" at bounding box center [366, 43] width 51 height 11
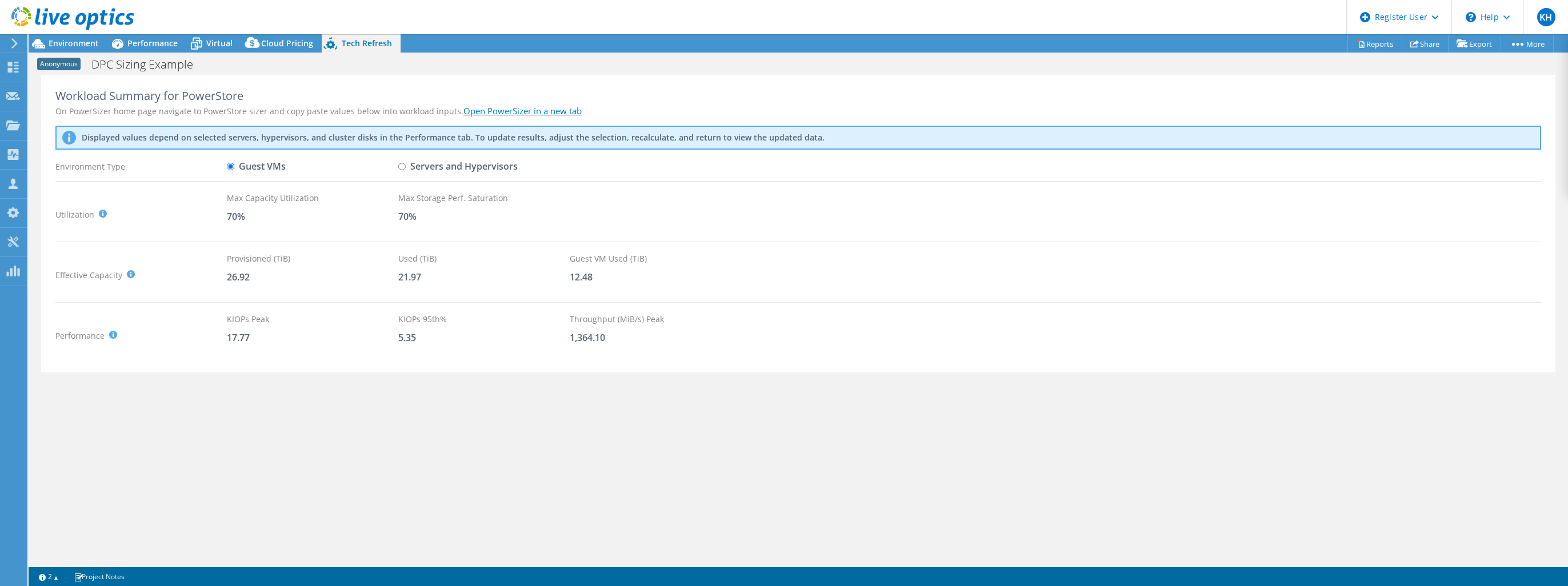
click at [284, 53] on div "Anonymous DPC Sizing Example Print" at bounding box center [798, 63] width 1539 height 23
click at [282, 49] on div "Cloud Pricing" at bounding box center [281, 43] width 80 height 18
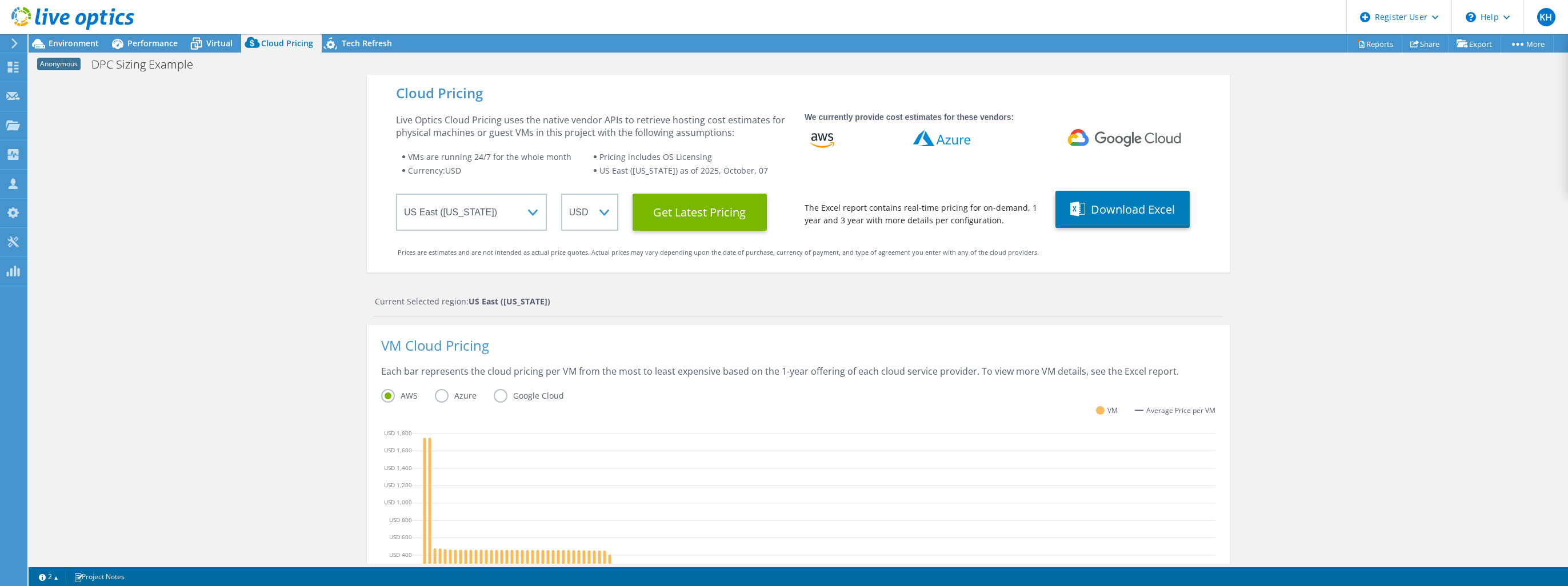
click at [207, 31] on header "KH Dell User [PERSON_NAME] [PERSON_NAME][EMAIL_ADDRESS][PERSON_NAME][DOMAIN_NAM…" at bounding box center [784, 17] width 1568 height 34
click at [209, 35] on div "Virtual" at bounding box center [214, 43] width 55 height 18
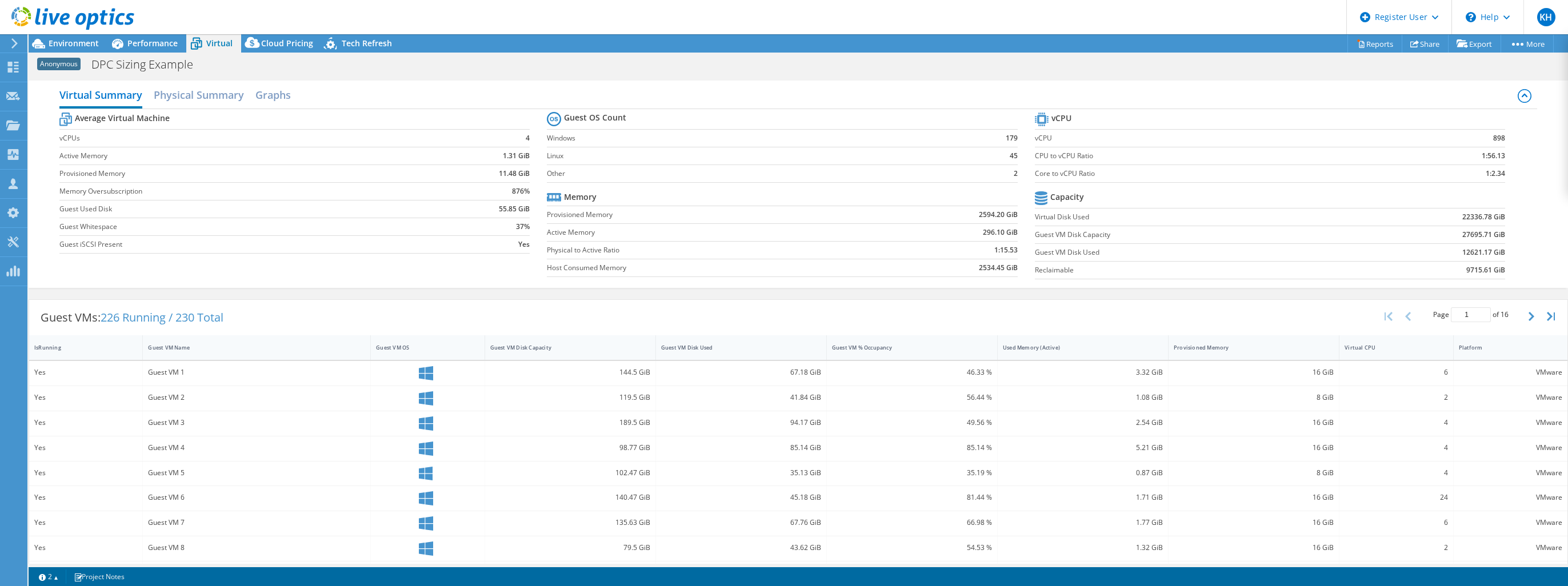
click at [525, 154] on b "1.31 GiB" at bounding box center [516, 156] width 27 height 12
click at [215, 108] on h2 "Physical Summary" at bounding box center [199, 96] width 90 height 25
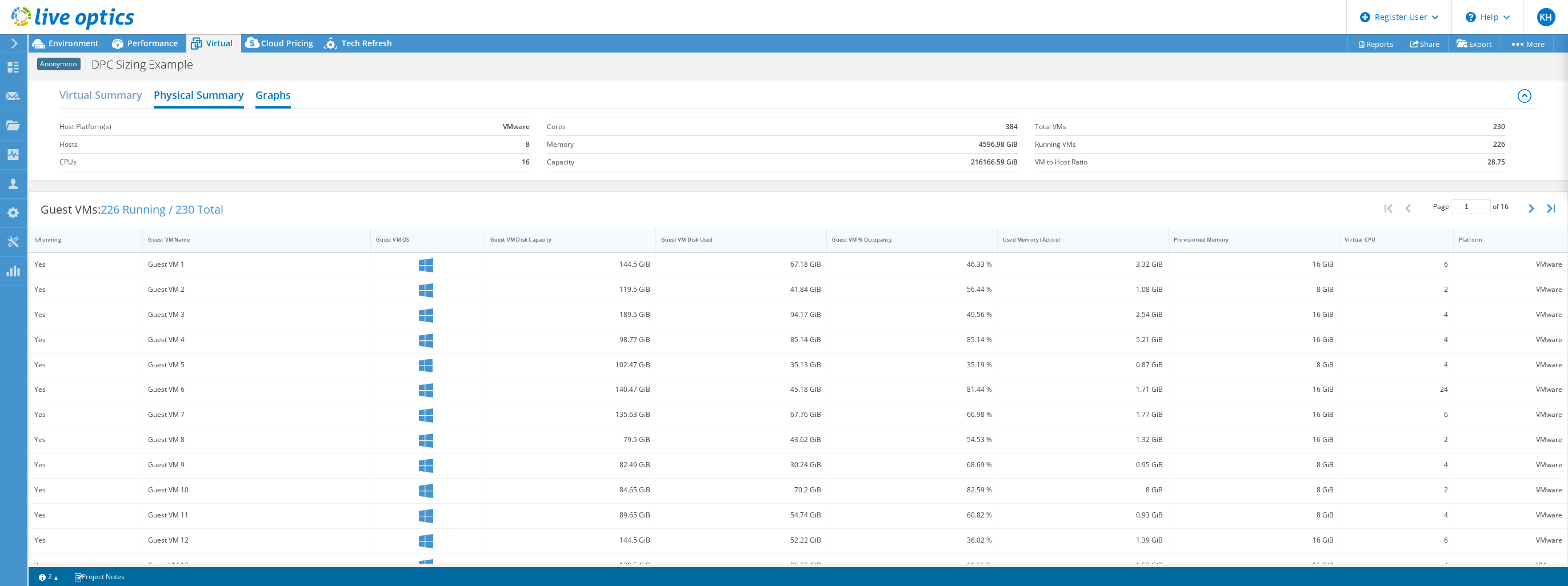
click at [258, 98] on h2 "Graphs" at bounding box center [273, 96] width 35 height 25
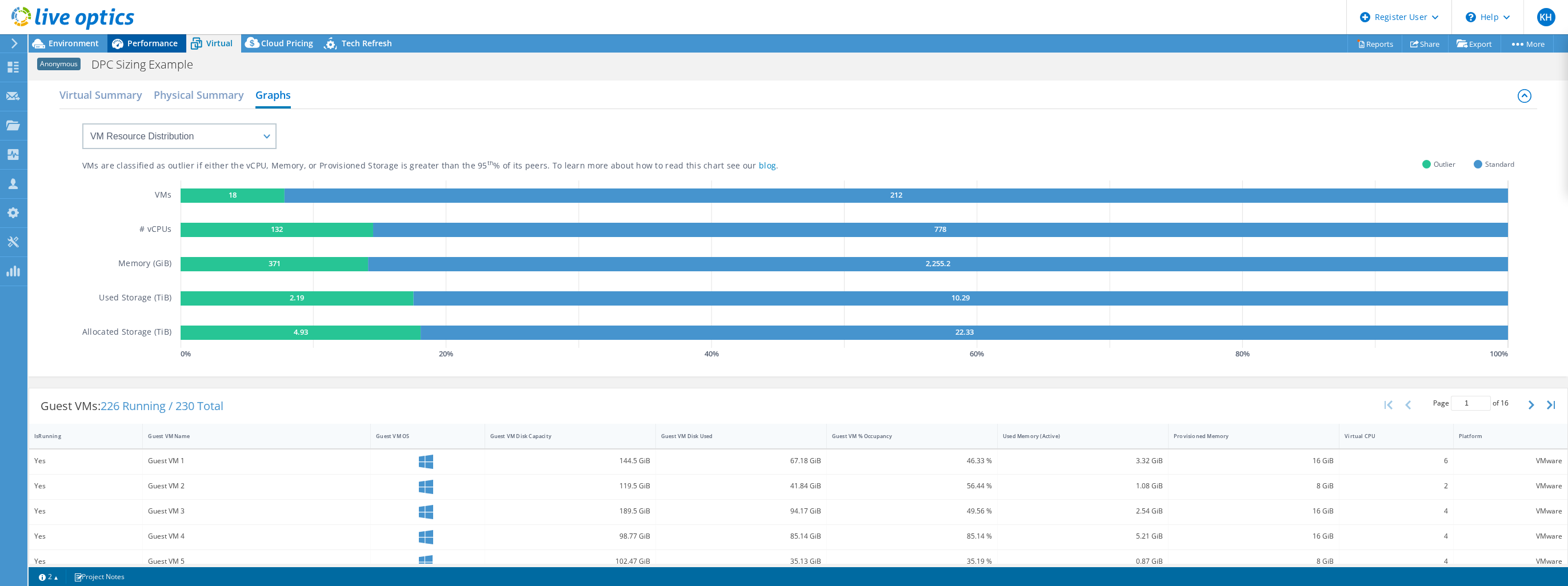
click at [163, 35] on div "Performance" at bounding box center [147, 43] width 79 height 18
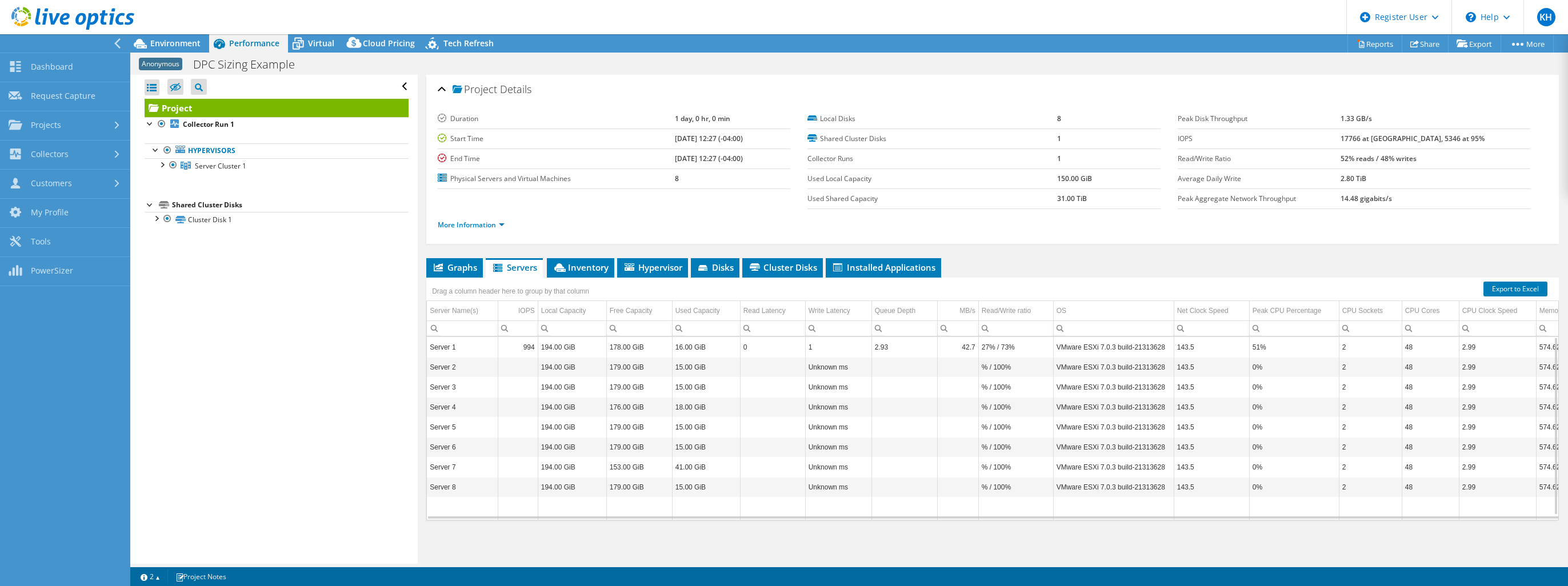
click at [111, 43] on div at bounding box center [62, 43] width 130 height 18
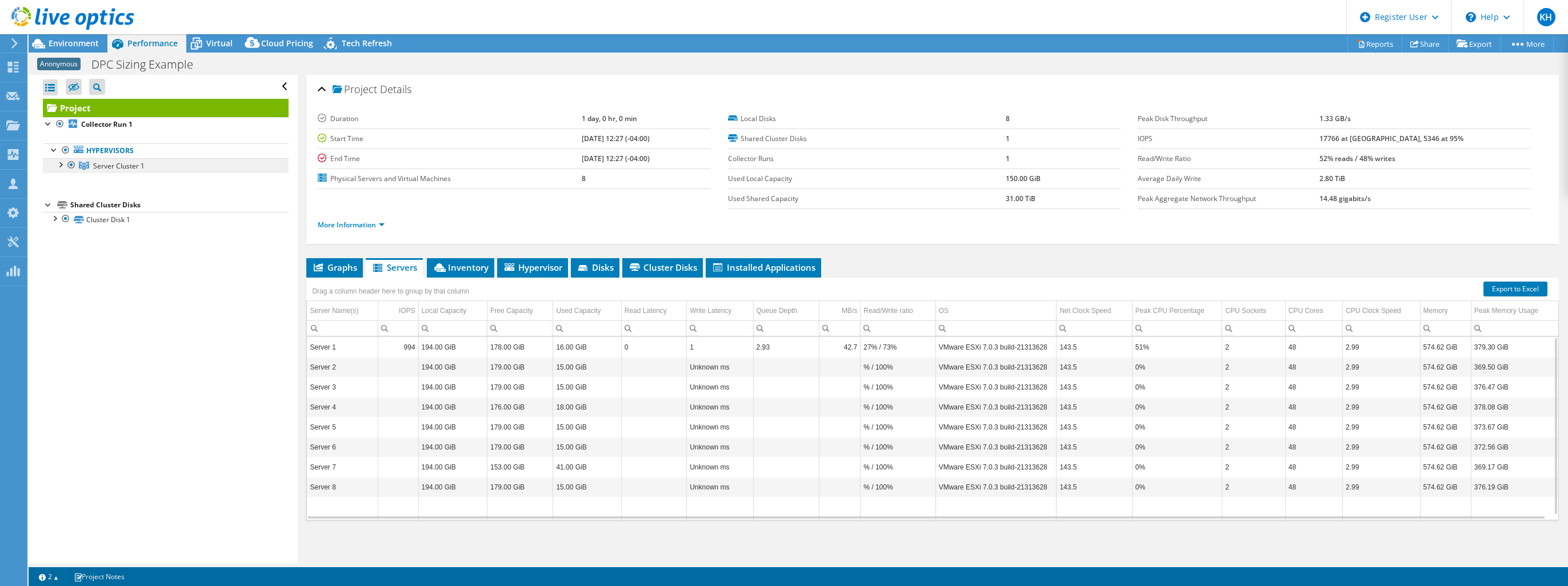
click at [116, 170] on link "Server Cluster 1" at bounding box center [166, 166] width 246 height 15
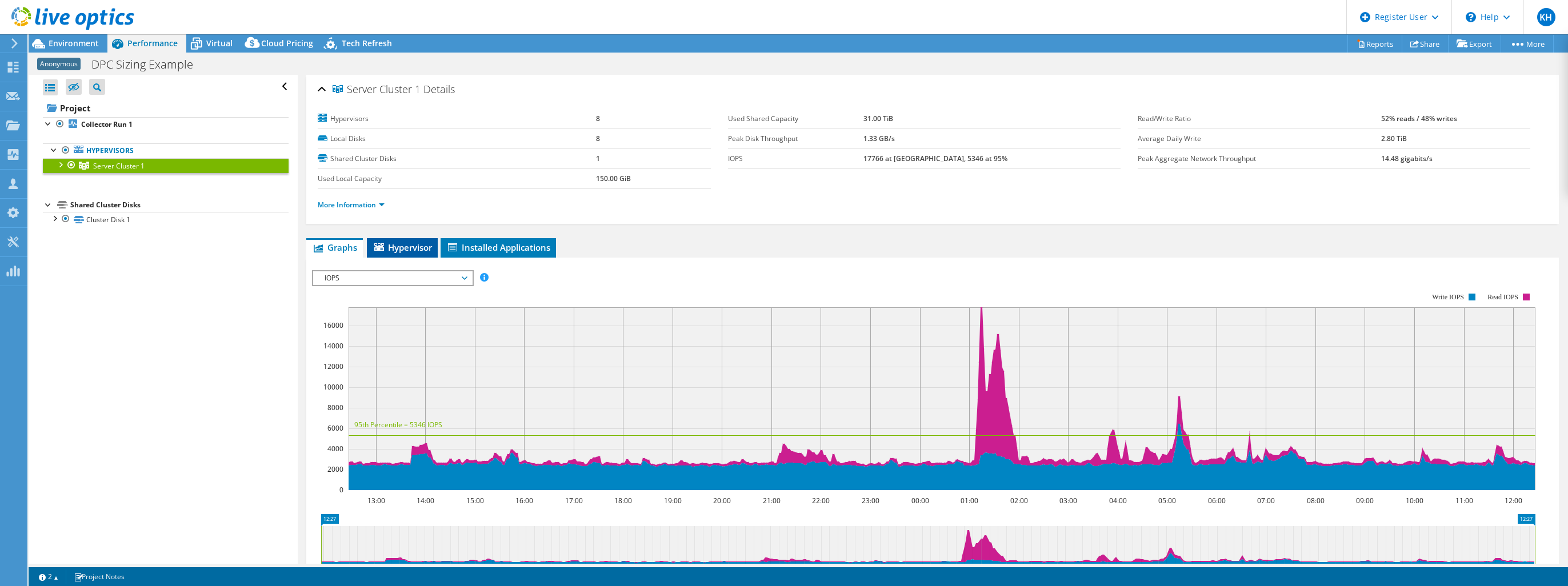
click at [397, 250] on span "Hypervisor" at bounding box center [402, 247] width 60 height 12
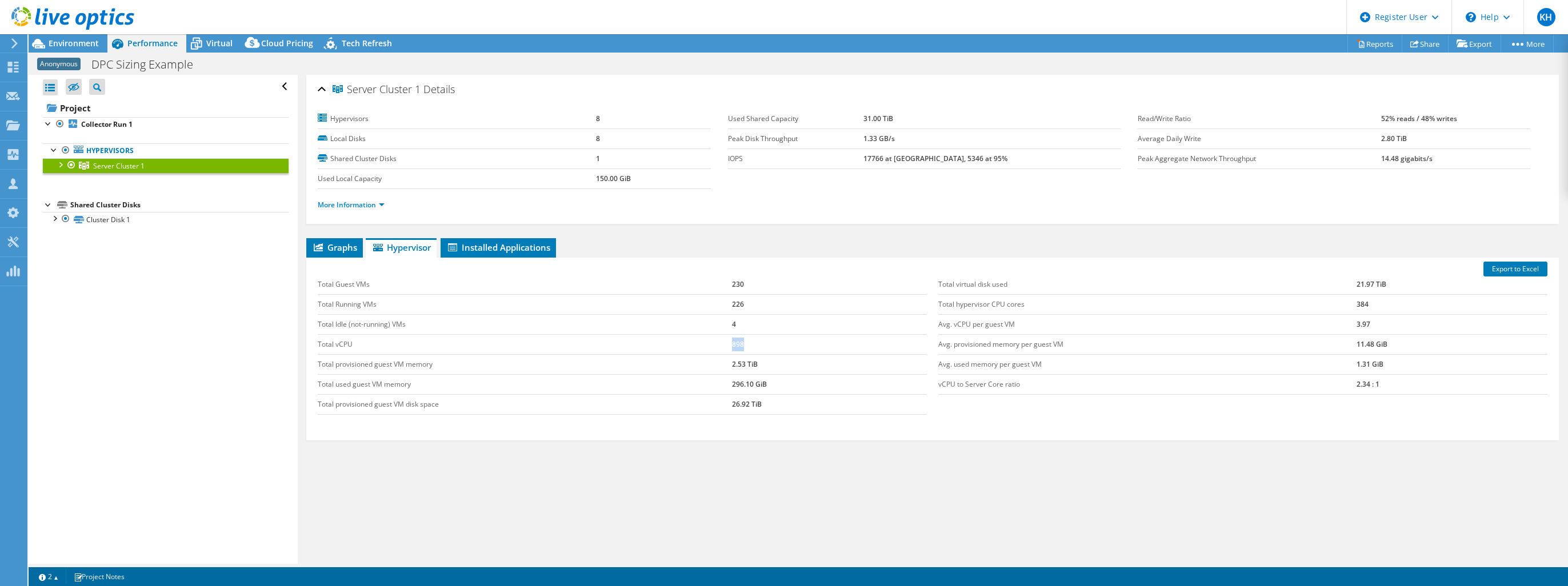
drag, startPoint x: 730, startPoint y: 344, endPoint x: 741, endPoint y: 344, distance: 11.0
click at [741, 344] on td "898" at bounding box center [830, 344] width 195 height 20
drag, startPoint x: 741, startPoint y: 344, endPoint x: 611, endPoint y: 238, distance: 167.7
click at [612, 239] on ul "Graphs Servers Inventory Hypervisor Disks Cluster Disks Installed Applications" at bounding box center [933, 248] width 1253 height 19
drag, startPoint x: 268, startPoint y: 41, endPoint x: 297, endPoint y: 41, distance: 29.0
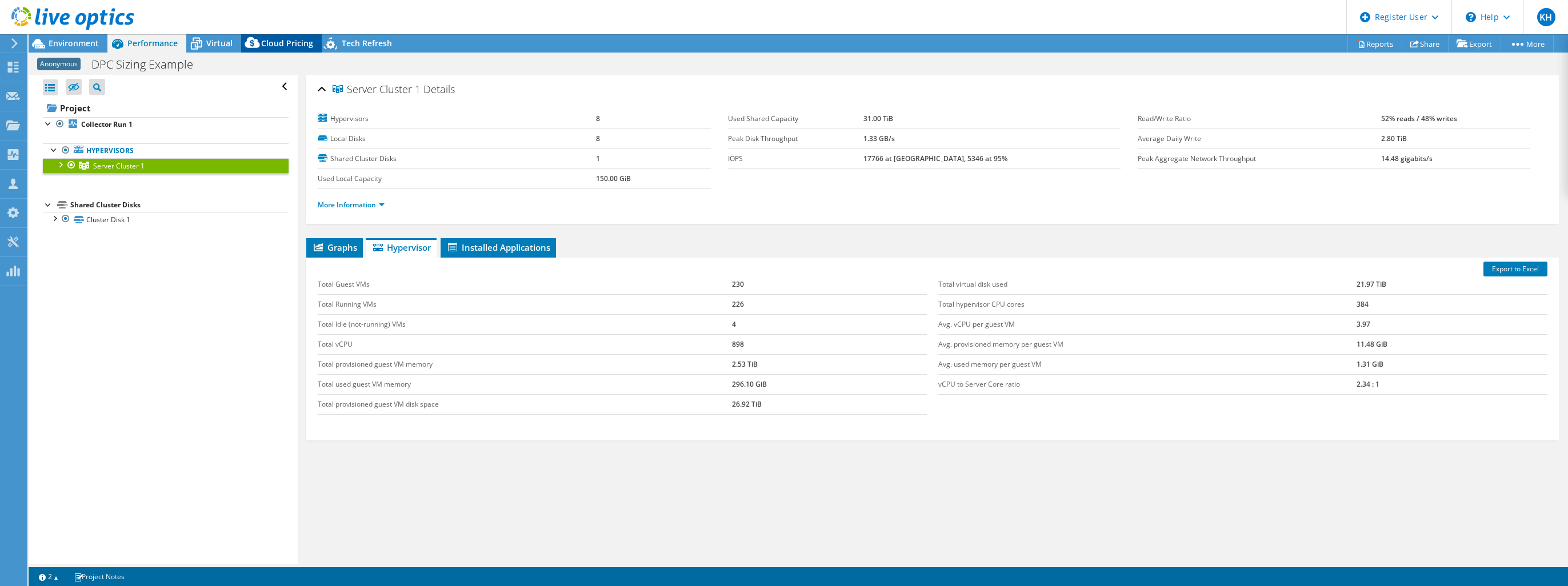
click at [268, 41] on span "Cloud Pricing" at bounding box center [287, 43] width 52 height 11
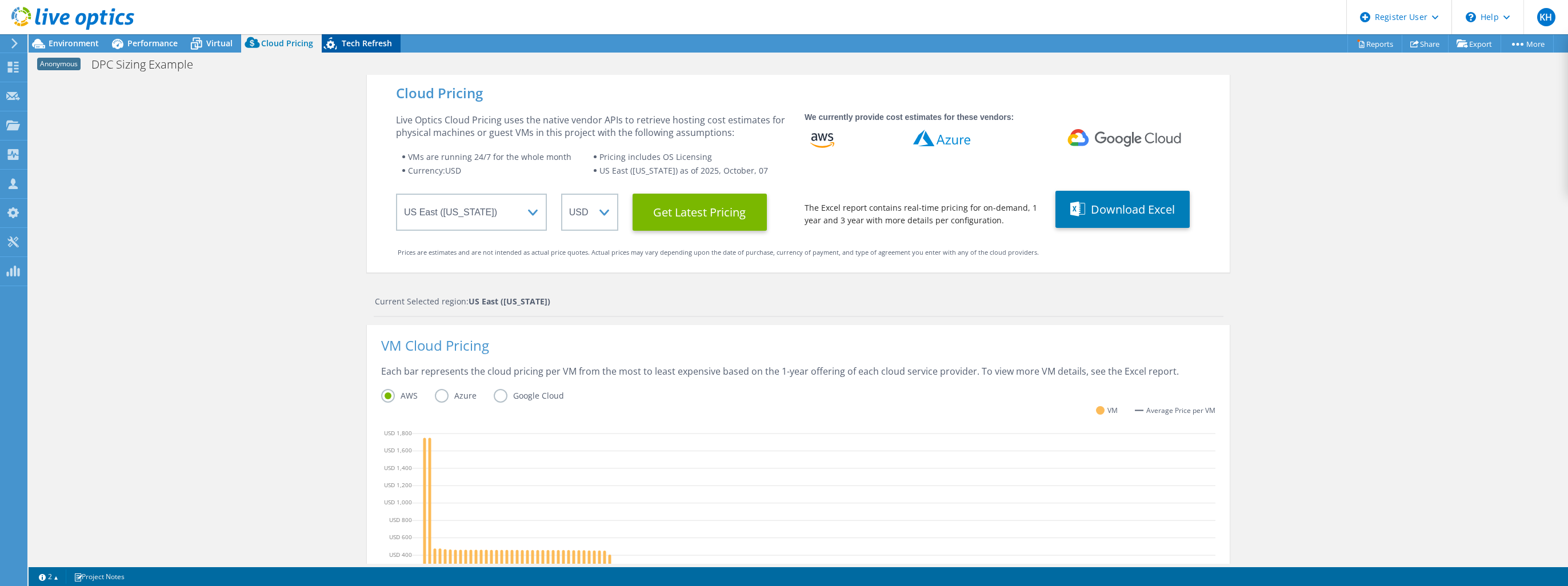
click at [351, 40] on span "Tech Refresh" at bounding box center [366, 43] width 51 height 11
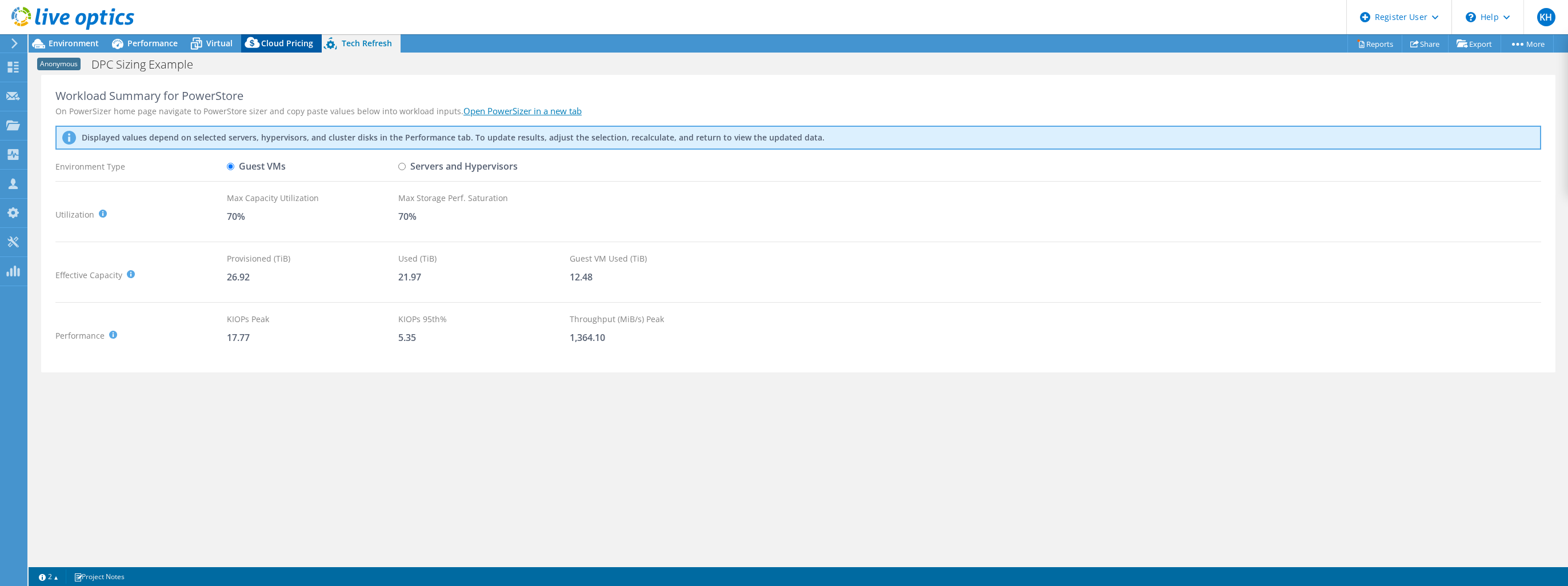
click at [297, 41] on span "Cloud Pricing" at bounding box center [287, 43] width 52 height 11
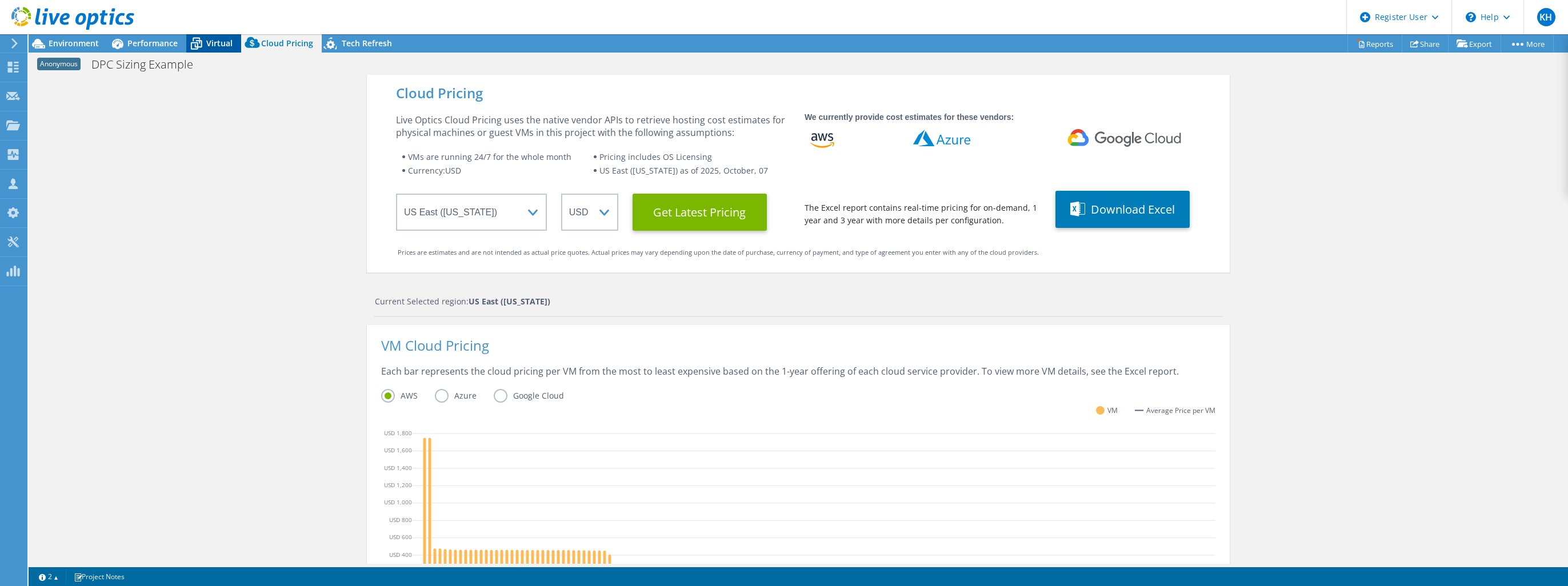
click at [212, 42] on span "Virtual" at bounding box center [219, 43] width 26 height 11
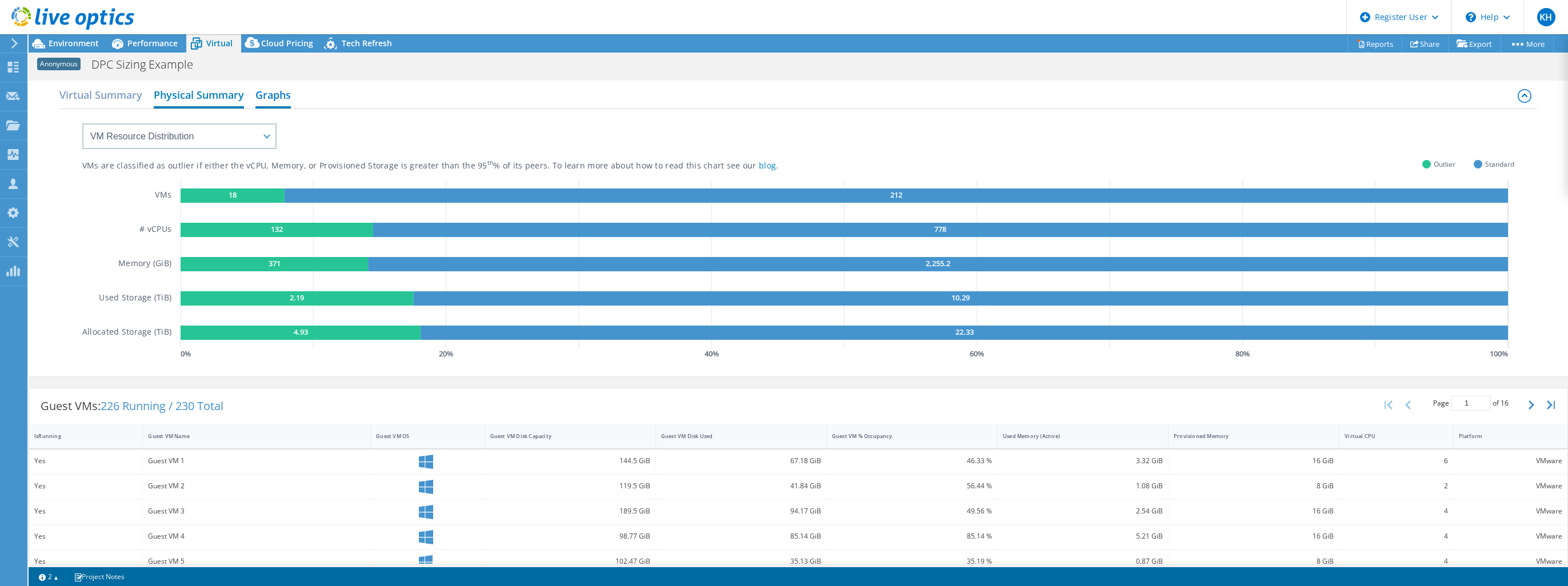
click at [155, 98] on h2 "Physical Summary" at bounding box center [199, 96] width 90 height 25
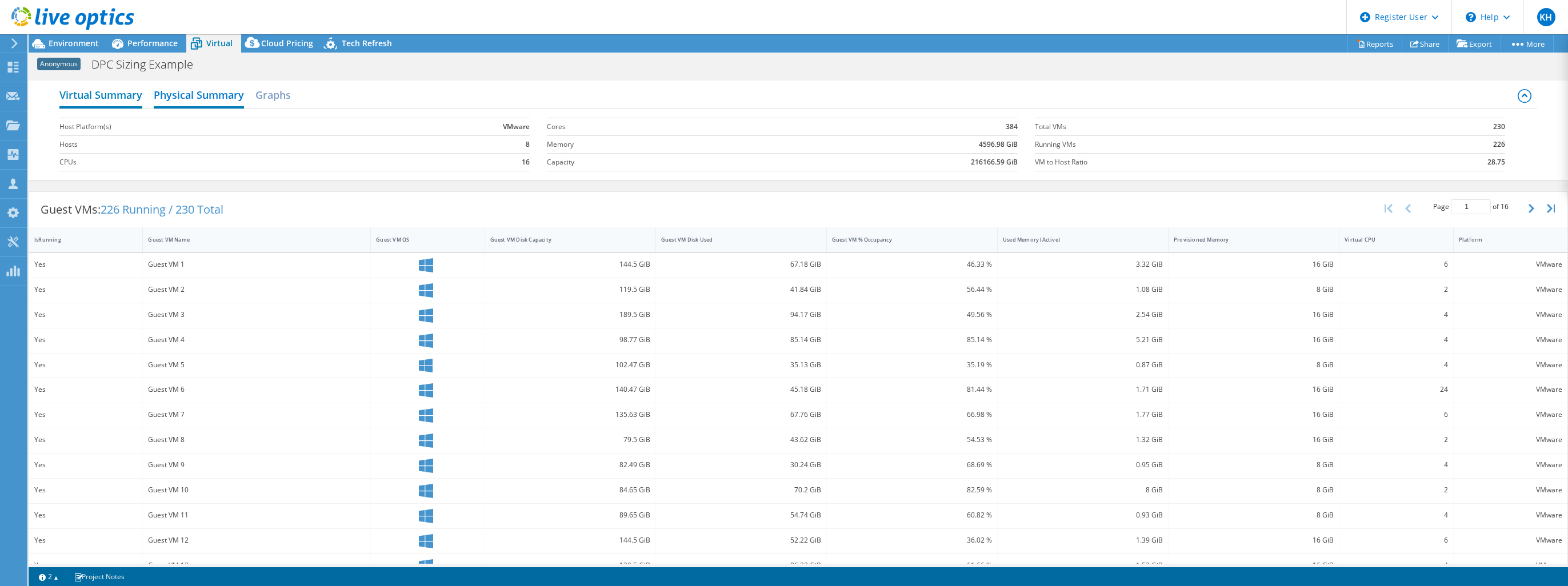
click at [133, 94] on h2 "Virtual Summary" at bounding box center [101, 96] width 83 height 25
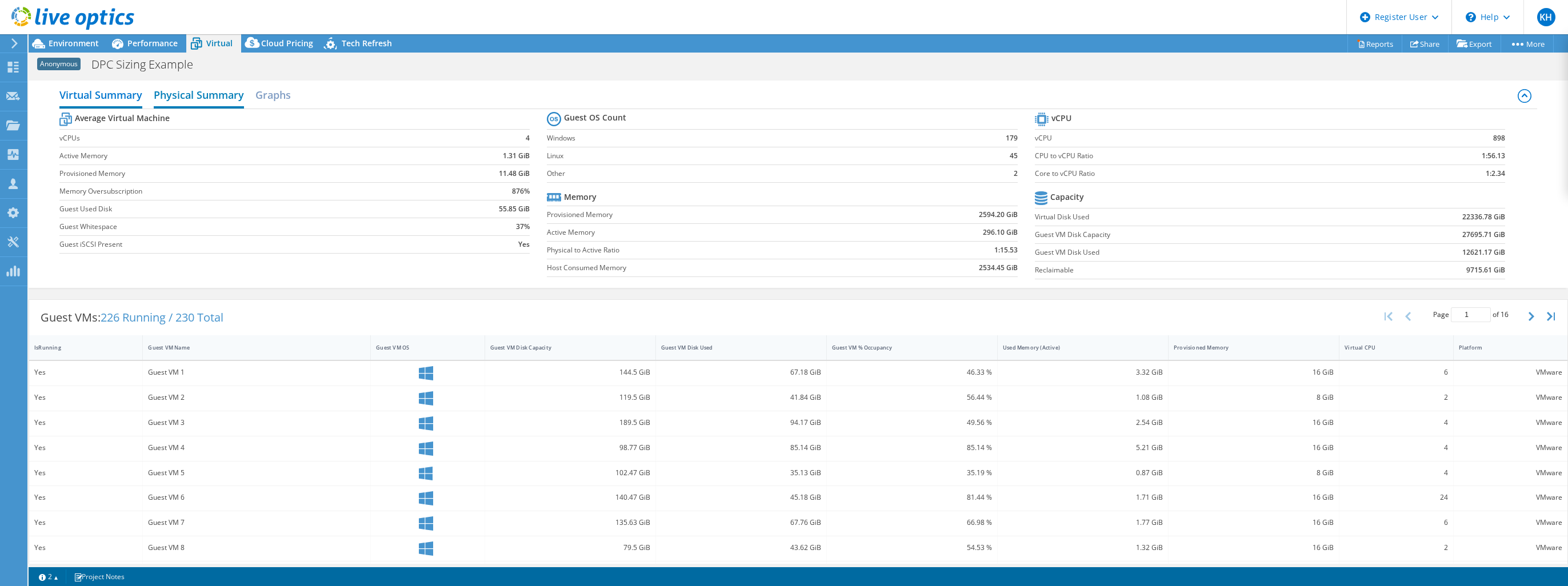
click at [201, 83] on h2 "Physical Summary" at bounding box center [199, 96] width 90 height 25
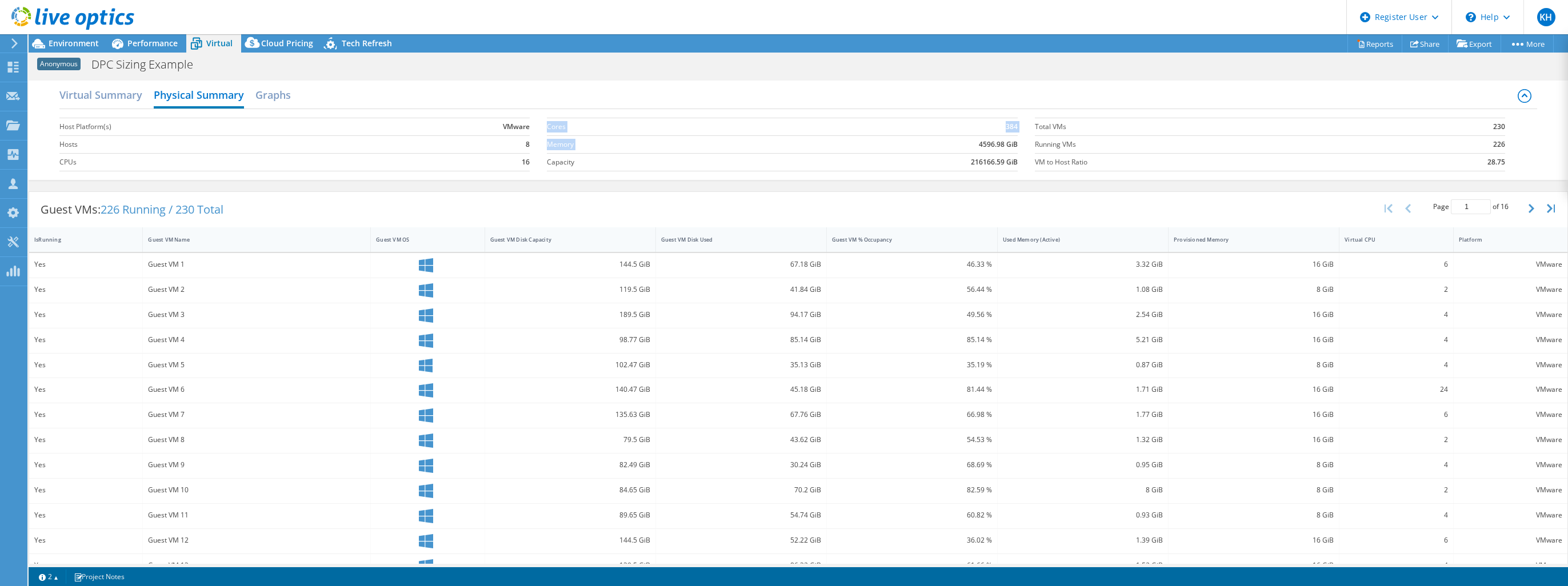
drag, startPoint x: 970, startPoint y: 145, endPoint x: 1018, endPoint y: 142, distance: 48.1
click at [1018, 142] on section "Cores 384 Memory 4596.98 GiB Capacity 216166.59 GiB" at bounding box center [790, 144] width 488 height 65
click at [1447, 151] on td "226" at bounding box center [1450, 144] width 110 height 18
click at [1525, 97] on div "Virtual Summary Physical Summary Graphs" at bounding box center [799, 96] width 1478 height 26
click at [1520, 96] on icon at bounding box center [1524, 96] width 14 height 14
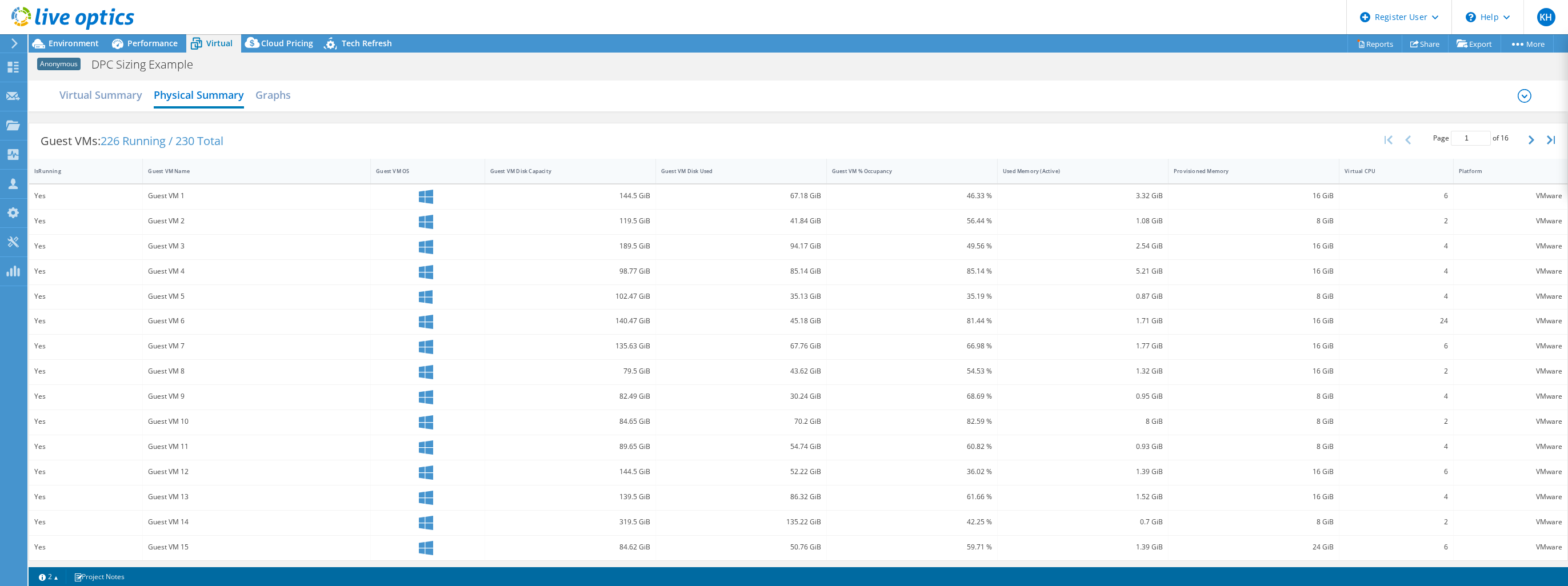
click at [1520, 94] on icon at bounding box center [1524, 96] width 14 height 14
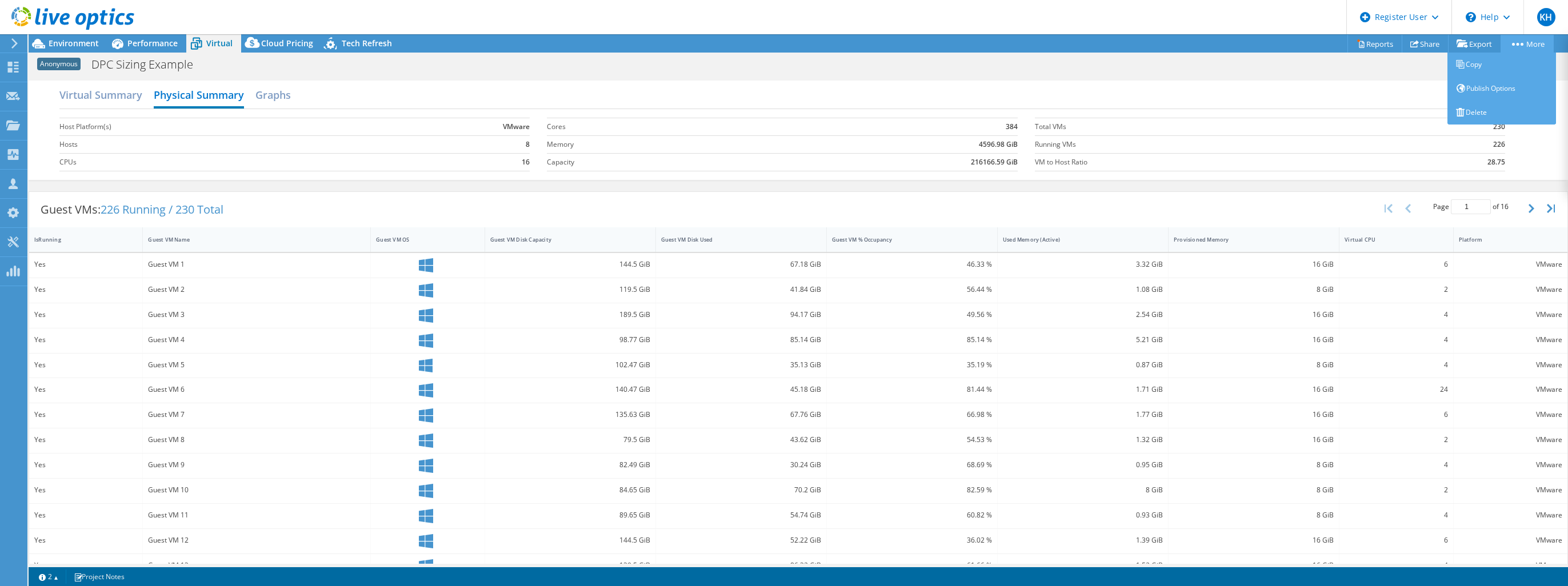
click at [1539, 42] on link "More" at bounding box center [1527, 43] width 53 height 18
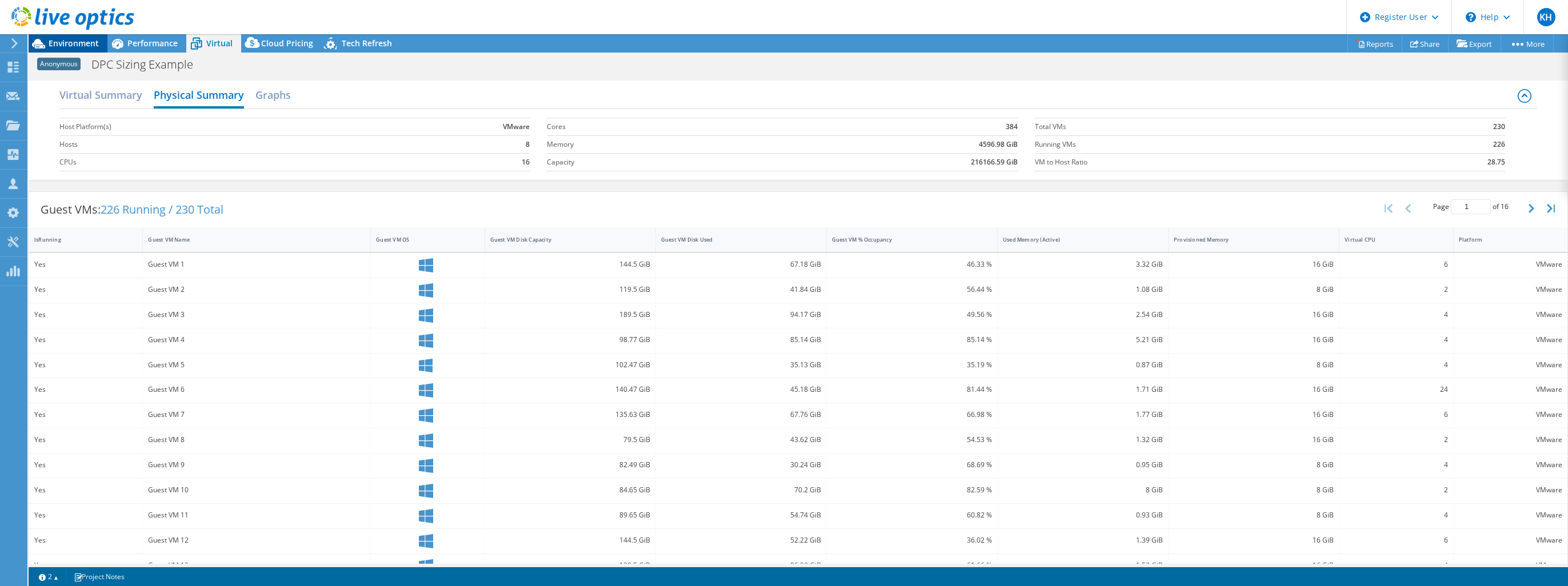
click at [40, 43] on icon at bounding box center [39, 44] width 13 height 10
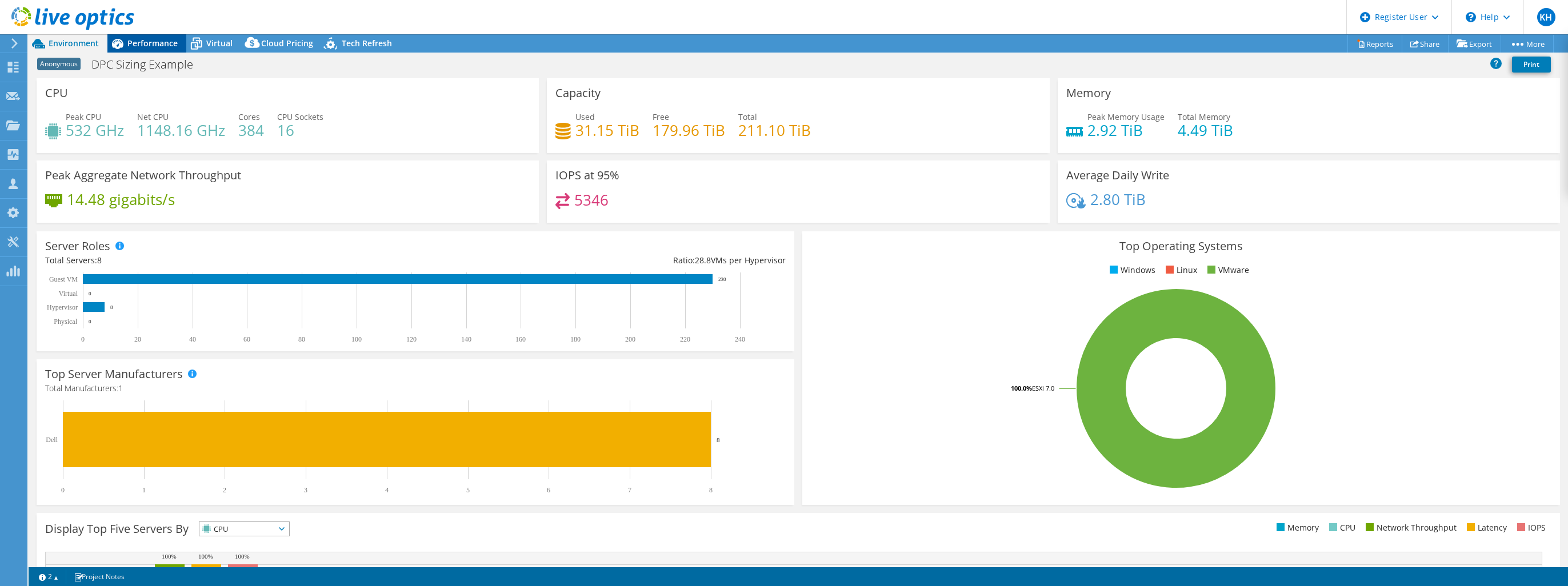
click at [157, 49] on div "Performance" at bounding box center [147, 43] width 79 height 18
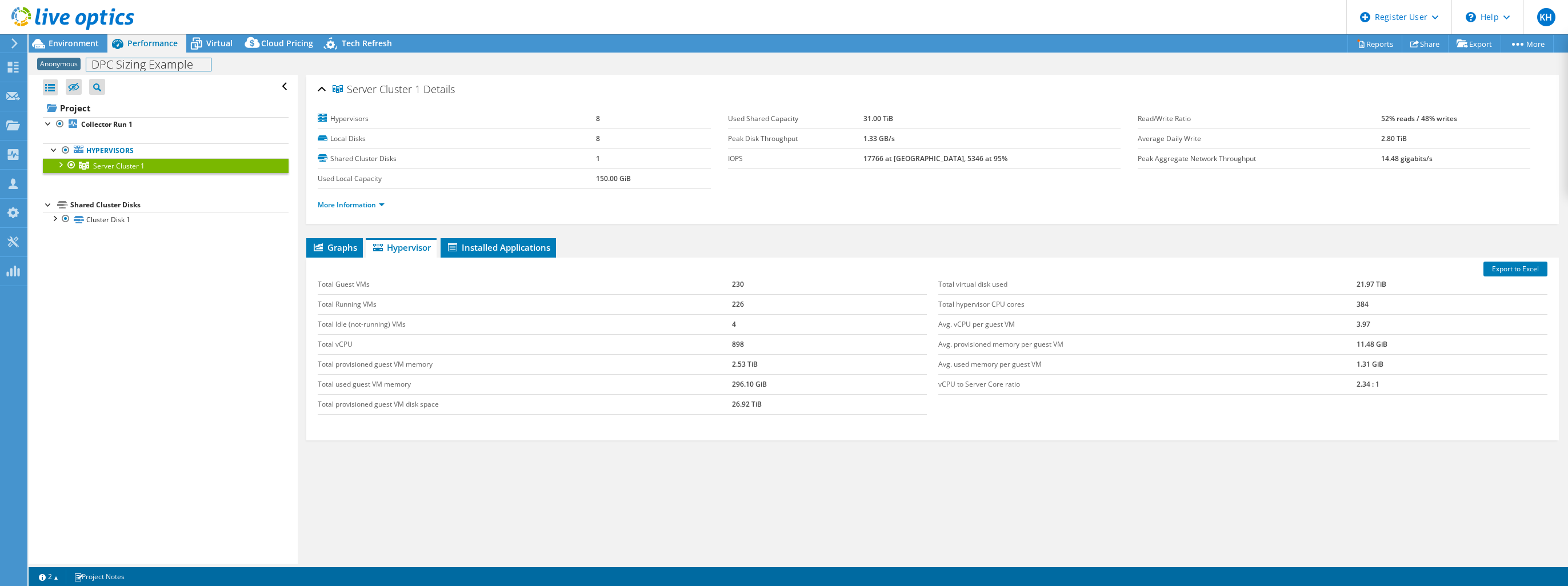
click at [144, 68] on h1 "DPC Sizing Example" at bounding box center [149, 65] width 125 height 13
click at [322, 69] on div "Anonymous DPC Sizing Example Print" at bounding box center [798, 64] width 1539 height 21
click at [489, 249] on span "Installed Applications" at bounding box center [498, 247] width 104 height 12
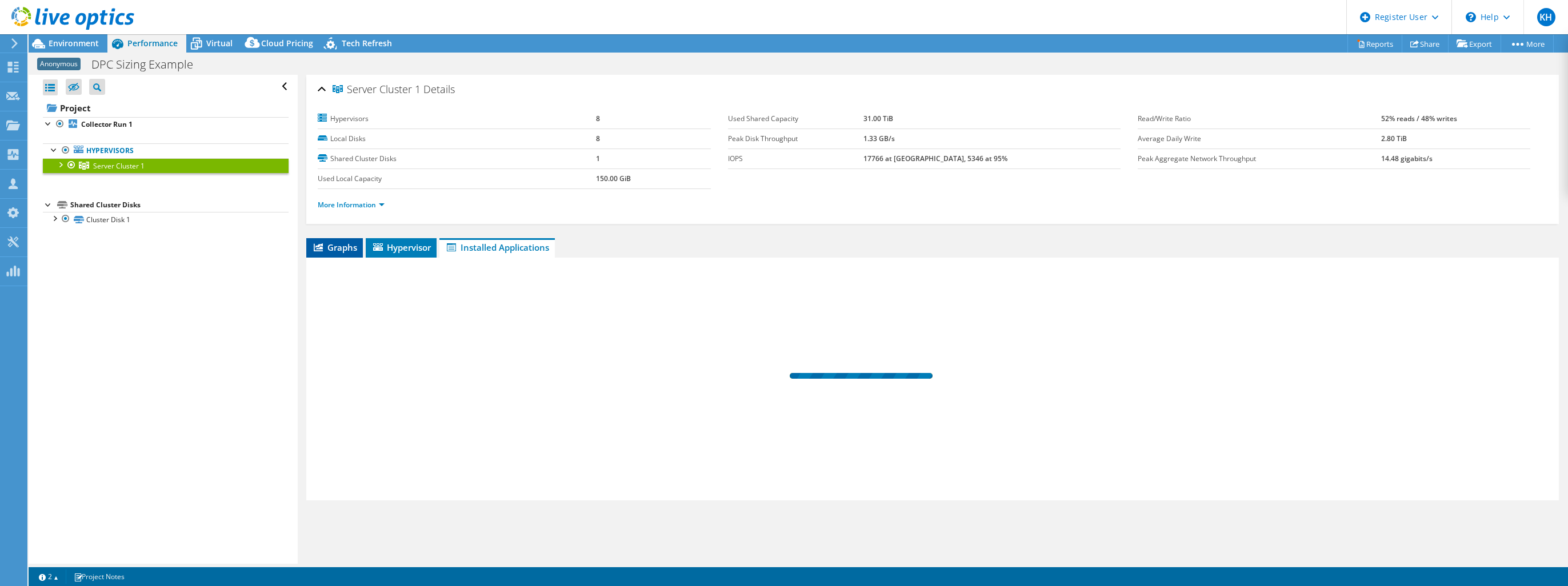
click at [348, 249] on span "Graphs" at bounding box center [335, 247] width 45 height 12
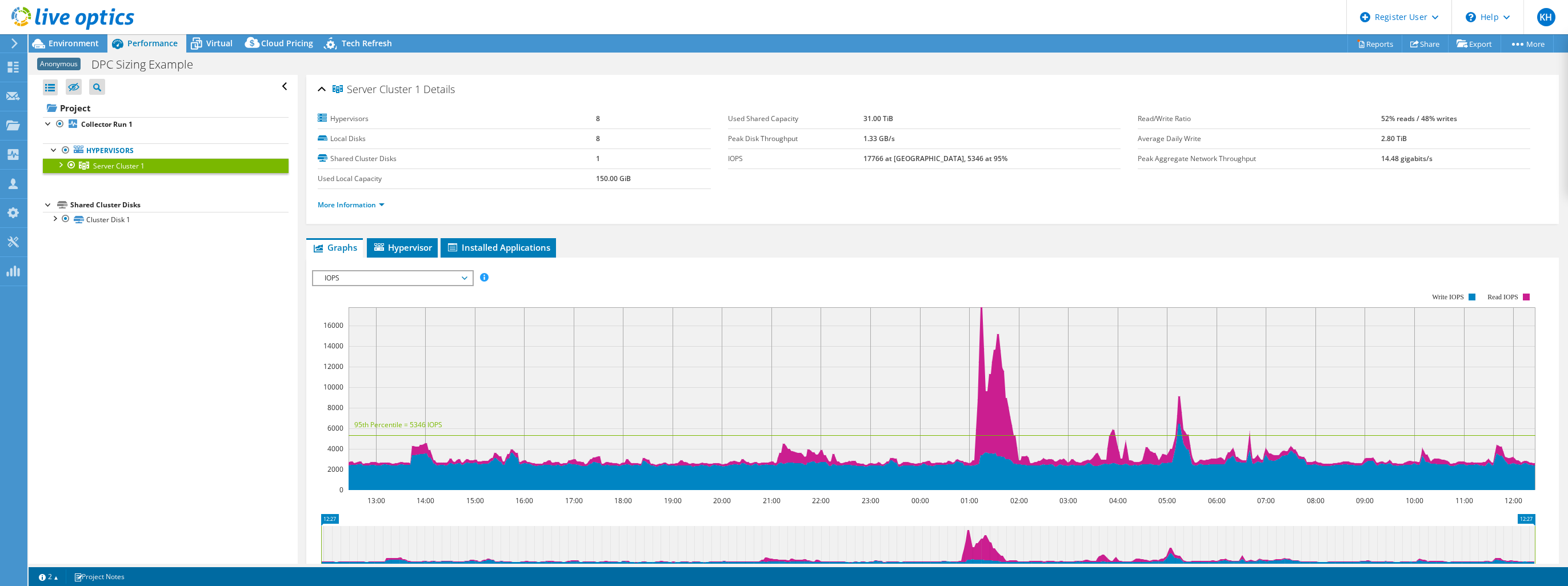
click at [387, 266] on div "IOPS Disk Throughput IO Size Latency Queue Depth CPU Percentage Memory Page Fau…" at bounding box center [933, 462] width 1241 height 396
click at [394, 247] on span "Hypervisor" at bounding box center [402, 247] width 60 height 12
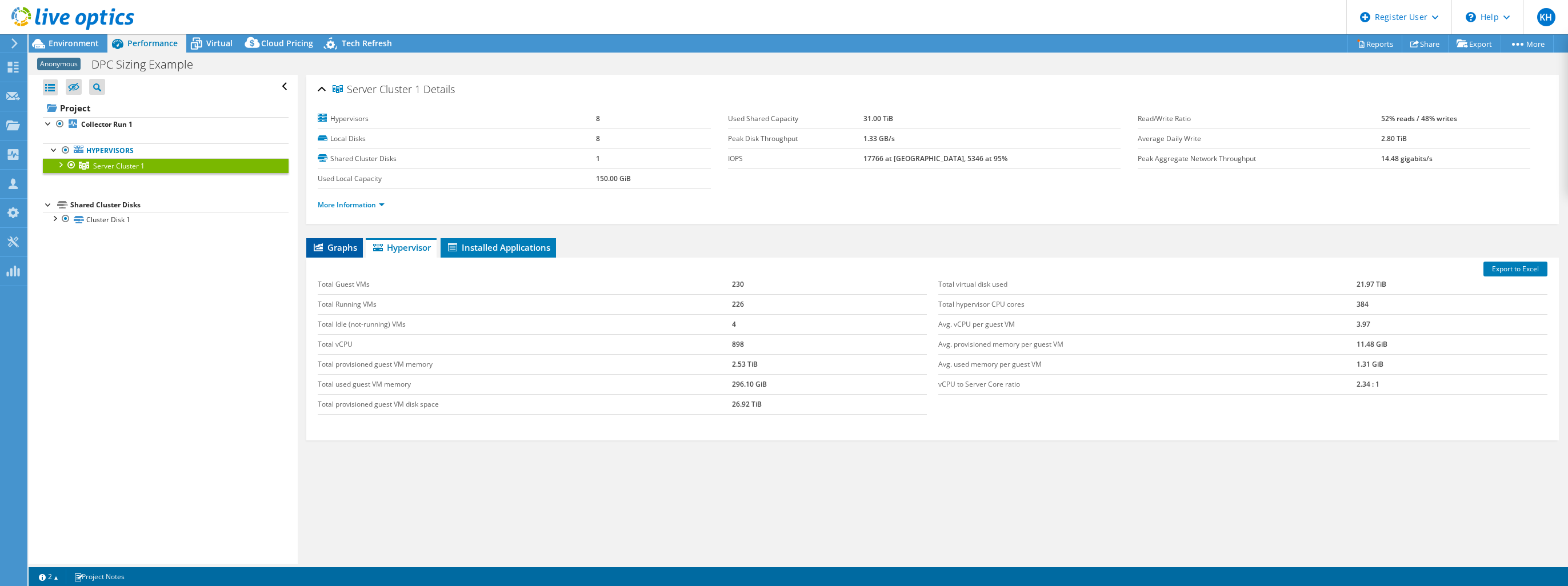
click at [344, 251] on li "Graphs" at bounding box center [334, 248] width 57 height 19
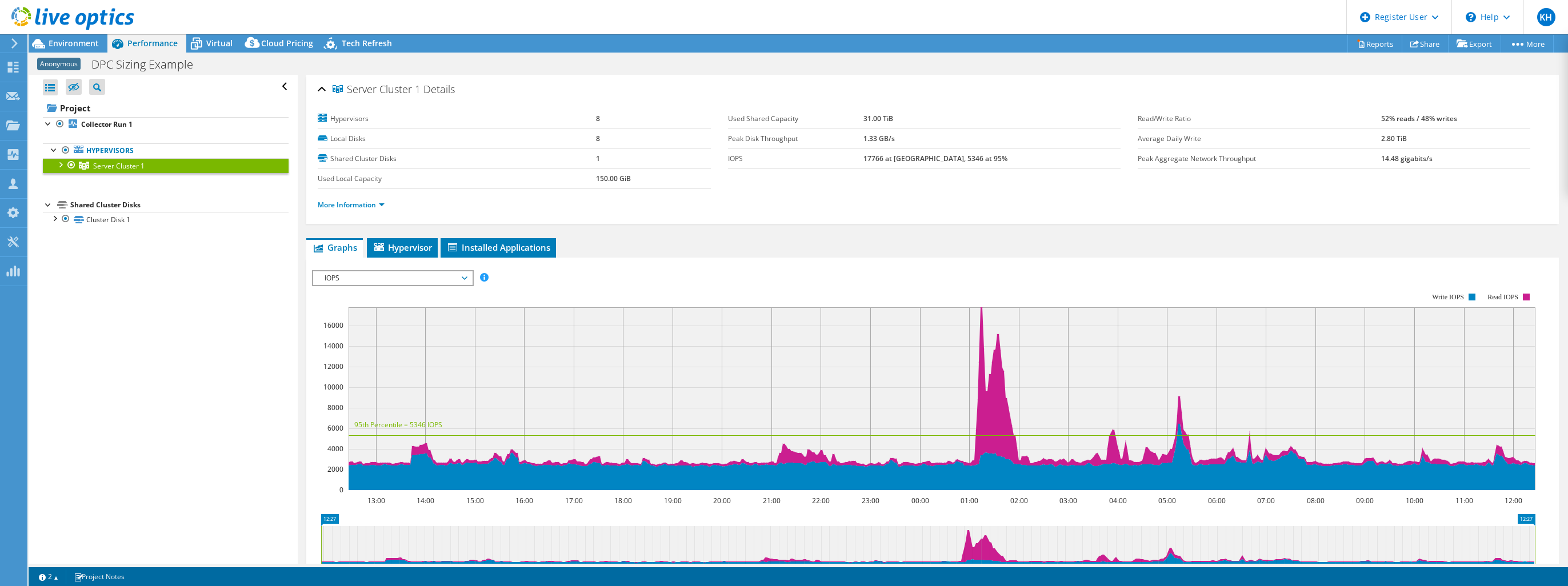
click at [57, 164] on div at bounding box center [60, 164] width 12 height 12
click at [100, 165] on span "Server Cluster 1" at bounding box center [119, 166] width 51 height 10
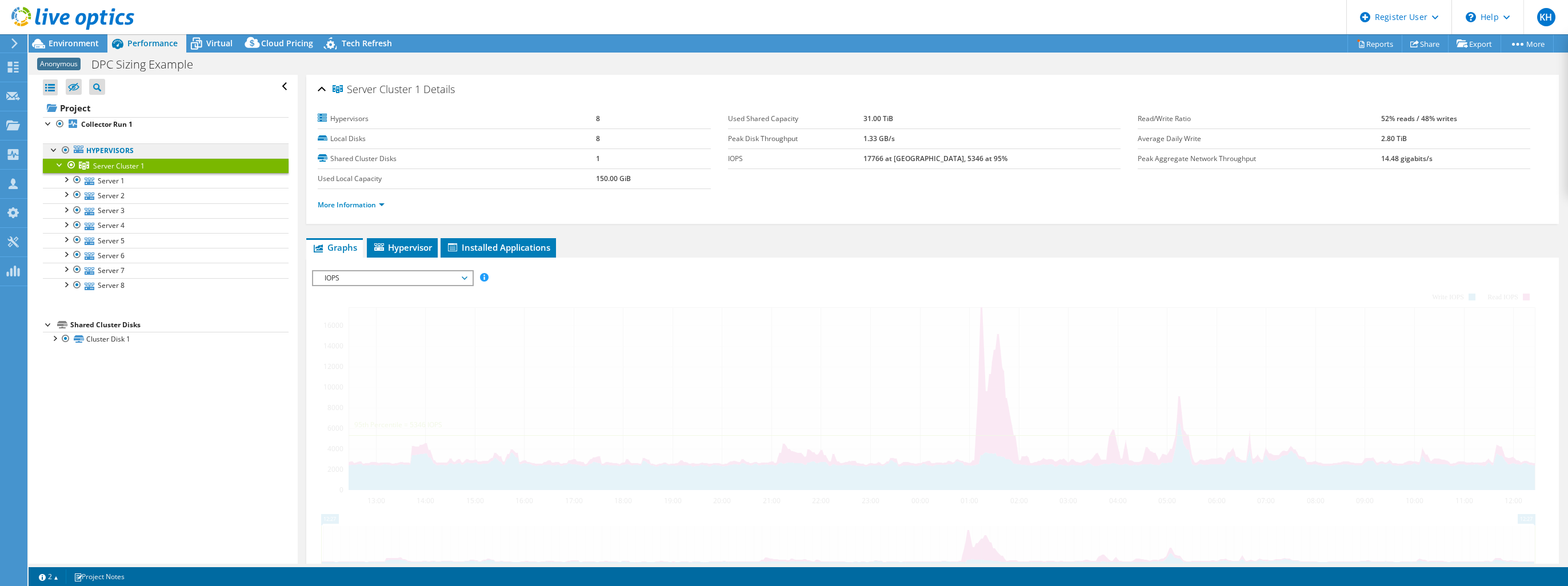
click at [102, 148] on link "Hypervisors" at bounding box center [166, 151] width 246 height 15
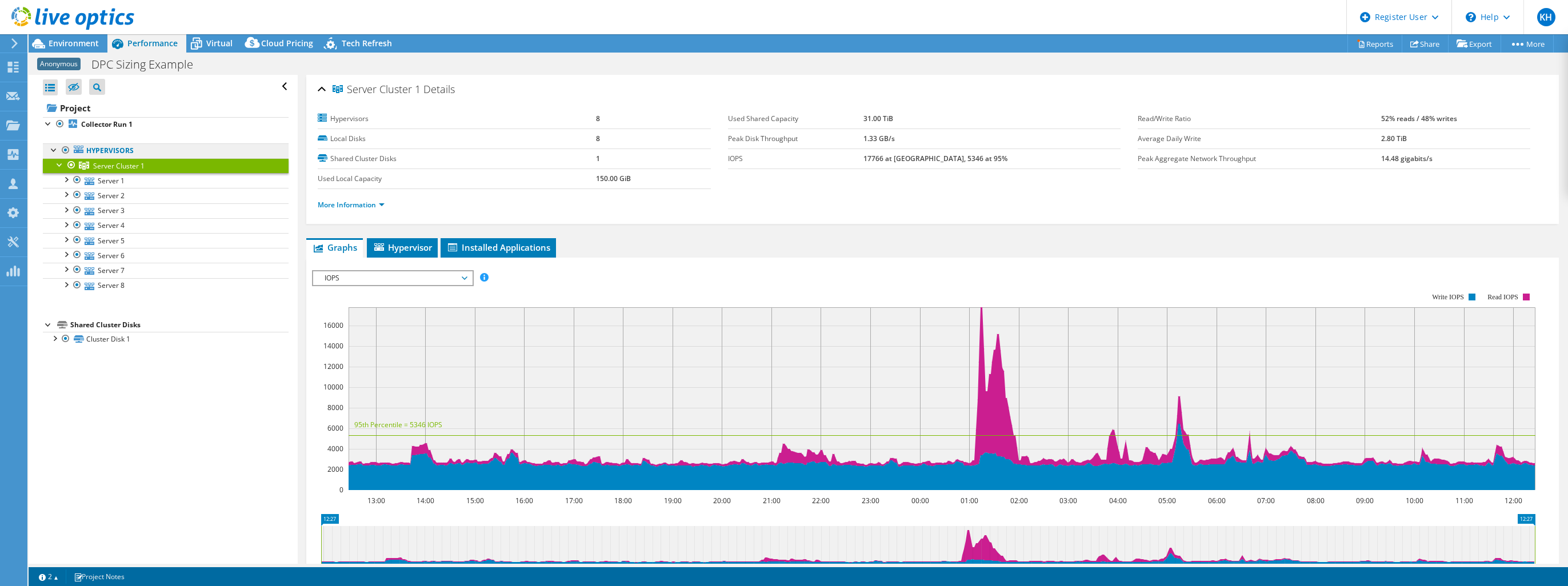
click at [115, 153] on link "Hypervisors" at bounding box center [166, 151] width 246 height 15
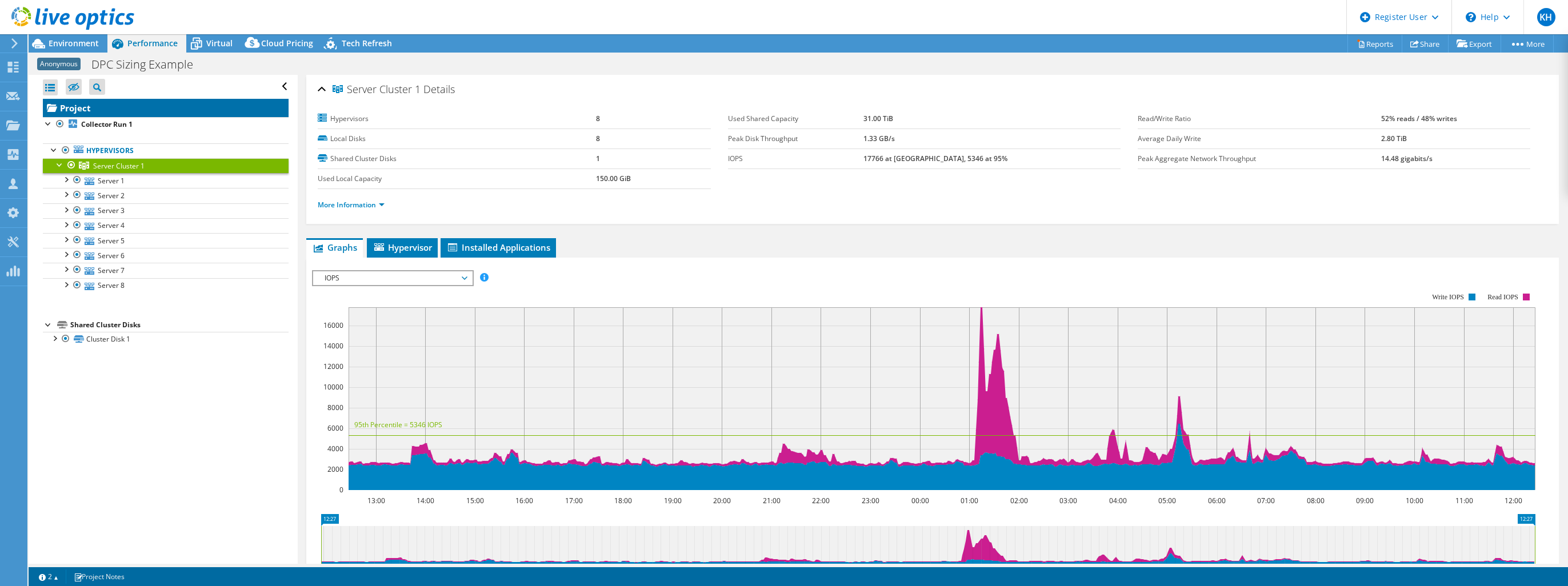
click at [94, 111] on link "Project" at bounding box center [166, 108] width 246 height 18
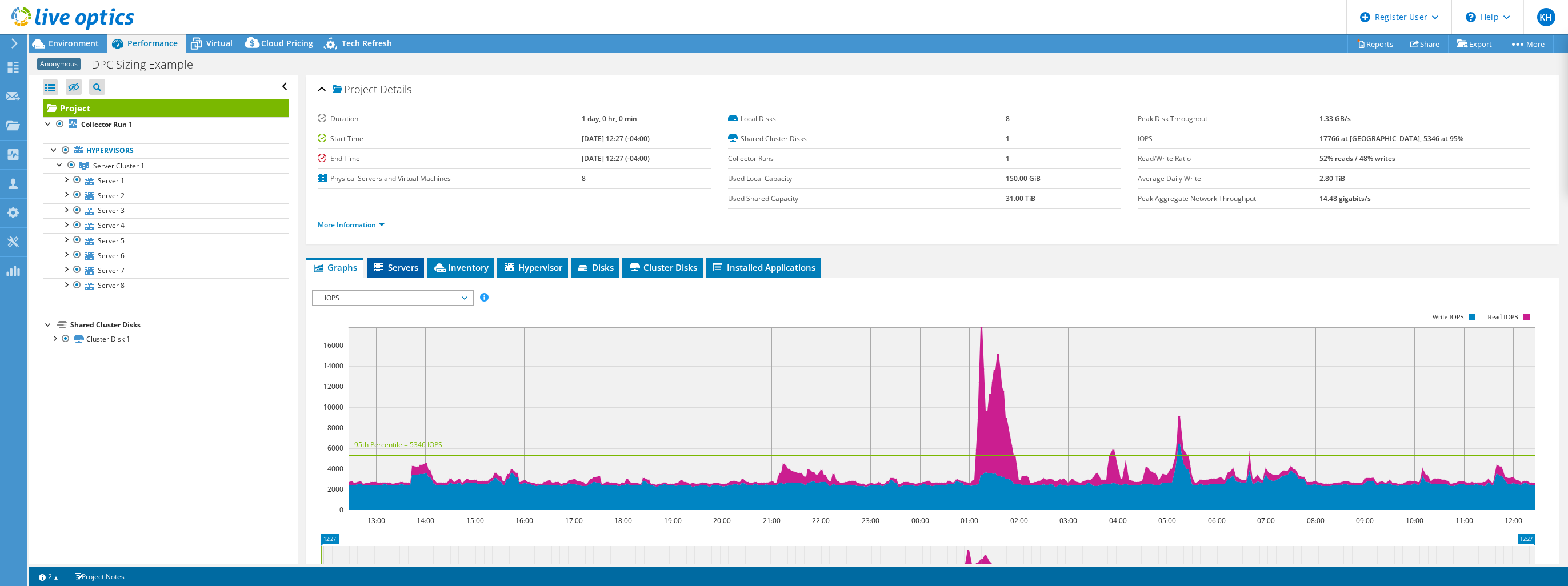
click at [406, 267] on span "Servers" at bounding box center [395, 267] width 46 height 12
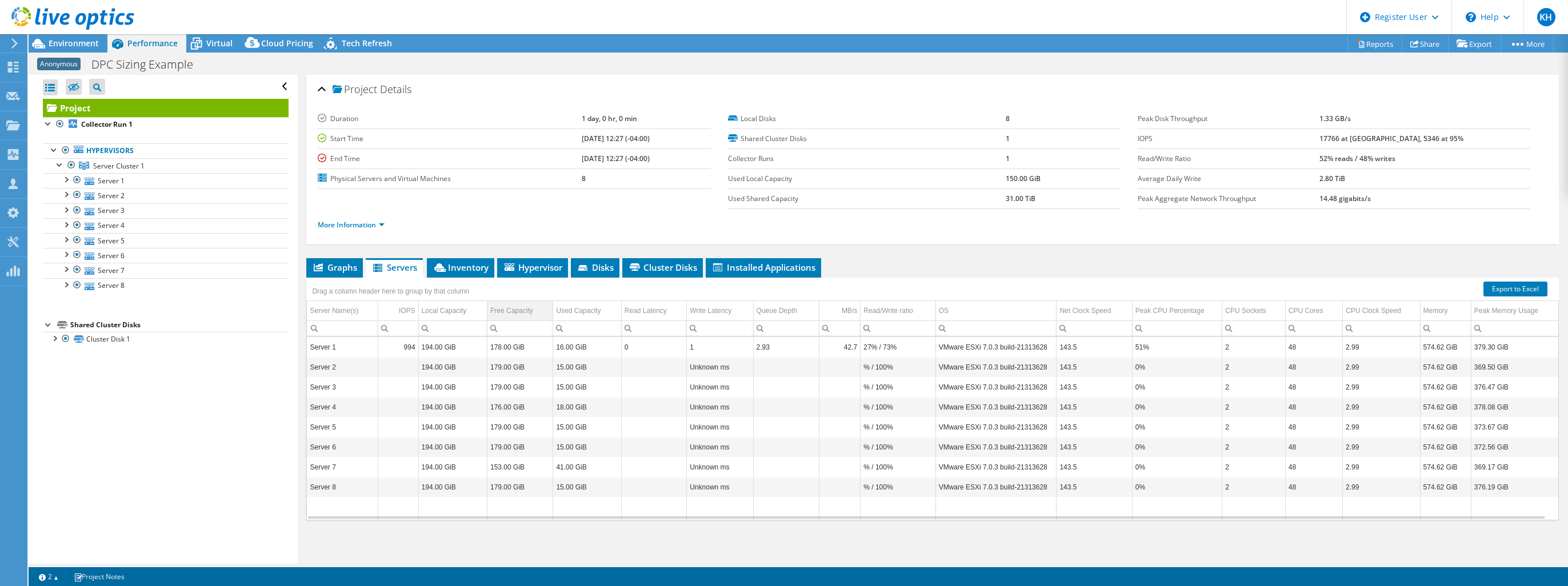
click at [517, 312] on div "Free Capacity" at bounding box center [511, 310] width 43 height 14
click at [506, 310] on div "Free Capacity" at bounding box center [511, 310] width 43 height 14
click at [573, 316] on td "Used Capacity" at bounding box center [587, 311] width 68 height 20
click at [574, 315] on td "Used Capacity" at bounding box center [587, 311] width 68 height 20
click at [653, 304] on div "Read Latency" at bounding box center [645, 310] width 42 height 14
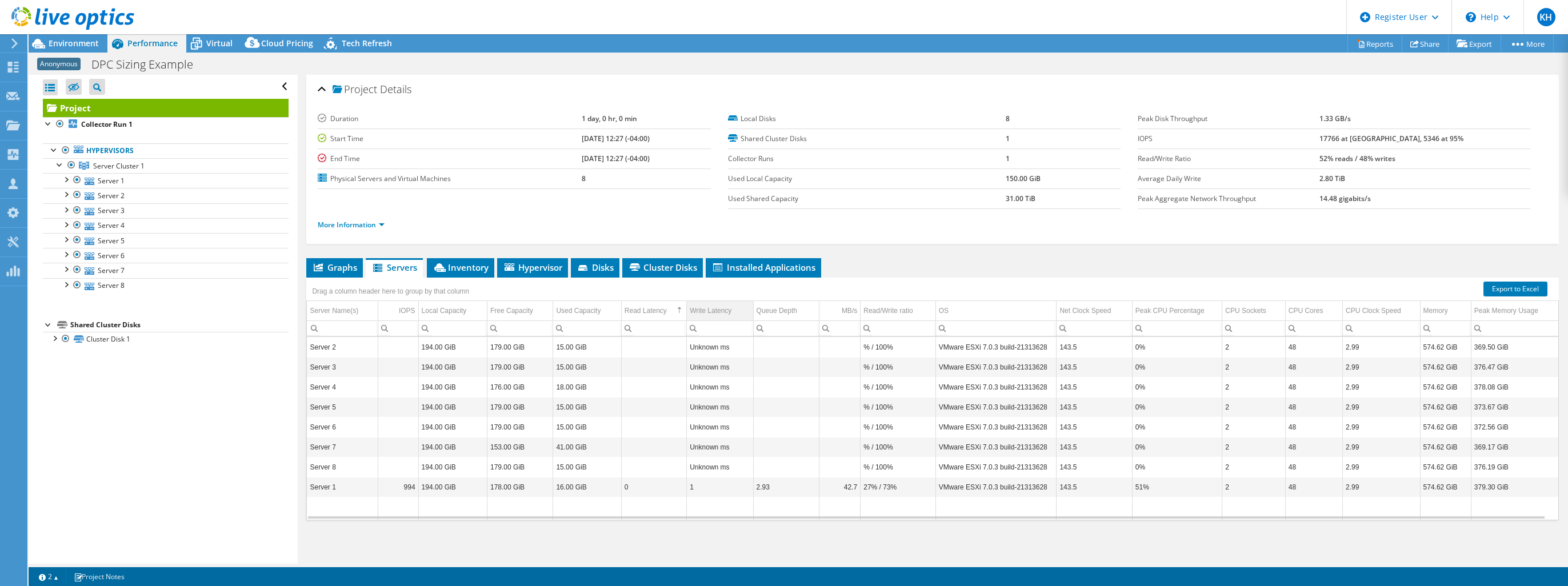
click at [735, 301] on td "Write Latency" at bounding box center [719, 311] width 66 height 20
click at [810, 303] on td "Queue Depth" at bounding box center [786, 311] width 66 height 20
click at [888, 301] on td "Read/Write ratio" at bounding box center [898, 311] width 75 height 20
click at [531, 268] on span "Hypervisor" at bounding box center [533, 267] width 60 height 12
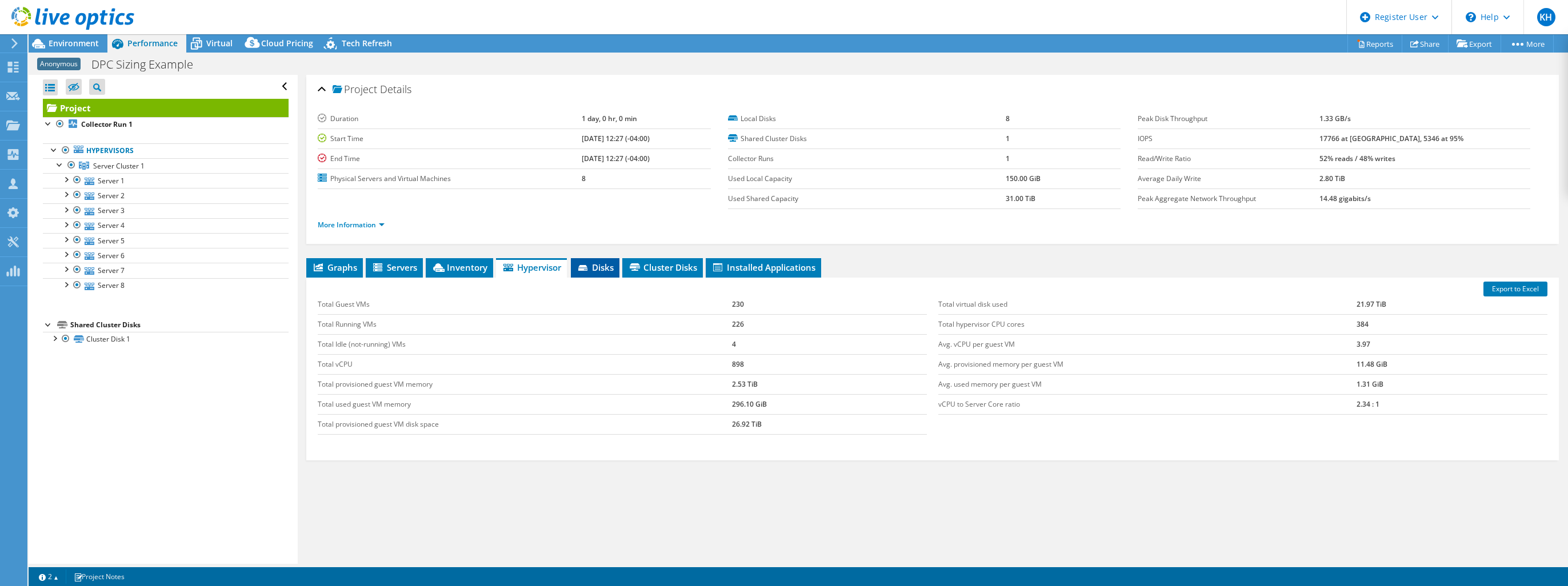
click at [600, 266] on span "Disks" at bounding box center [595, 267] width 37 height 12
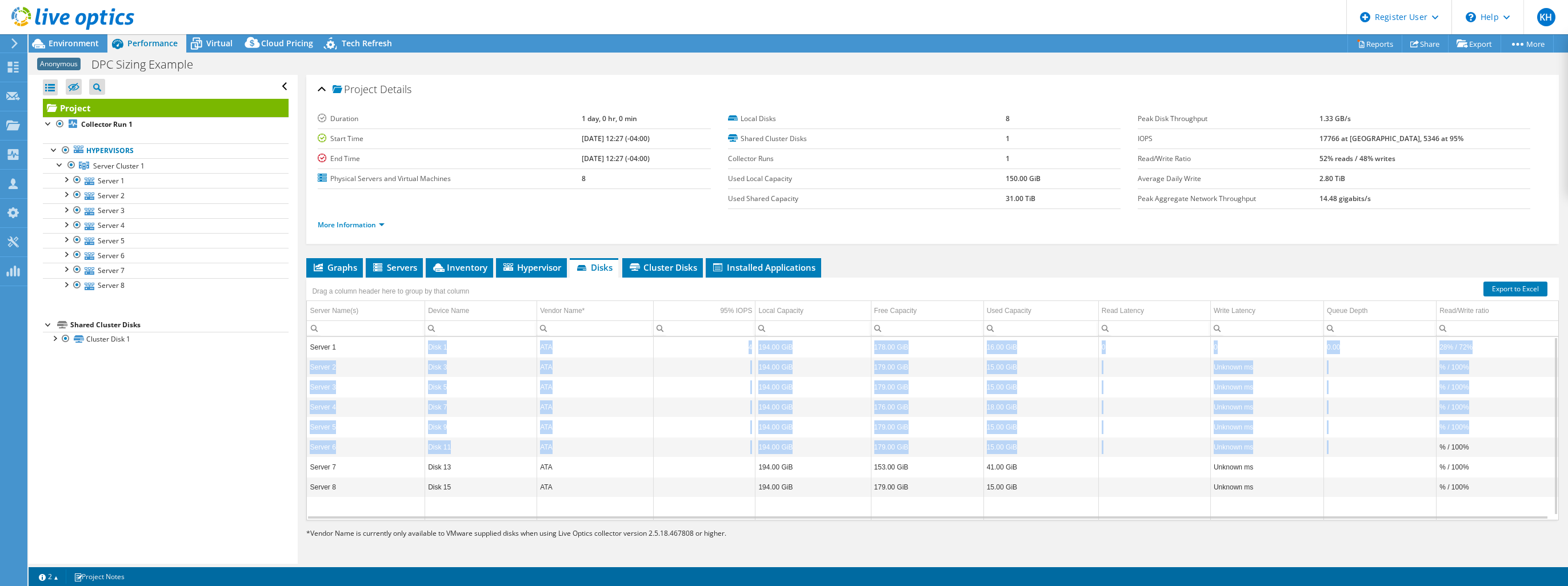
drag, startPoint x: 428, startPoint y: 348, endPoint x: 1430, endPoint y: 448, distance: 1007.0
click at [1430, 448] on tbody "Server 1 Disk 1 ATA 4 194.00 GiB 178.00 GiB 16.00 GiB 0 0 0.00 28% / 72% Server…" at bounding box center [933, 428] width 1251 height 183
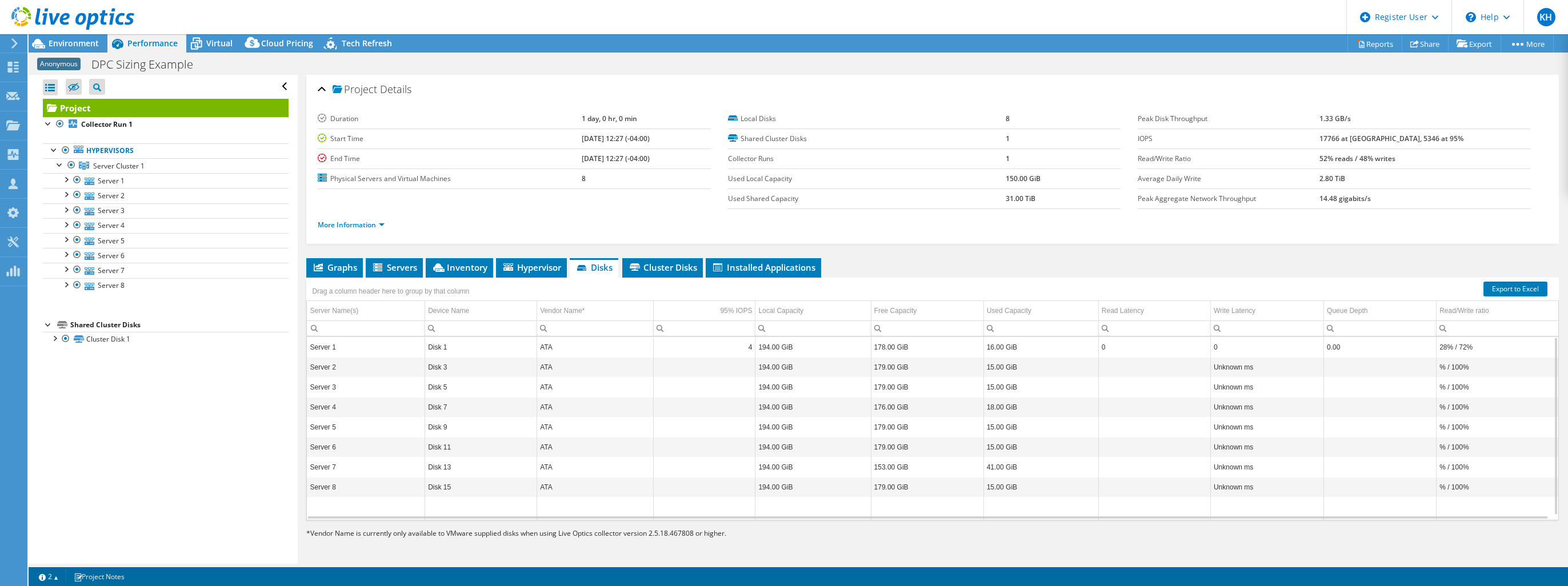
drag, startPoint x: 1430, startPoint y: 448, endPoint x: 1104, endPoint y: 446, distance: 326.0
click at [1130, 457] on td "Column Read Latency, Value" at bounding box center [1154, 467] width 112 height 20
drag, startPoint x: 987, startPoint y: 347, endPoint x: 757, endPoint y: 346, distance: 230.0
click at [757, 346] on tr "Server 1 Disk 1 ATA 4 194.00 GiB 178.00 GiB 16.00 GiB 0 0 0.00 28% / 72%" at bounding box center [933, 347] width 1251 height 20
drag, startPoint x: 757, startPoint y: 346, endPoint x: 766, endPoint y: 376, distance: 31.3
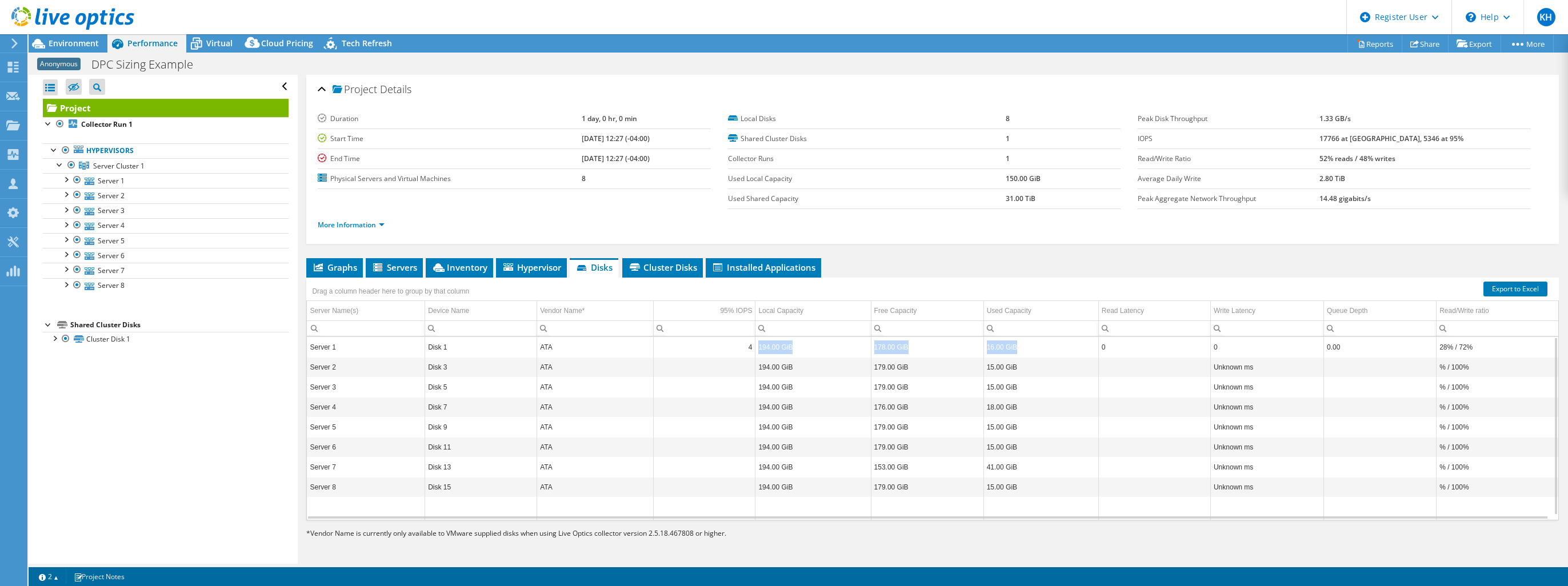
click at [766, 377] on td "194.00 GiB" at bounding box center [813, 387] width 116 height 20
drag, startPoint x: 766, startPoint y: 376, endPoint x: 735, endPoint y: 339, distance: 48.3
click at [741, 338] on td "4" at bounding box center [704, 347] width 102 height 20
